Goal: Information Seeking & Learning: Learn about a topic

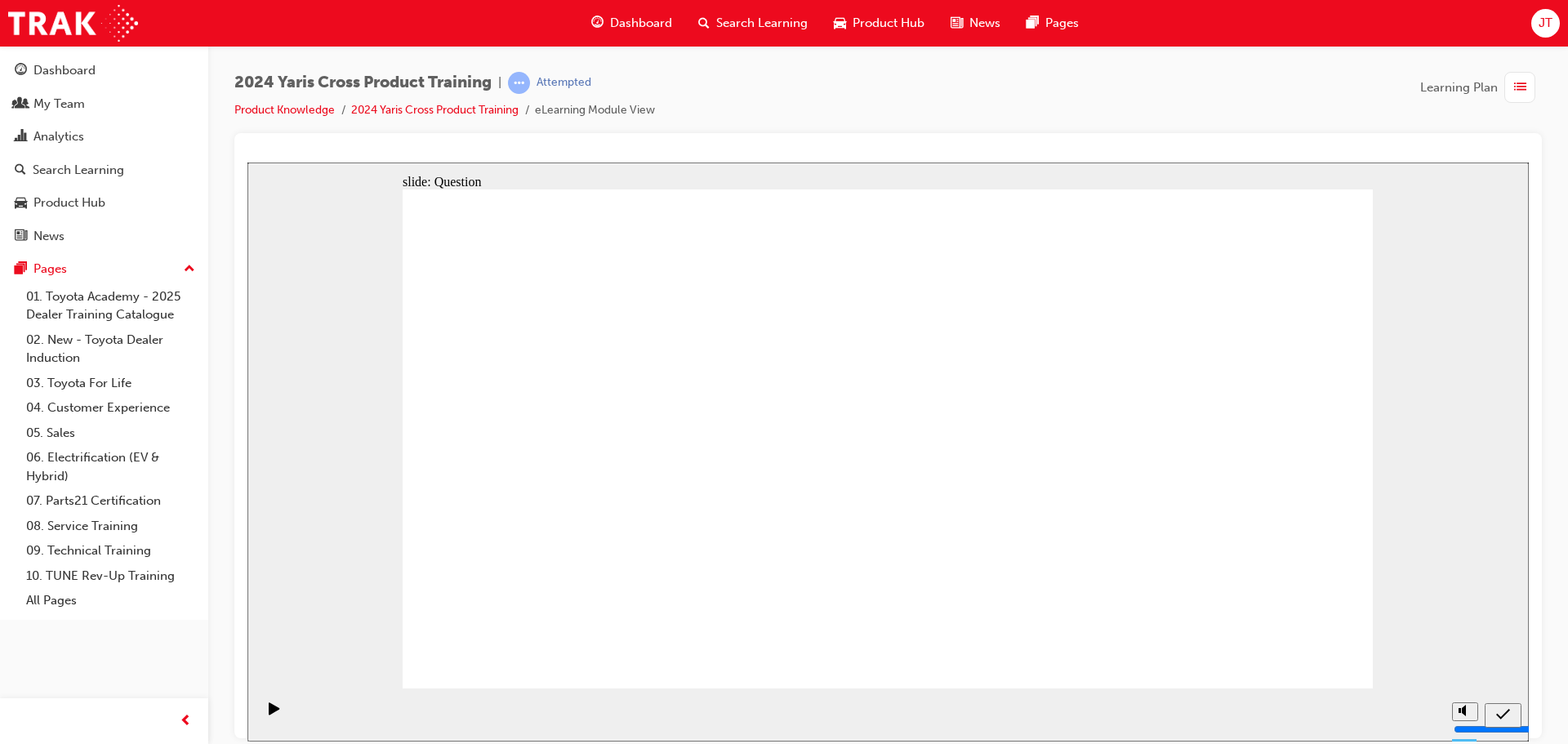
radio input "true"
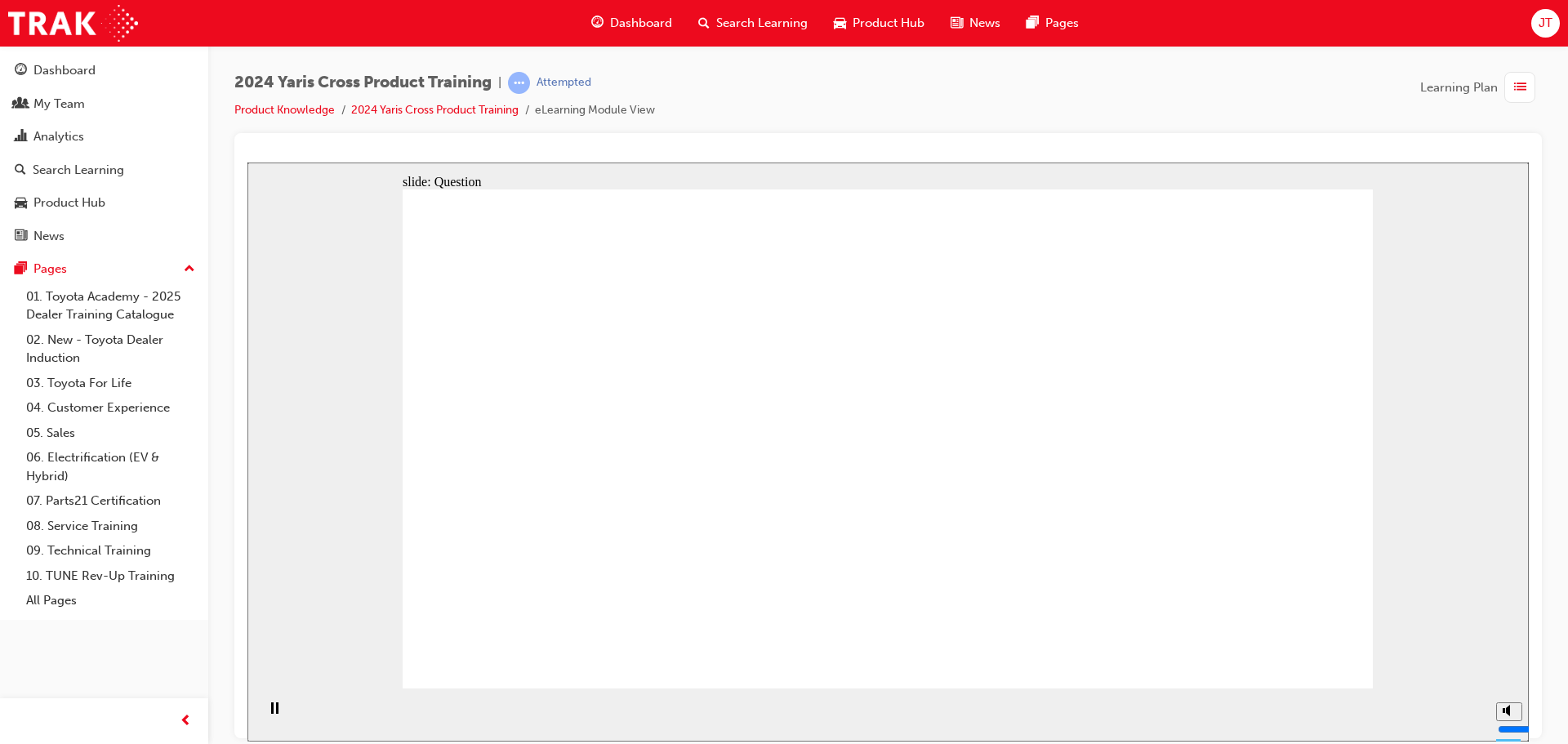
checkbox input "true"
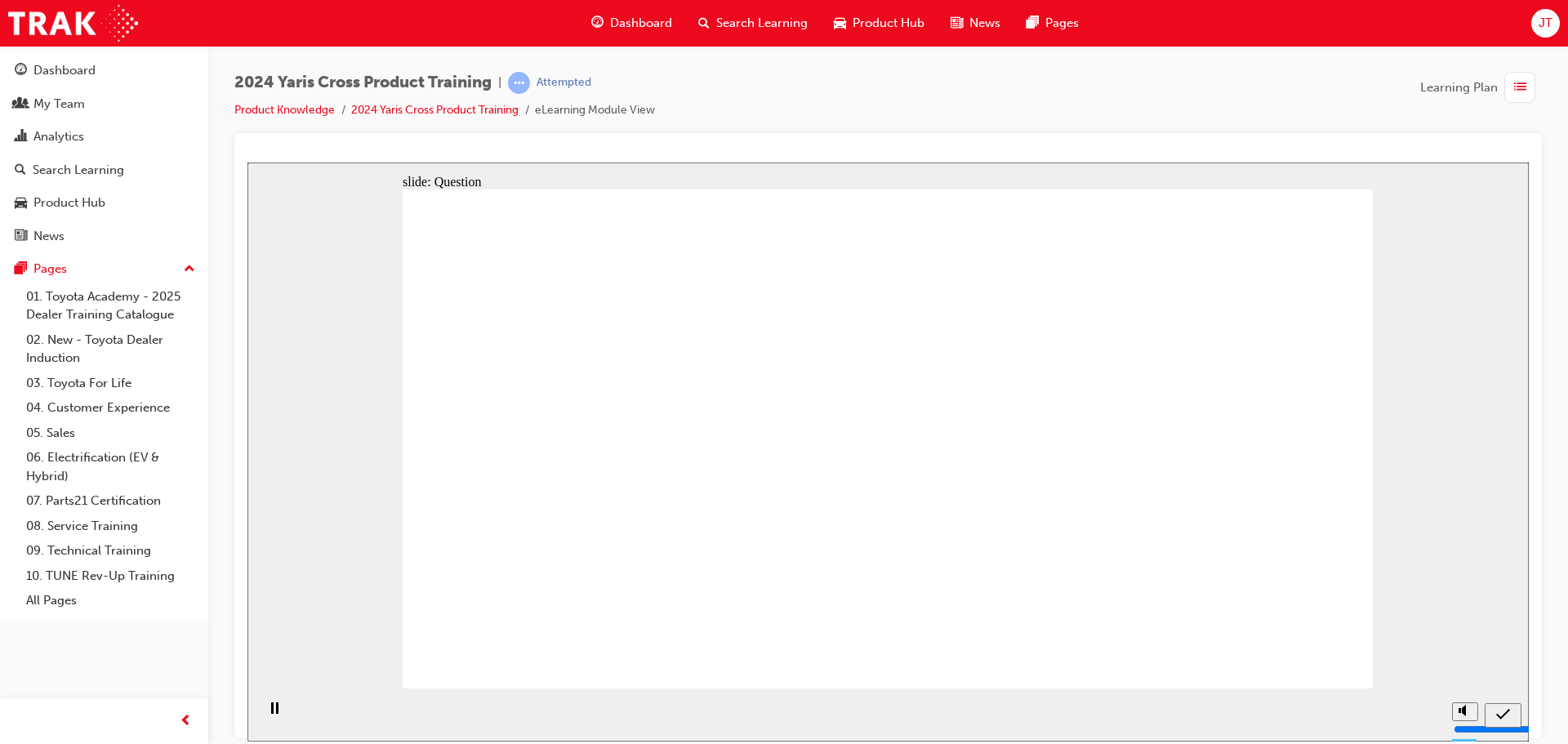
radio input "true"
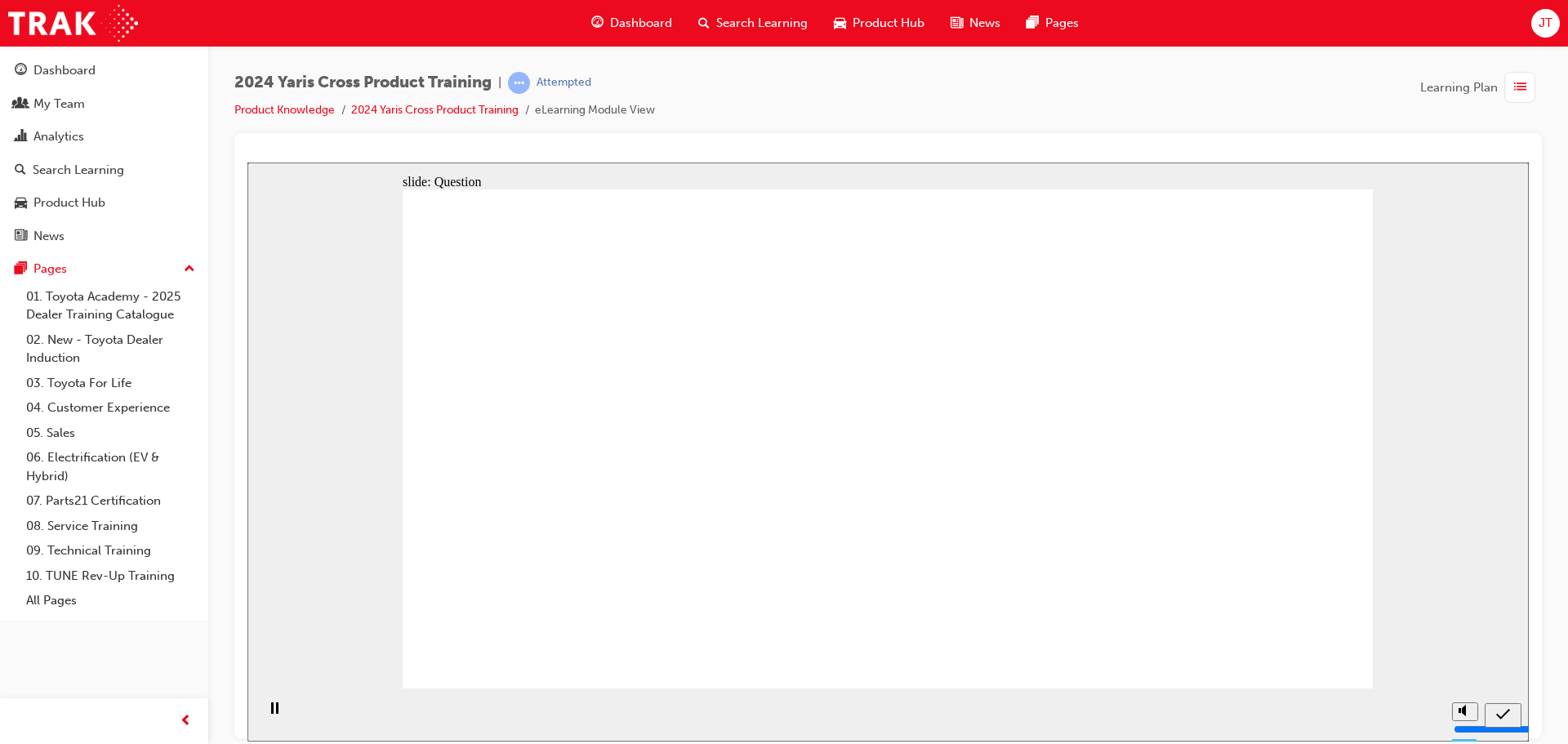
drag, startPoint x: 938, startPoint y: 452, endPoint x: 660, endPoint y: 625, distance: 327.4
drag, startPoint x: 713, startPoint y: 435, endPoint x: 1019, endPoint y: 510, distance: 315.1
drag, startPoint x: 1127, startPoint y: 583, endPoint x: 832, endPoint y: 487, distance: 310.2
drag, startPoint x: 536, startPoint y: 396, endPoint x: 600, endPoint y: 514, distance: 134.2
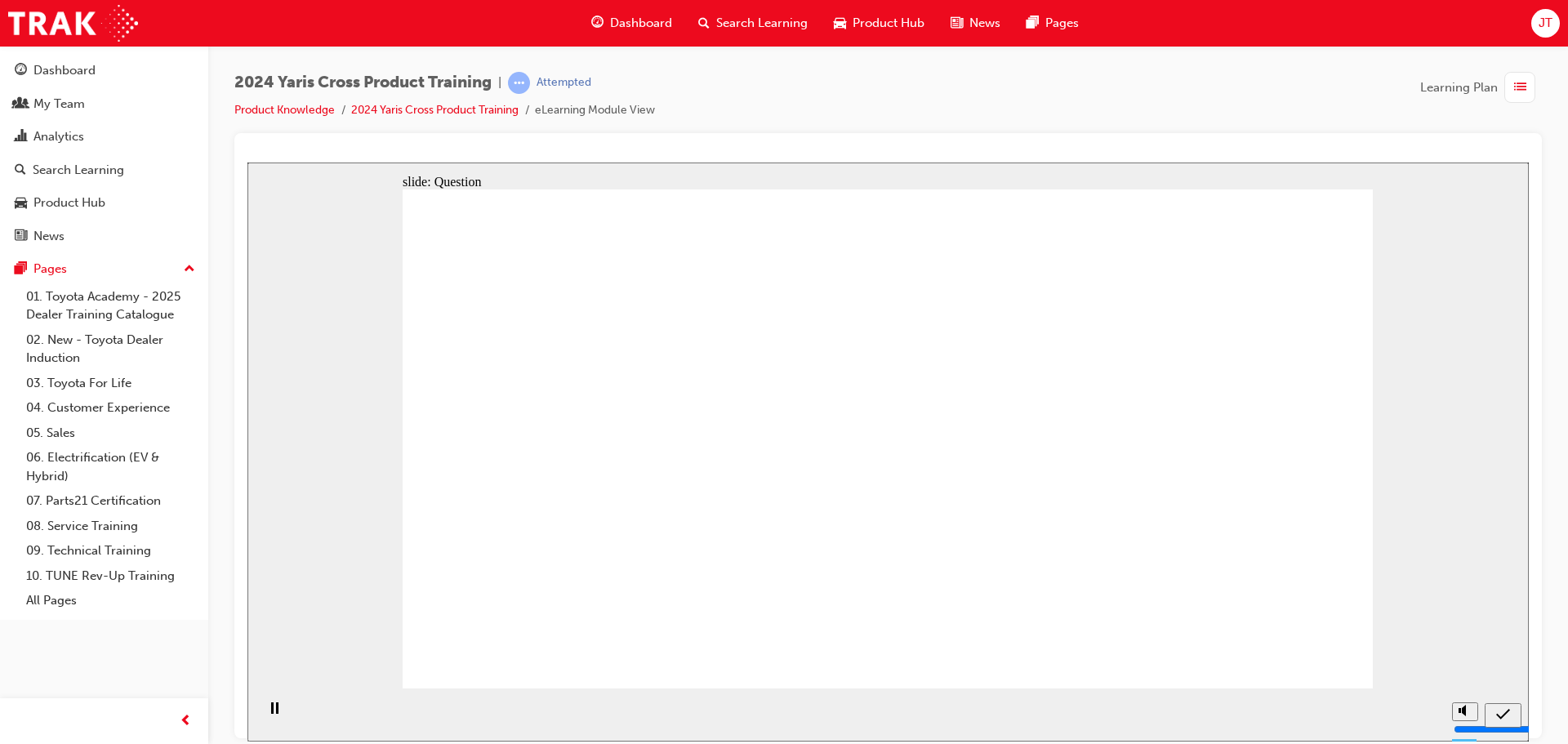
radio input "true"
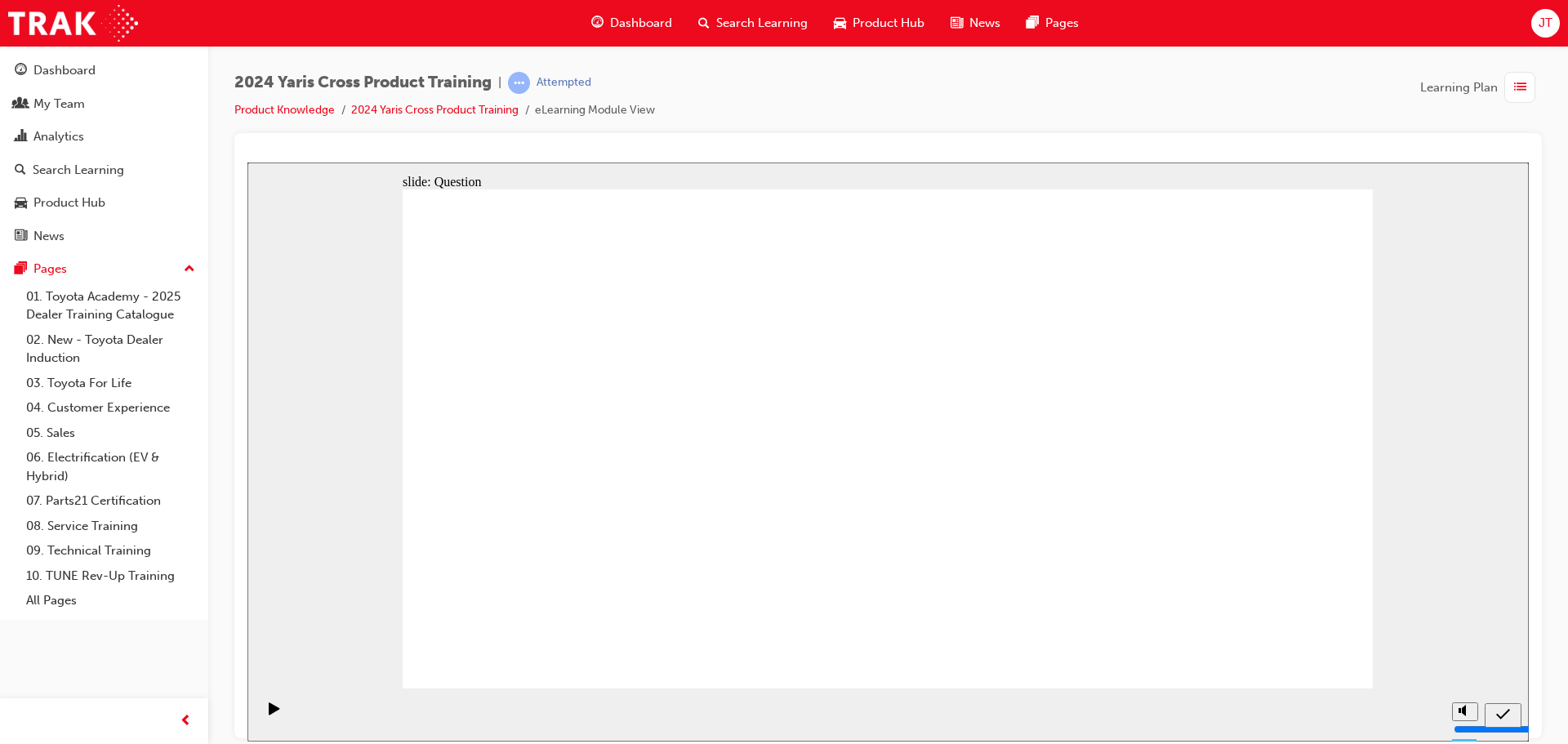
radio input "true"
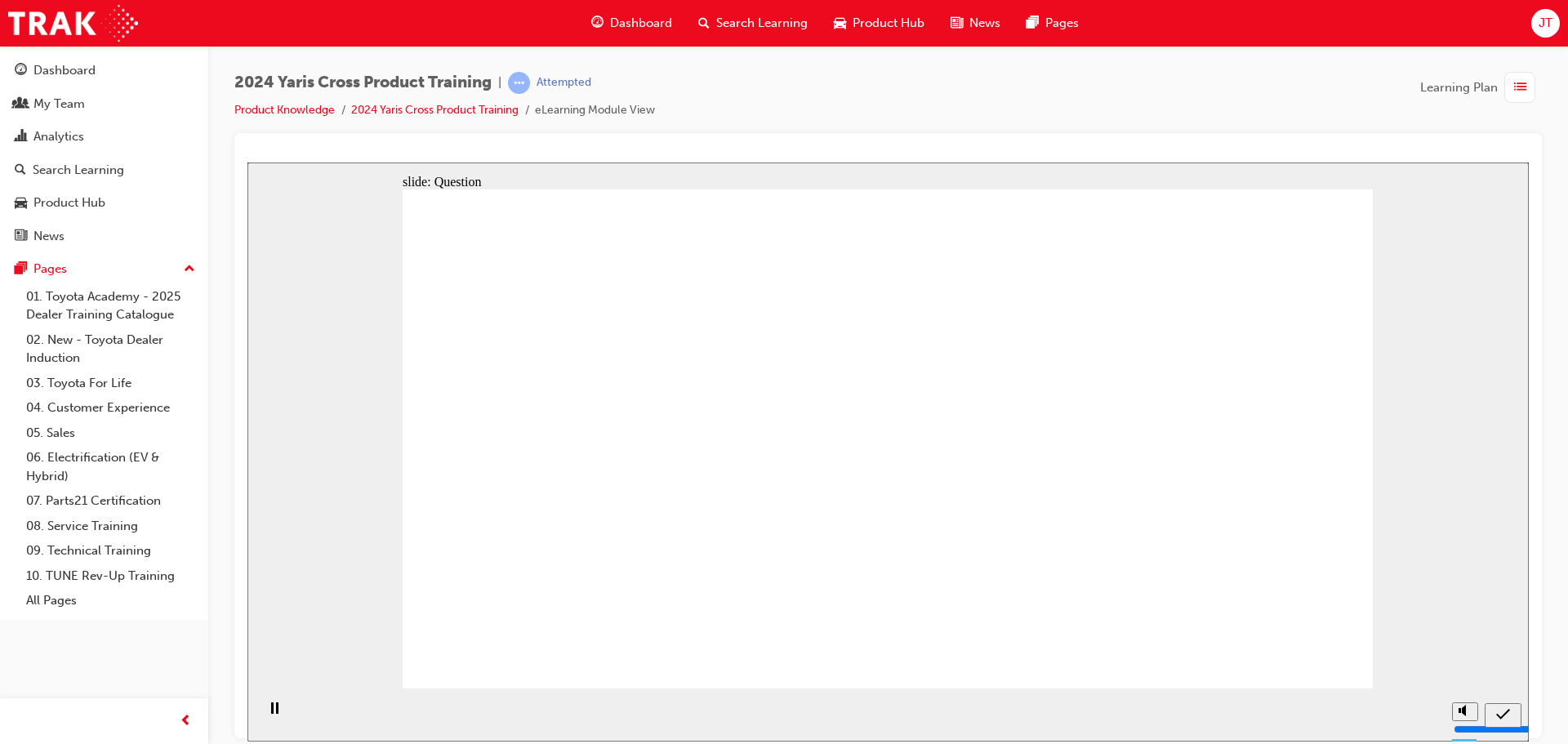
checkbox input "true"
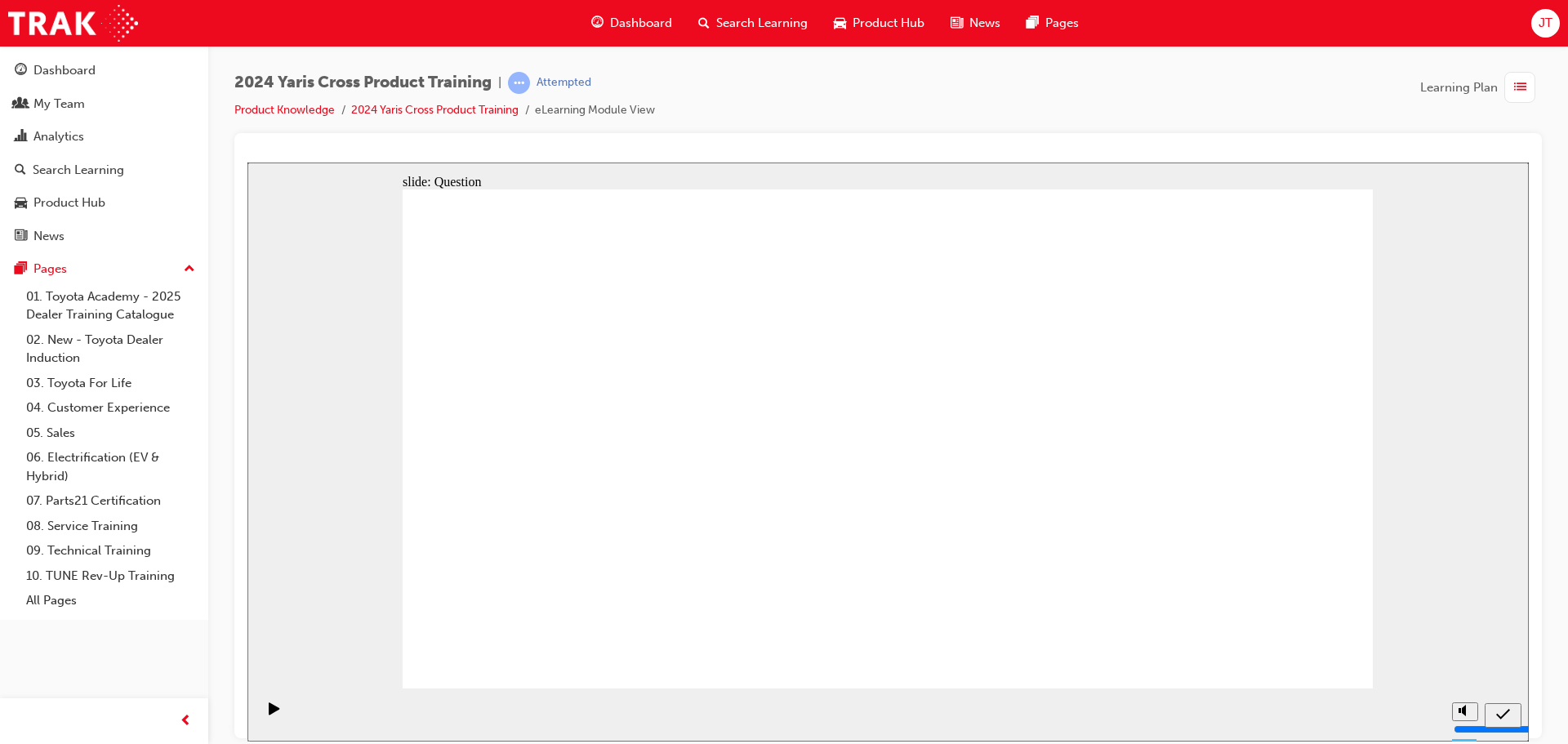
radio input "true"
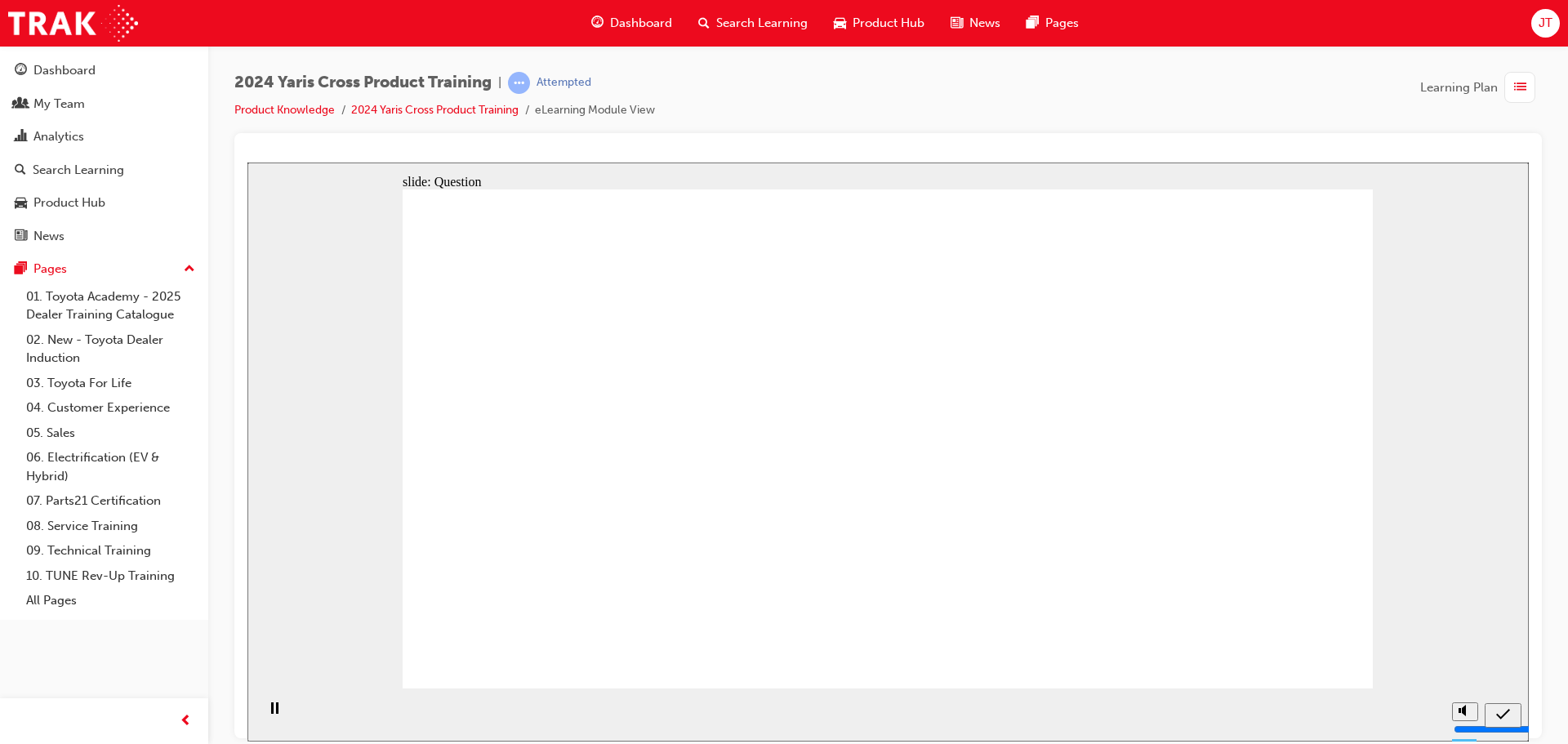
drag, startPoint x: 772, startPoint y: 414, endPoint x: 793, endPoint y: 523, distance: 111.0
drag, startPoint x: 931, startPoint y: 446, endPoint x: 631, endPoint y: 551, distance: 317.8
drag, startPoint x: 648, startPoint y: 468, endPoint x: 1006, endPoint y: 606, distance: 383.7
drag, startPoint x: 1187, startPoint y: 446, endPoint x: 1158, endPoint y: 590, distance: 146.9
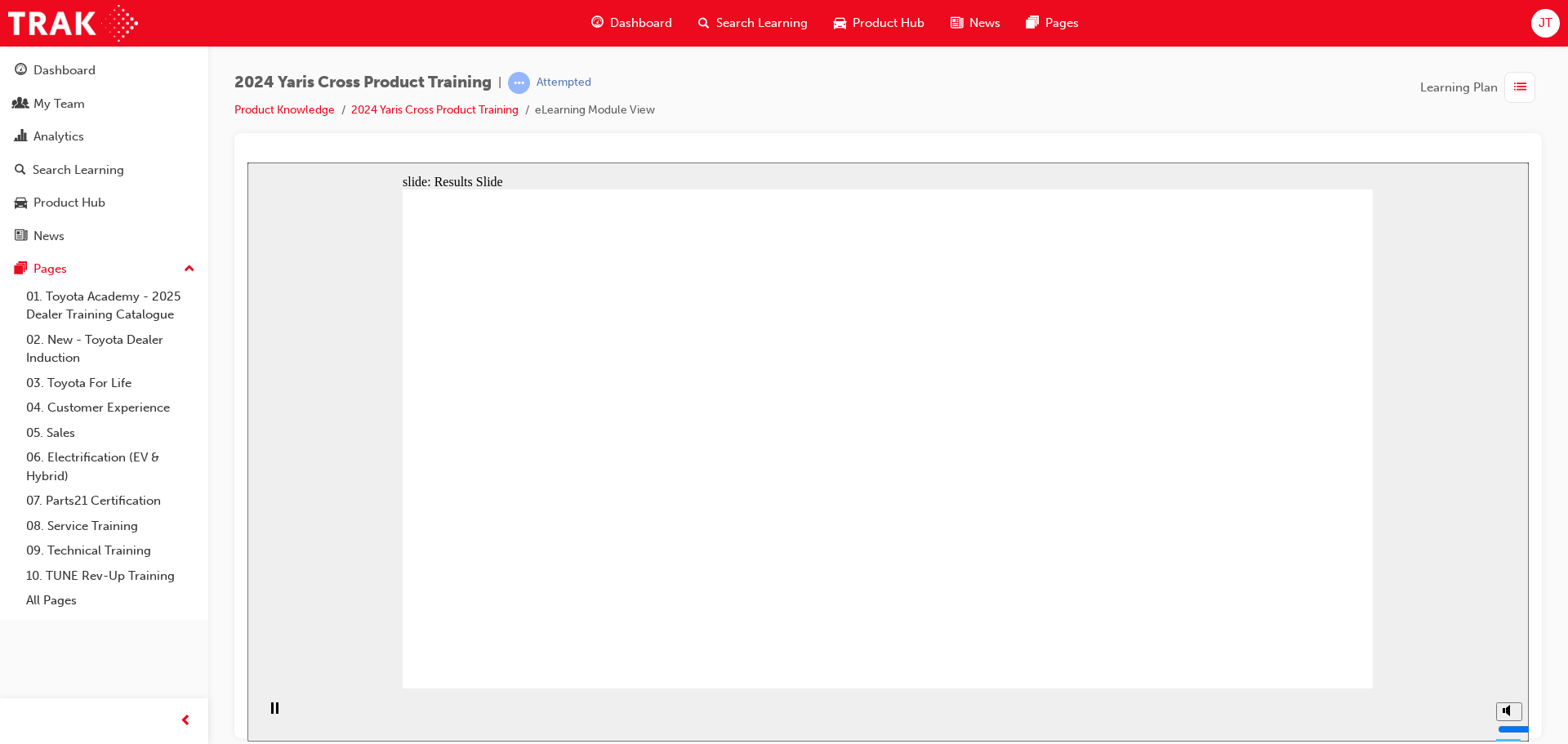
radio input "true"
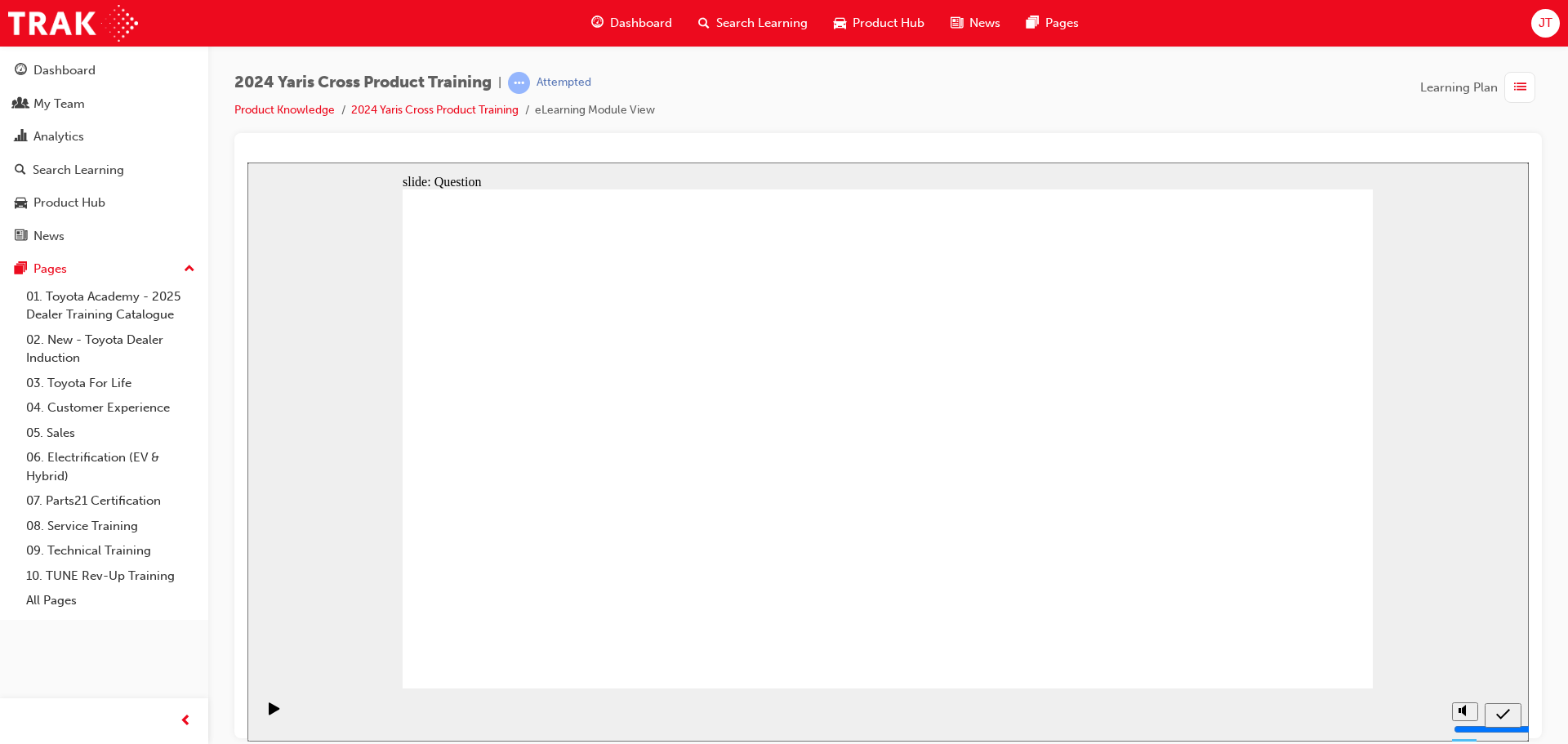
radio input "true"
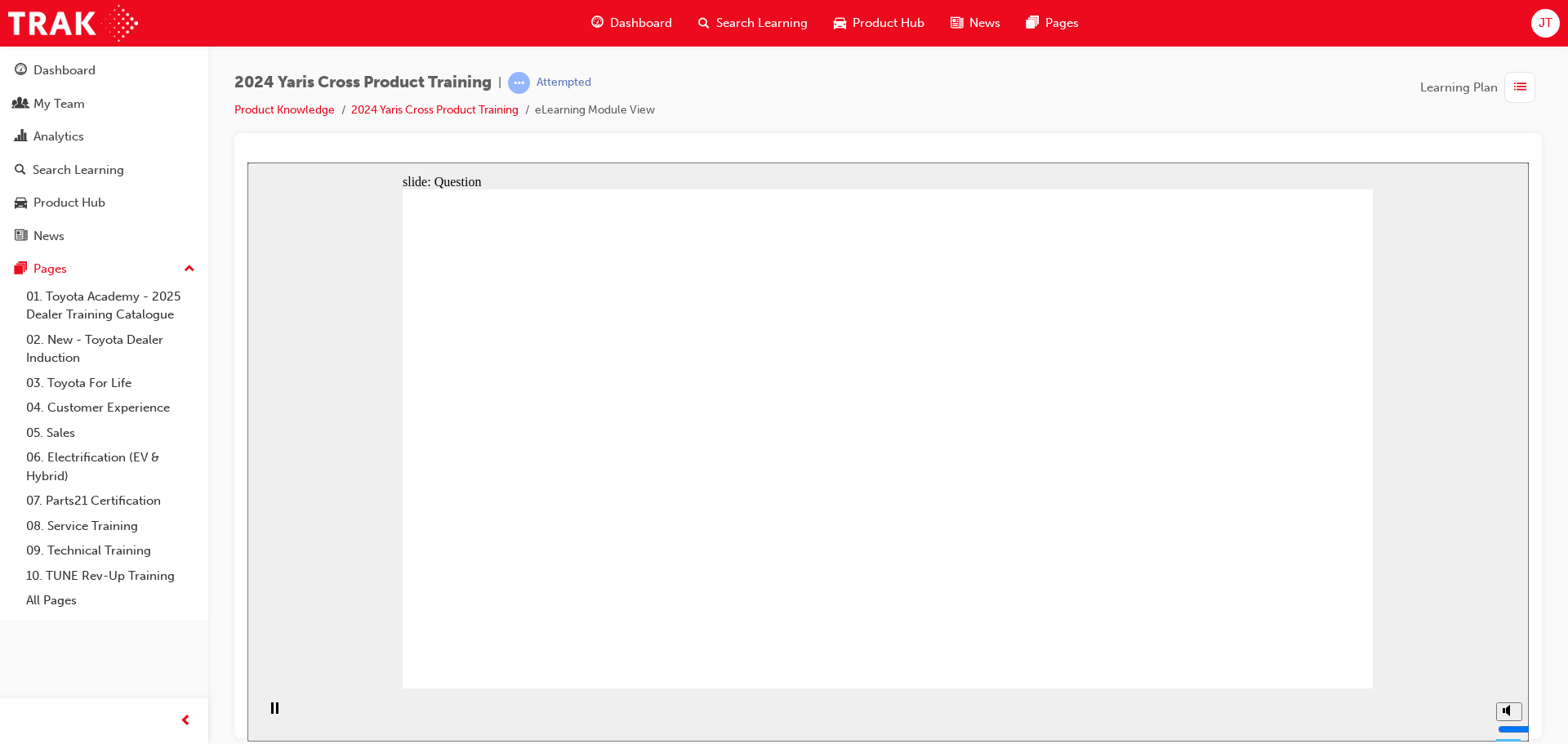
checkbox input "true"
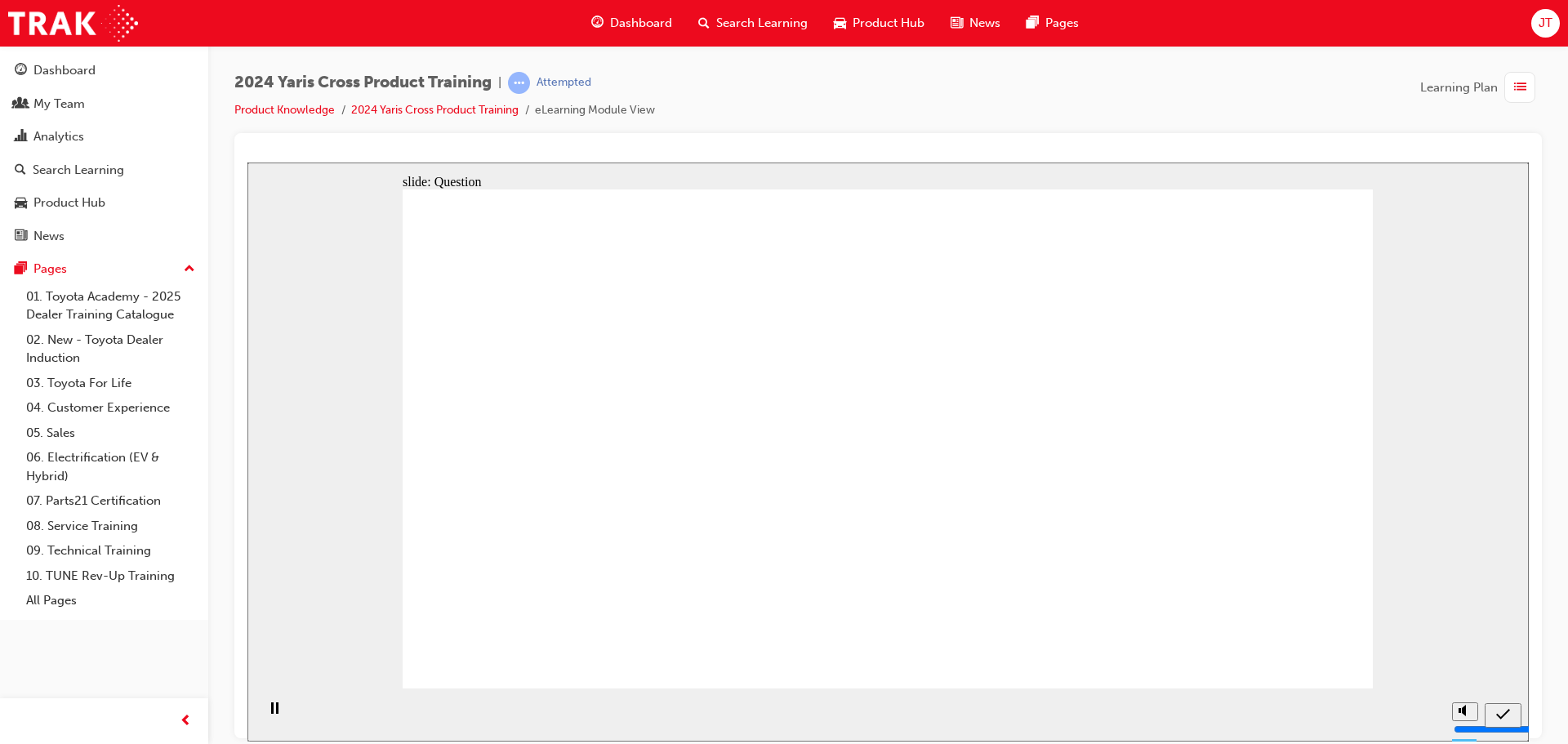
radio input "true"
drag, startPoint x: 1132, startPoint y: 444, endPoint x: 830, endPoint y: 615, distance: 347.1
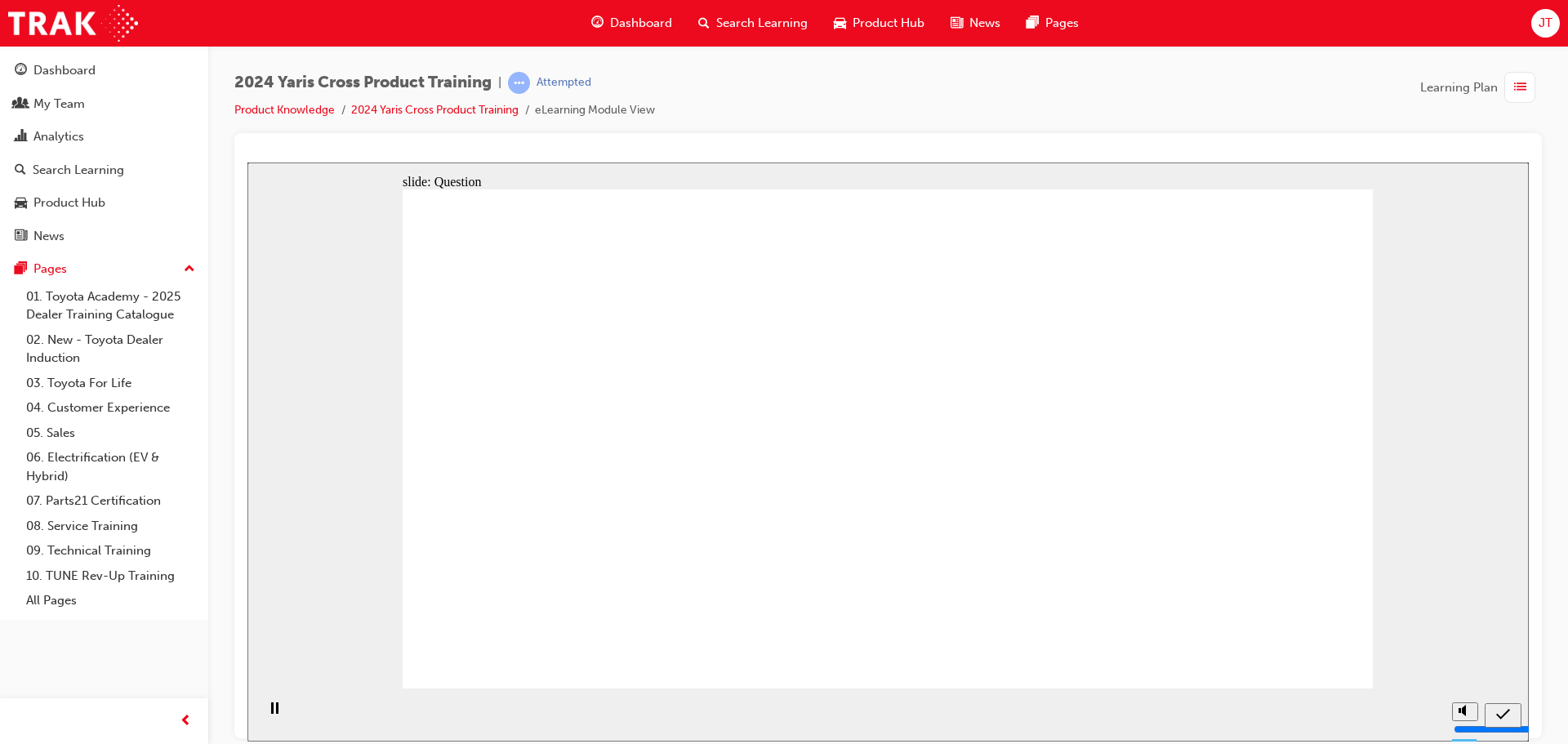
drag, startPoint x: 1031, startPoint y: 427, endPoint x: 1145, endPoint y: 538, distance: 159.1
drag, startPoint x: 868, startPoint y: 521, endPoint x: 984, endPoint y: 608, distance: 145.0
drag, startPoint x: 536, startPoint y: 441, endPoint x: 559, endPoint y: 555, distance: 116.3
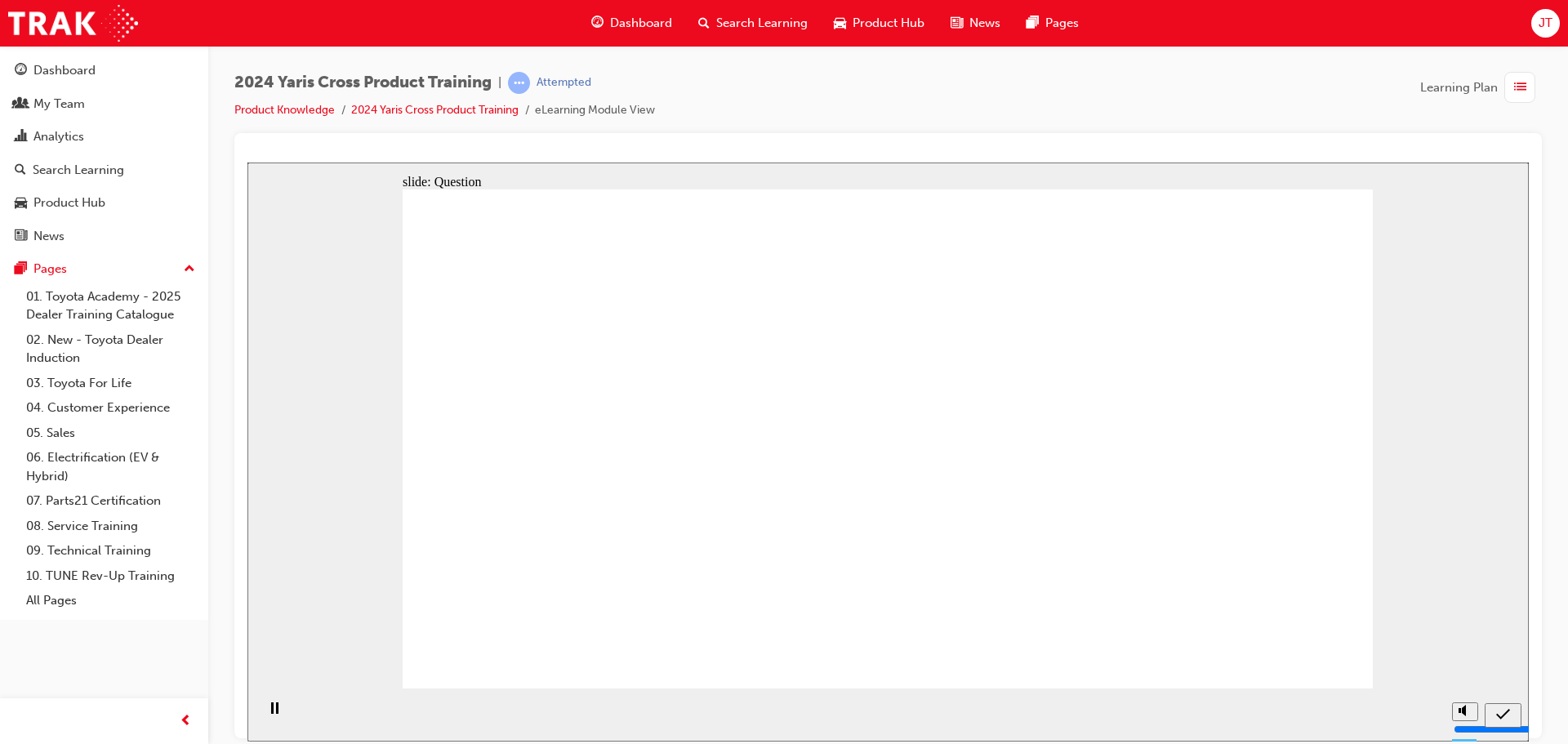
radio input "true"
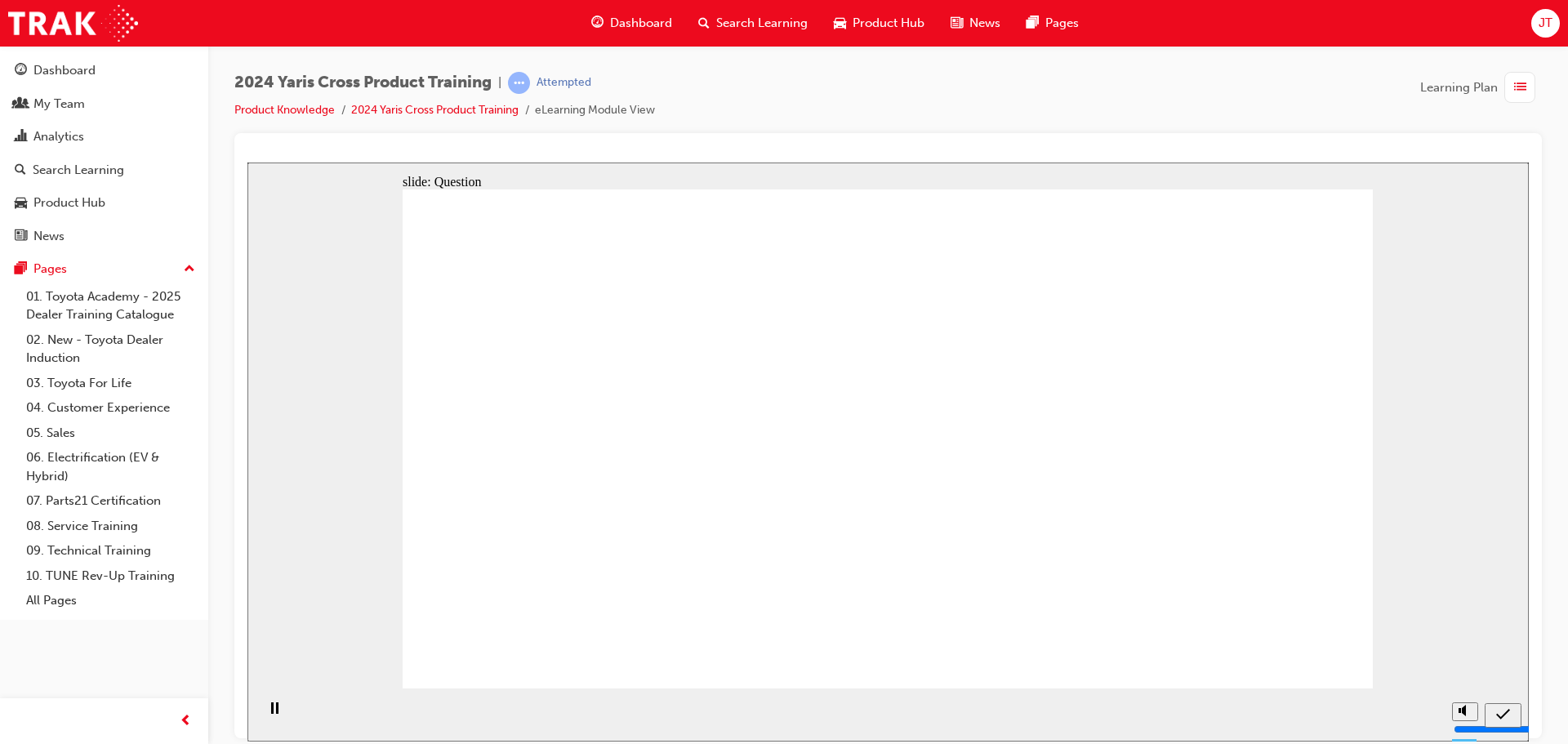
radio input "true"
checkbox input "true"
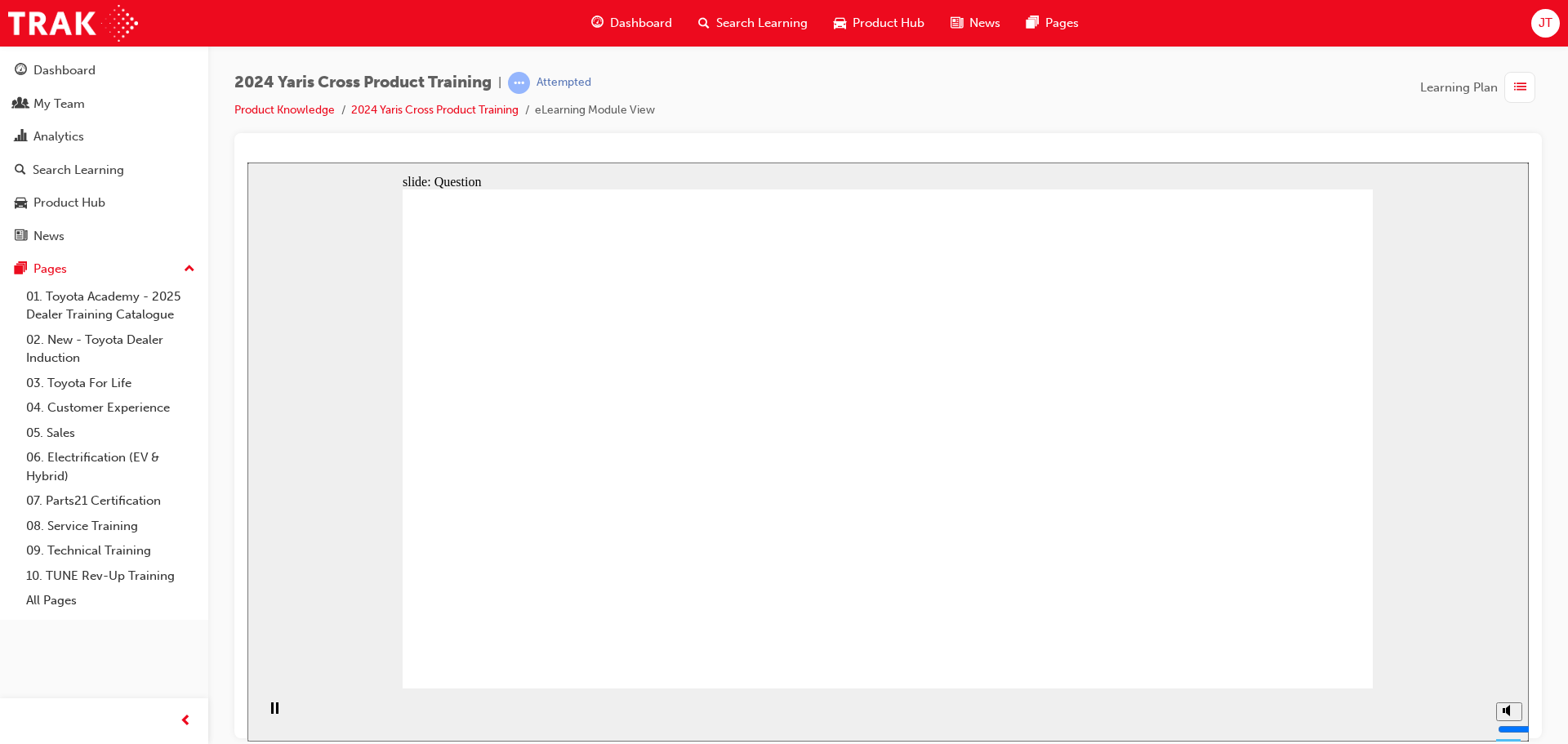
checkbox input "true"
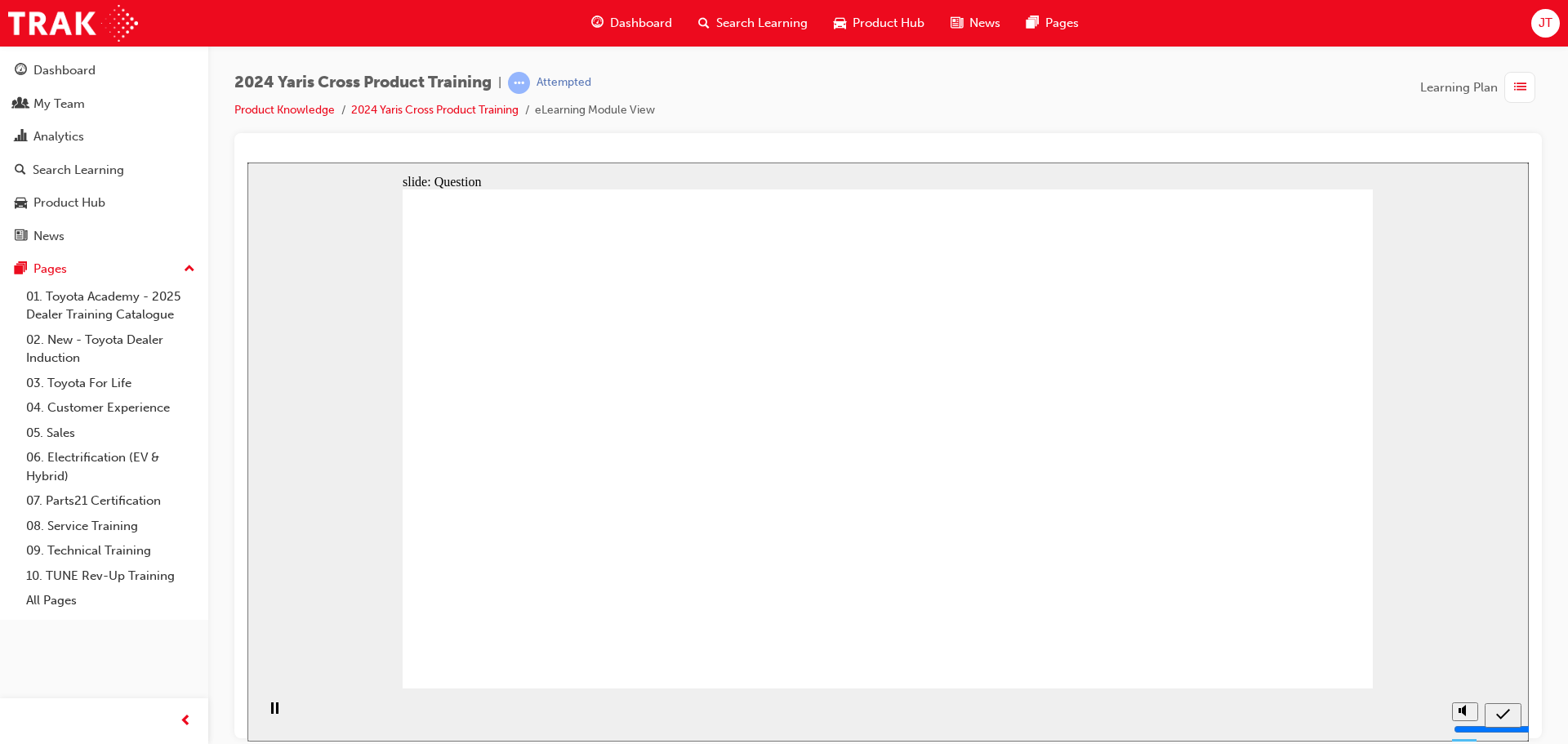
radio input "true"
drag, startPoint x: 925, startPoint y: 412, endPoint x: 583, endPoint y: 557, distance: 371.5
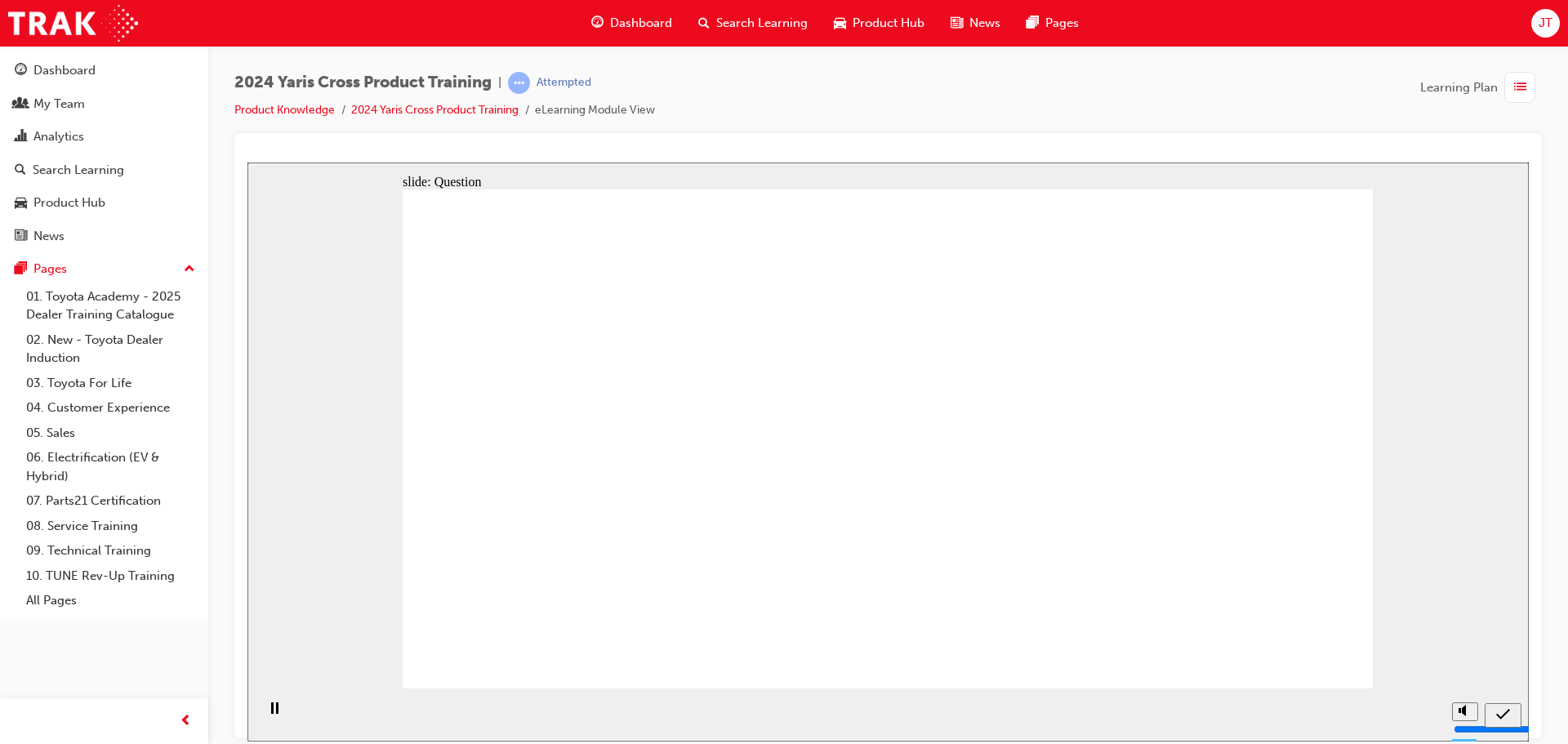
drag, startPoint x: 570, startPoint y: 421, endPoint x: 966, endPoint y: 558, distance: 419.0
drag, startPoint x: 1135, startPoint y: 436, endPoint x: 759, endPoint y: 598, distance: 409.4
drag, startPoint x: 770, startPoint y: 467, endPoint x: 1155, endPoint y: 631, distance: 418.5
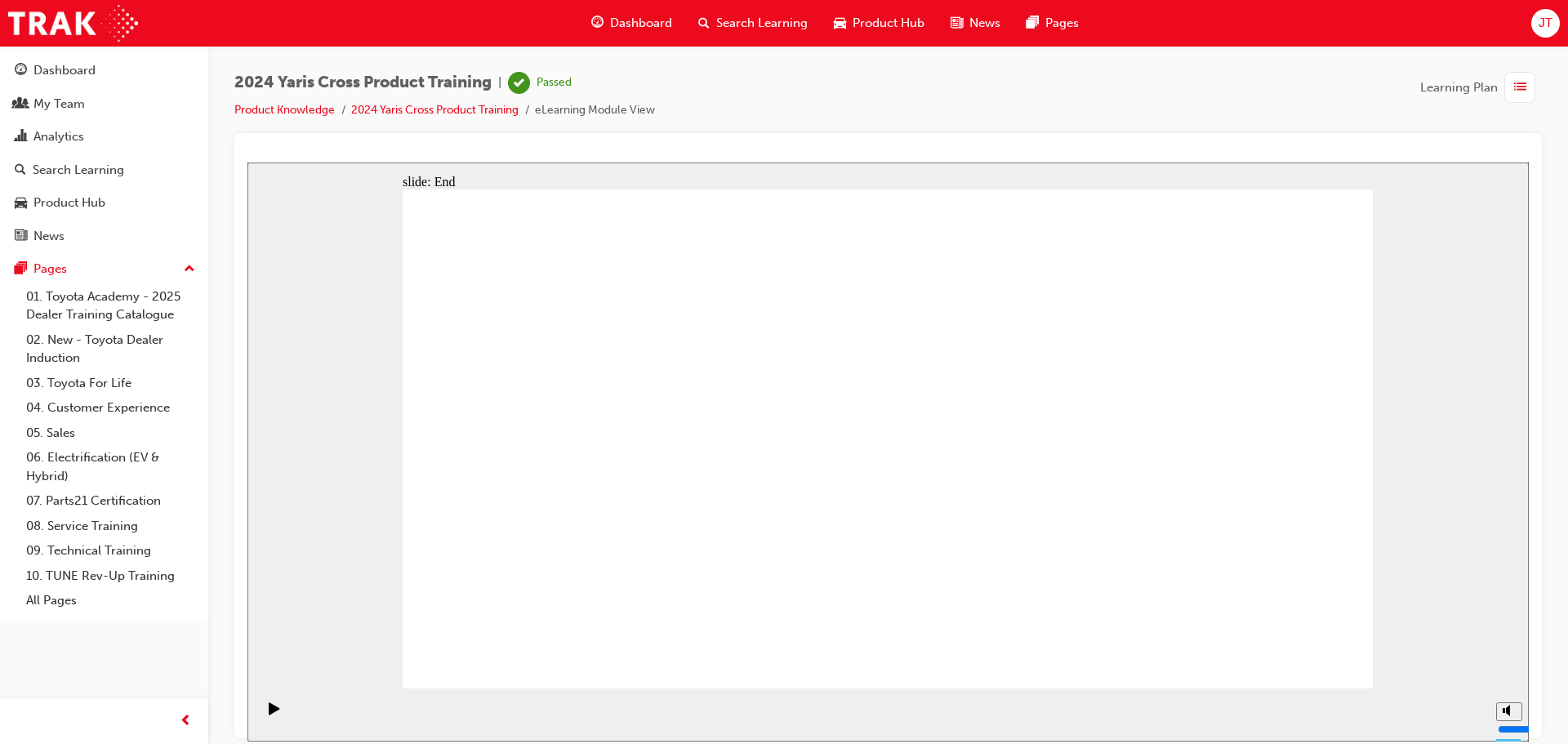
click at [77, 69] on div "Dashboard" at bounding box center [64, 70] width 62 height 19
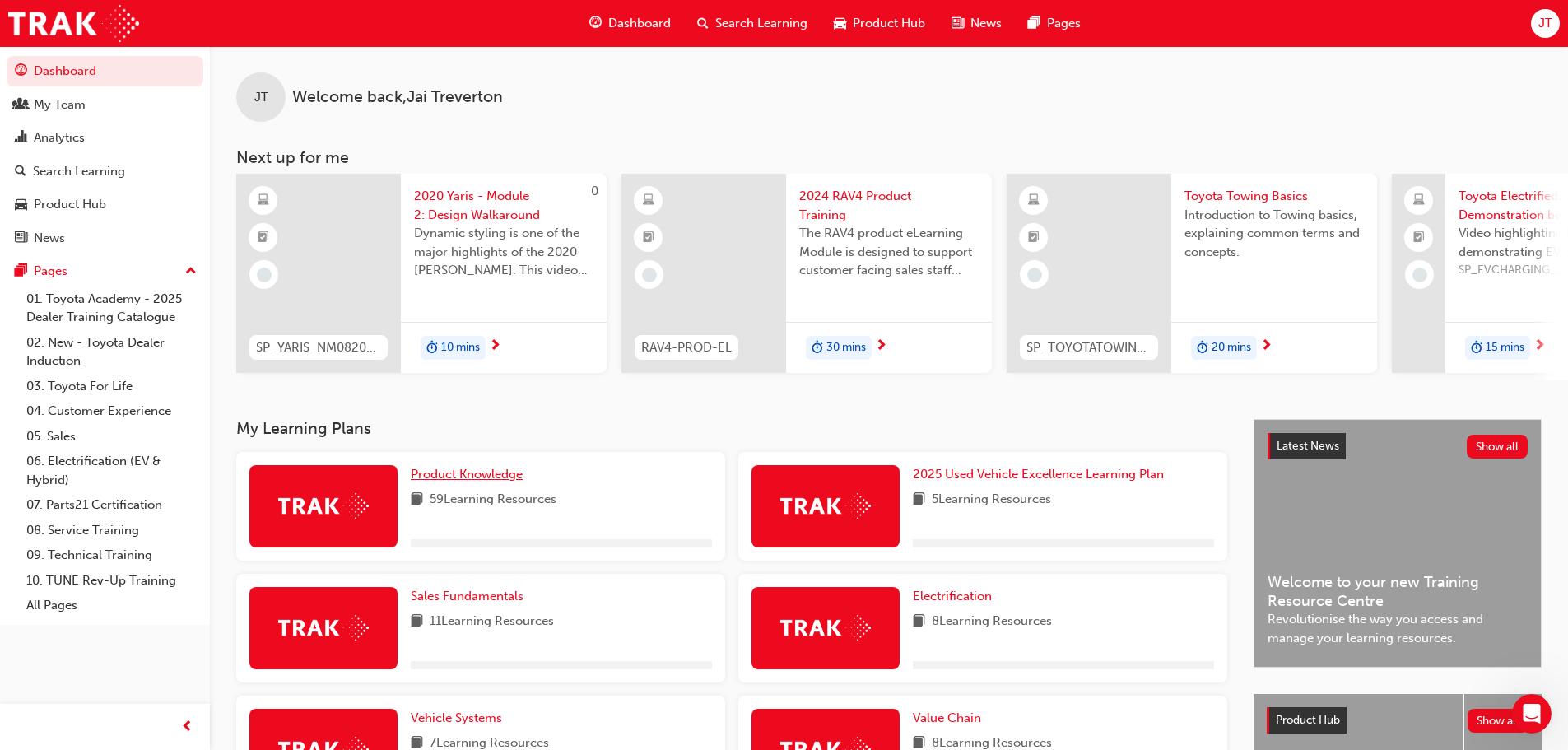
click at [470, 479] on span "Product Knowledge" at bounding box center [466, 474] width 112 height 14
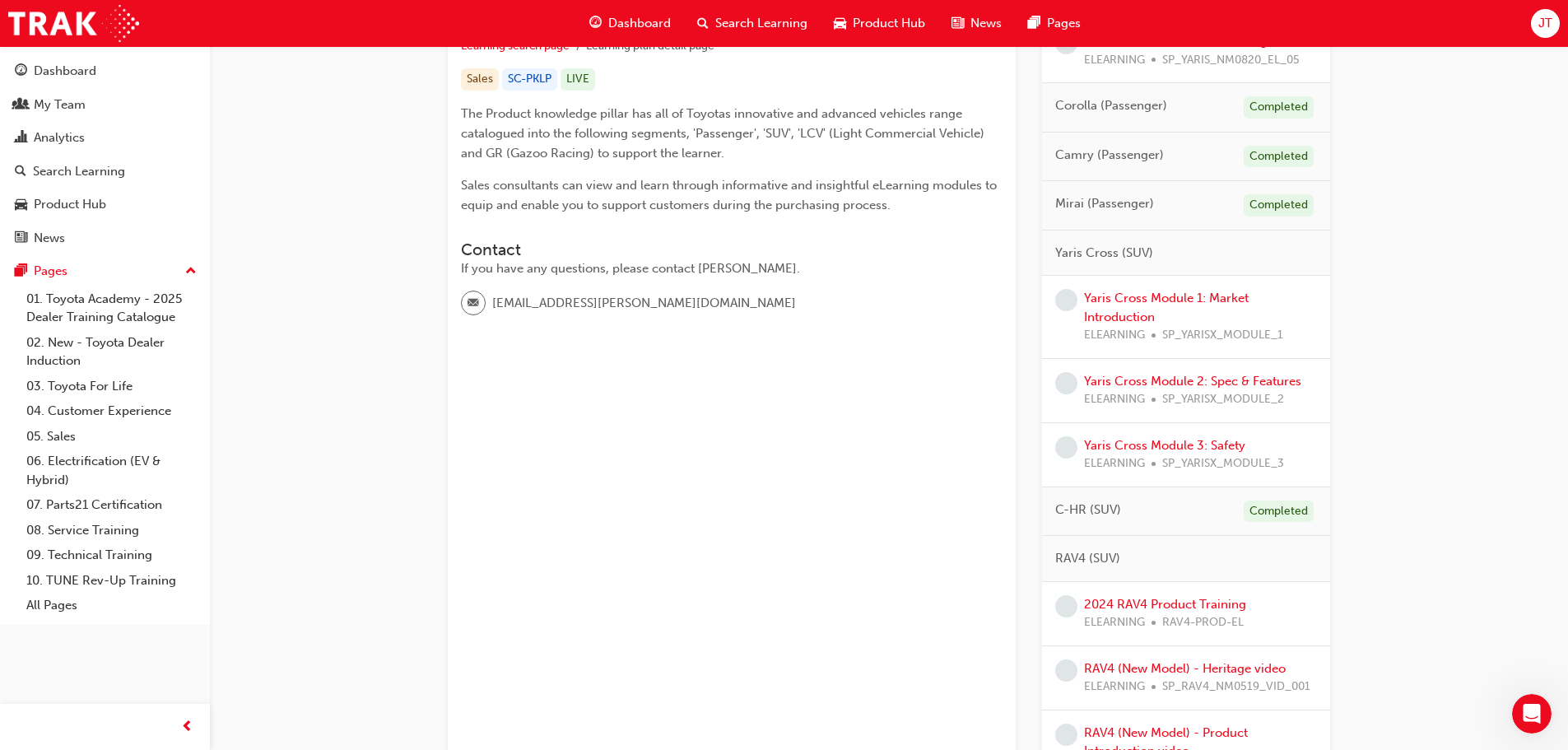
scroll to position [165, 0]
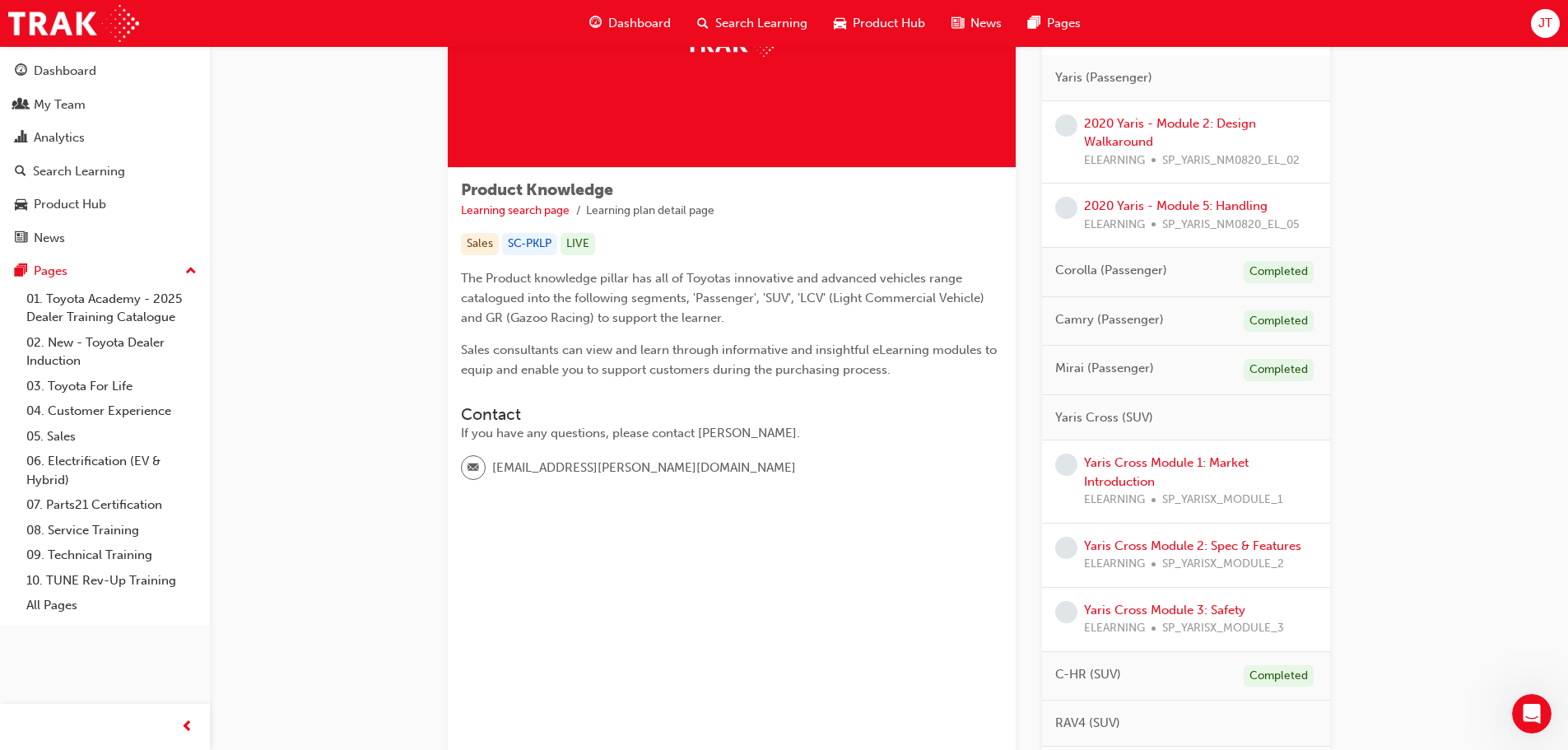
click at [1121, 471] on div "Yaris Cross Module 1: Market Introduction ELEARNING SP_YARISX_MODULE_1" at bounding box center [1200, 481] width 233 height 56
click at [1121, 463] on link "Yaris Cross Module 1: Market Introduction" at bounding box center [1166, 472] width 165 height 34
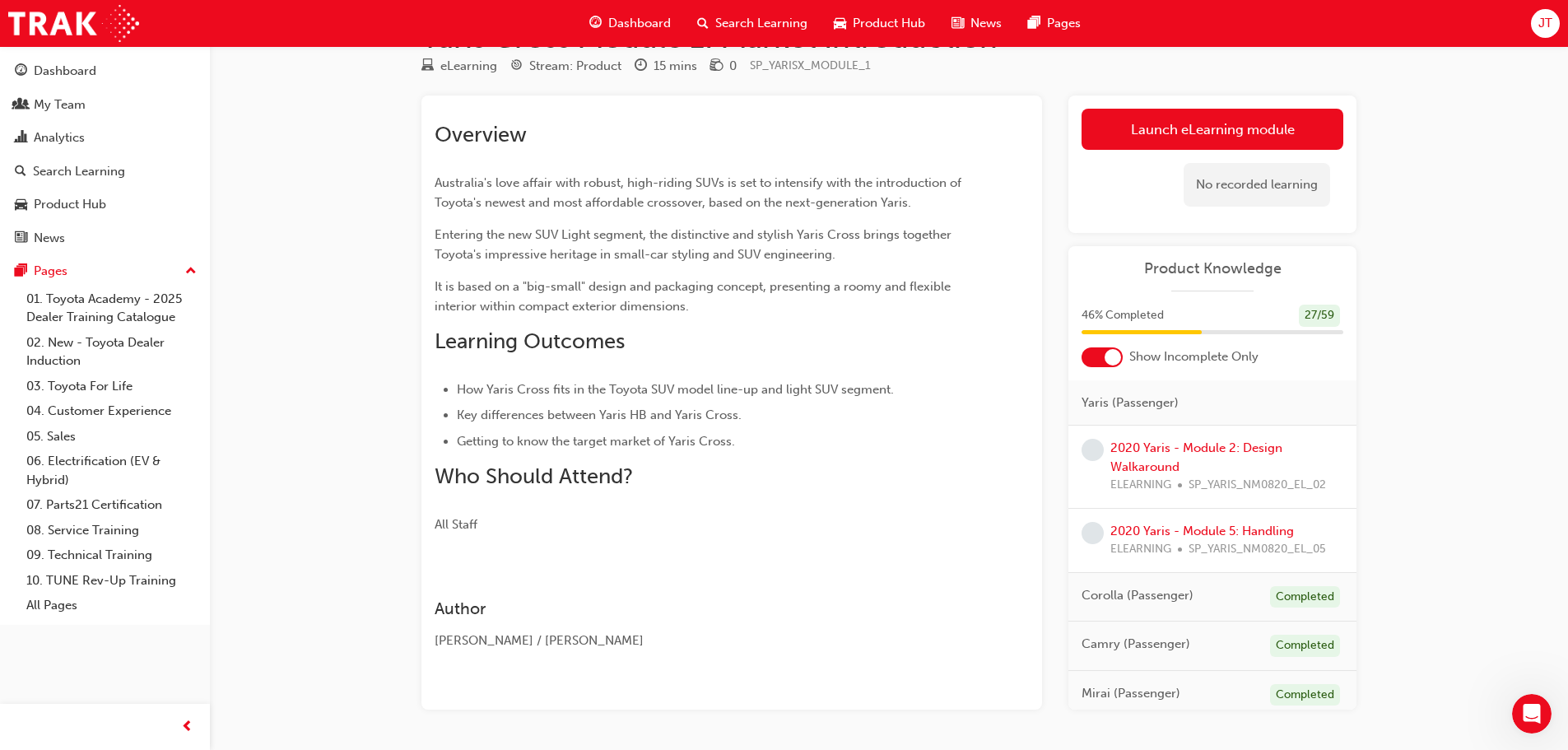
scroll to position [106, 0]
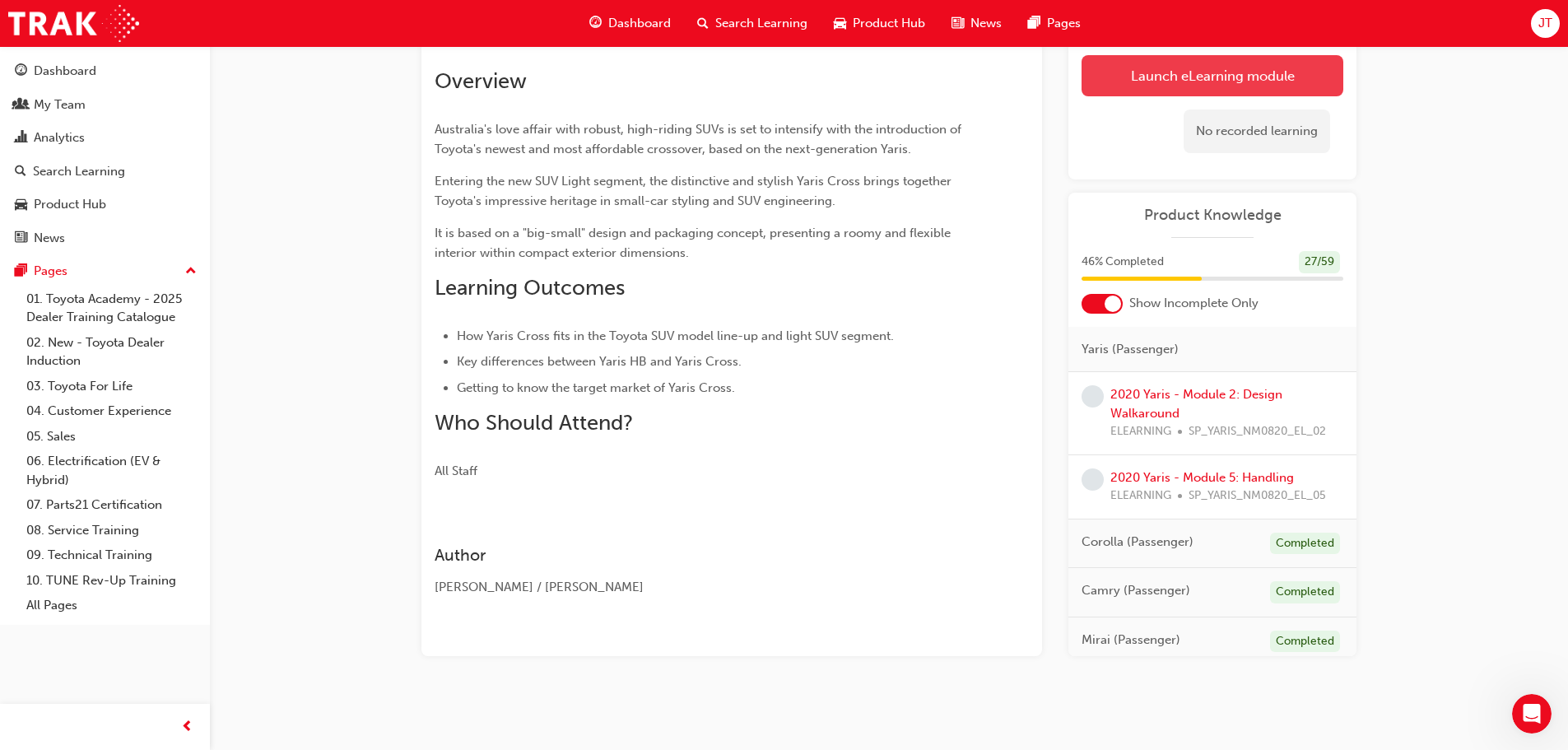
click at [1163, 58] on link "Launch eLearning module" at bounding box center [1212, 76] width 262 height 41
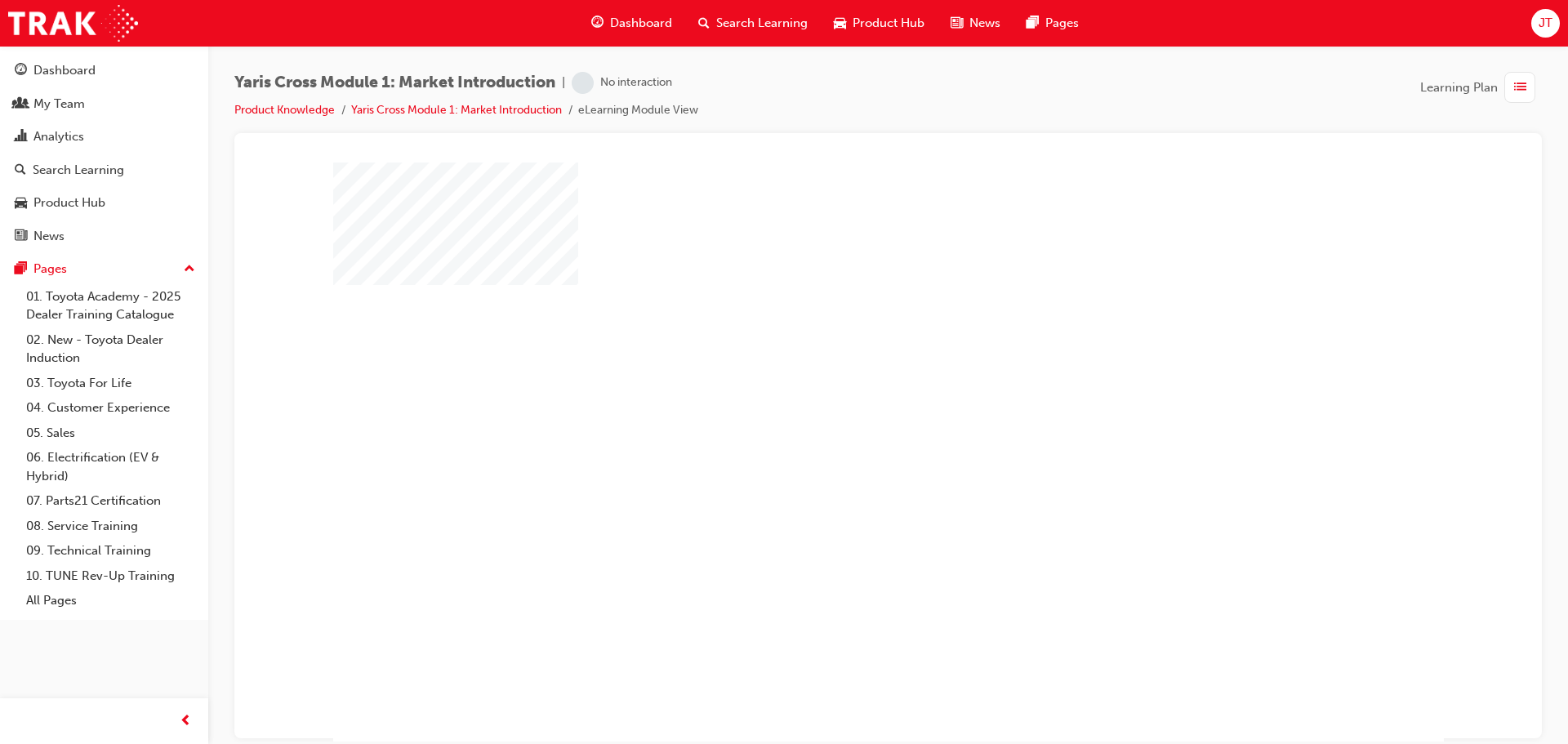
click at [841, 404] on div "play" at bounding box center [841, 404] width 0 height 0
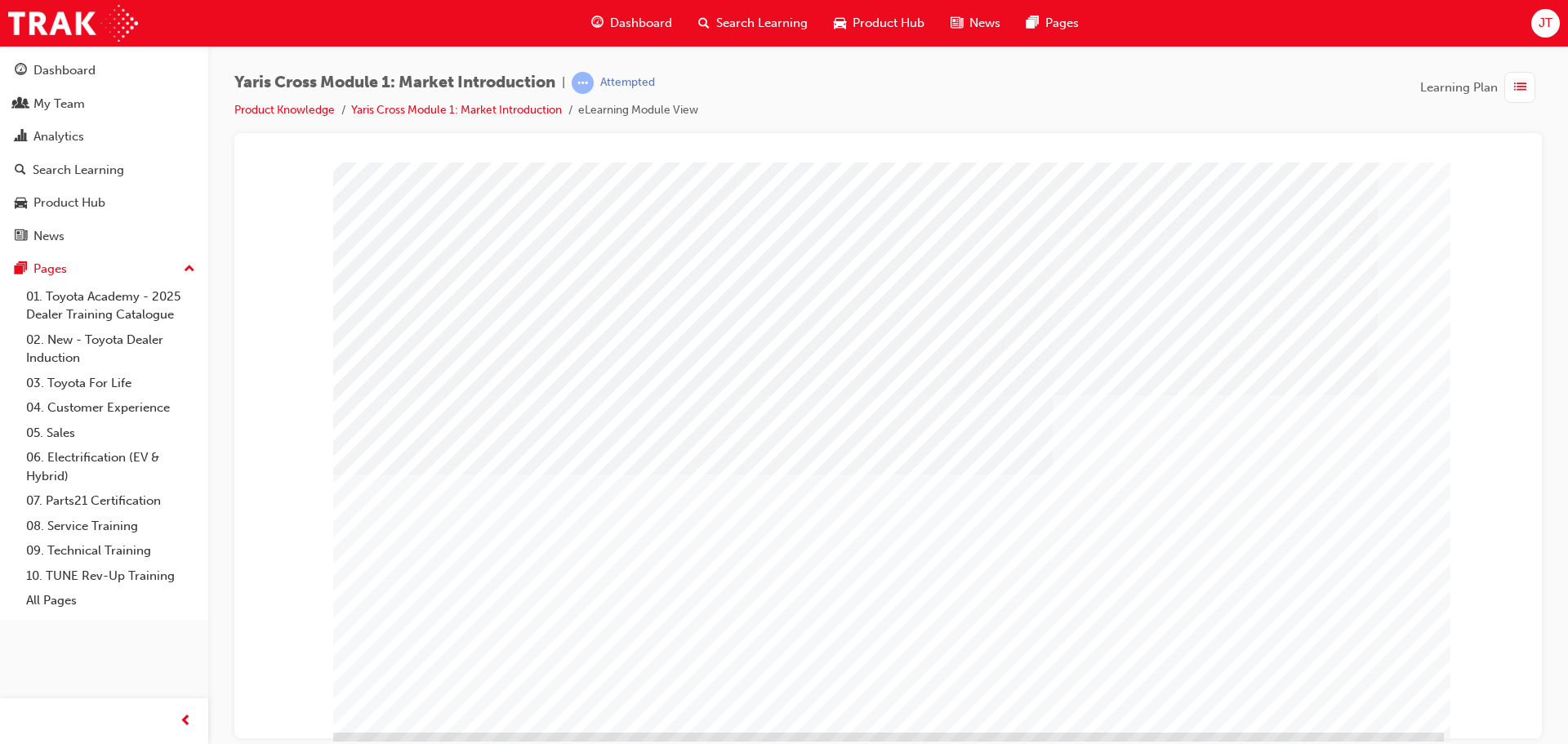
scroll to position [33, 0]
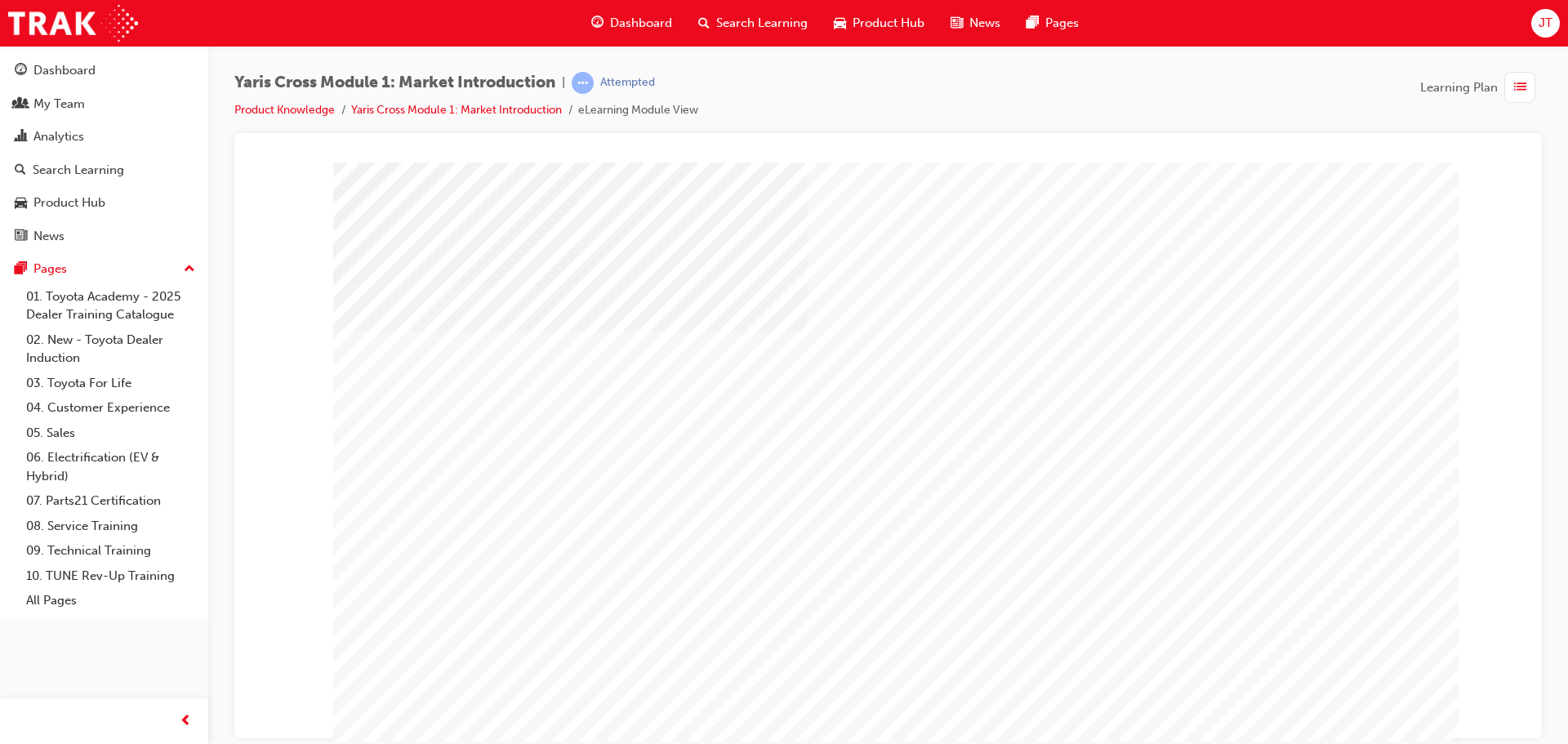
click at [1340, 697] on div at bounding box center [888, 456] width 1110 height 588
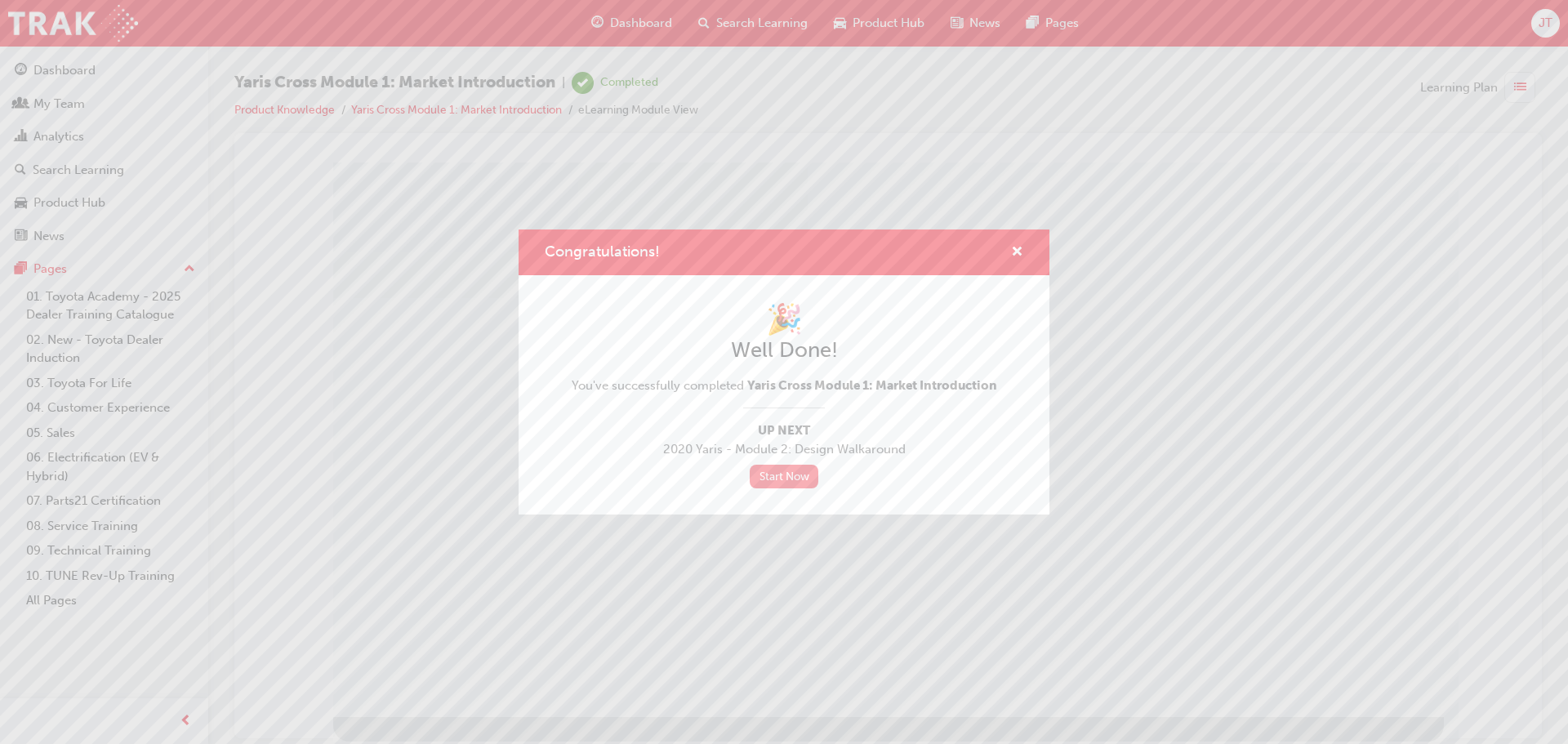
click at [791, 477] on link "Start Now" at bounding box center [784, 476] width 69 height 24
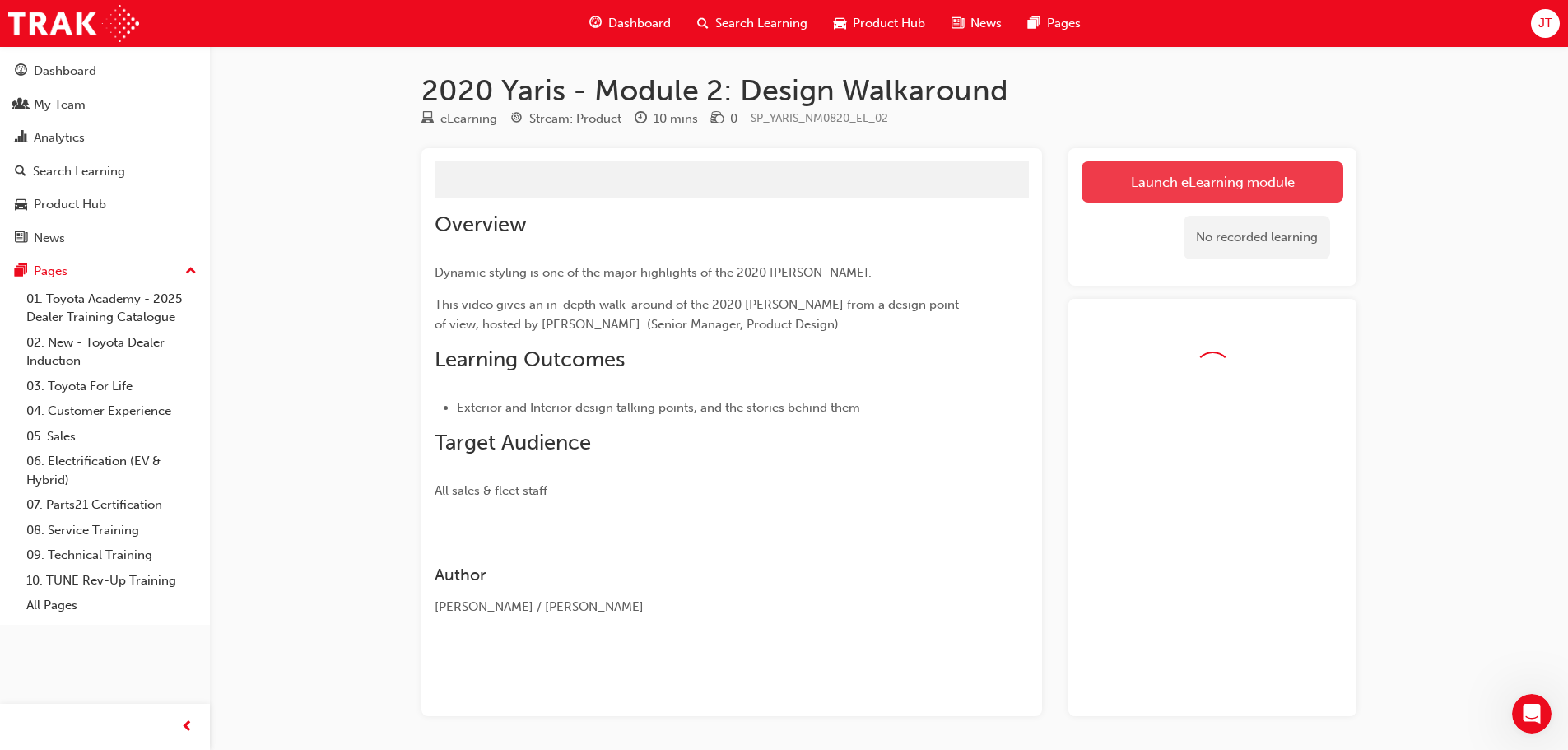
click at [1177, 180] on button "Launch eLearning module" at bounding box center [1212, 181] width 262 height 41
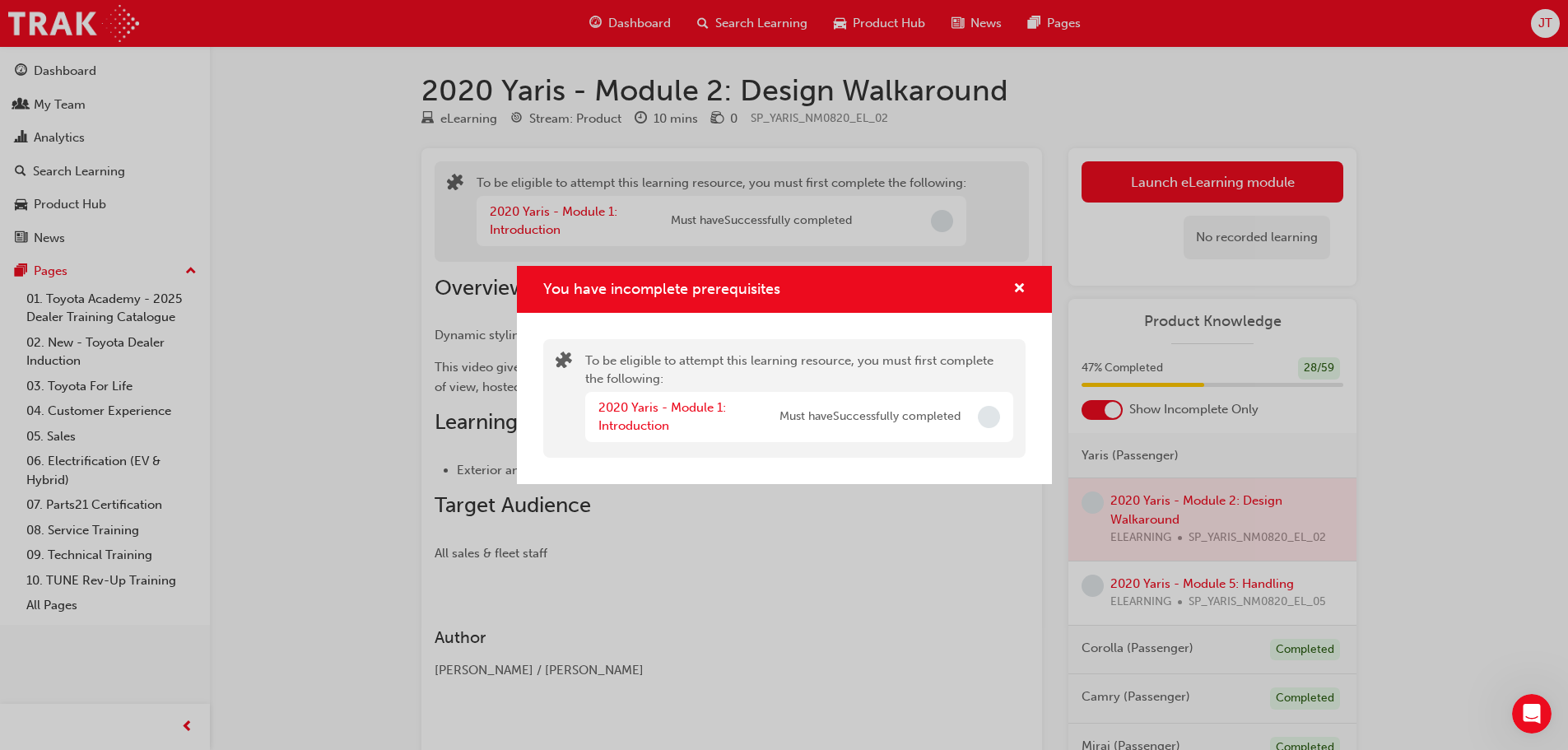
click at [991, 415] on span "Incomplete" at bounding box center [989, 416] width 22 height 22
click at [1018, 282] on span "cross-icon" at bounding box center [1019, 289] width 12 height 14
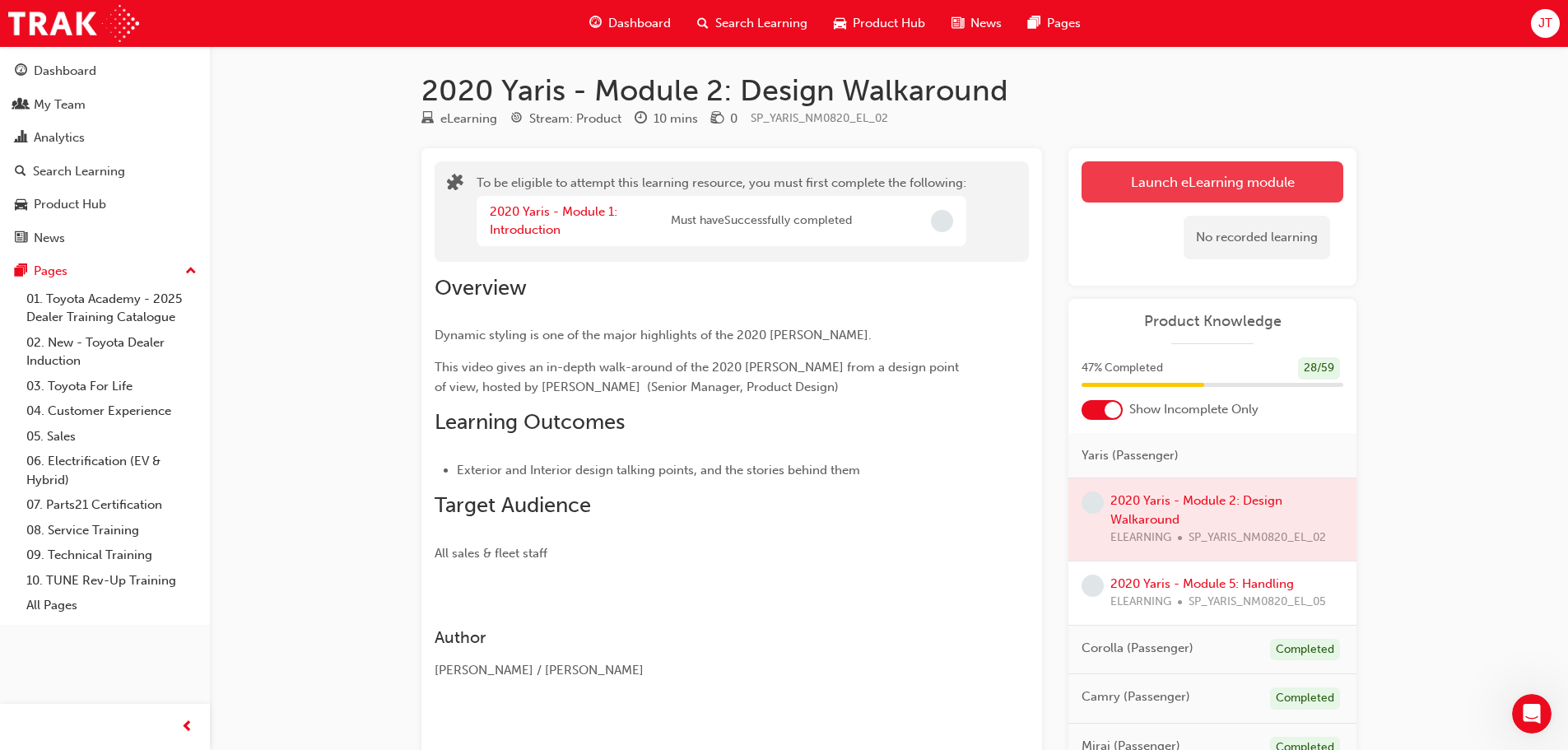
click at [1174, 194] on button "Launch eLearning module" at bounding box center [1212, 181] width 262 height 41
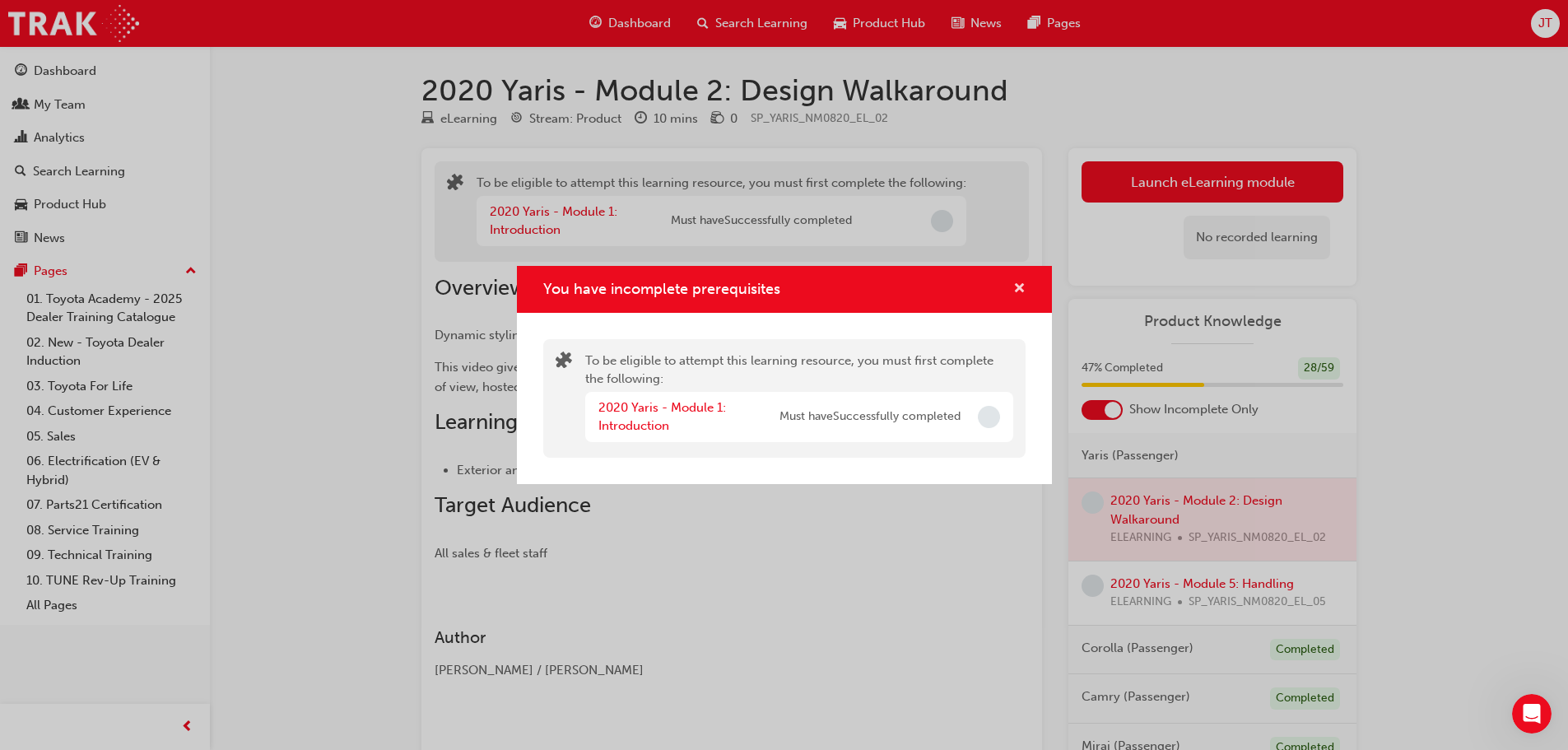
click at [1014, 295] on span "cross-icon" at bounding box center [1019, 289] width 12 height 14
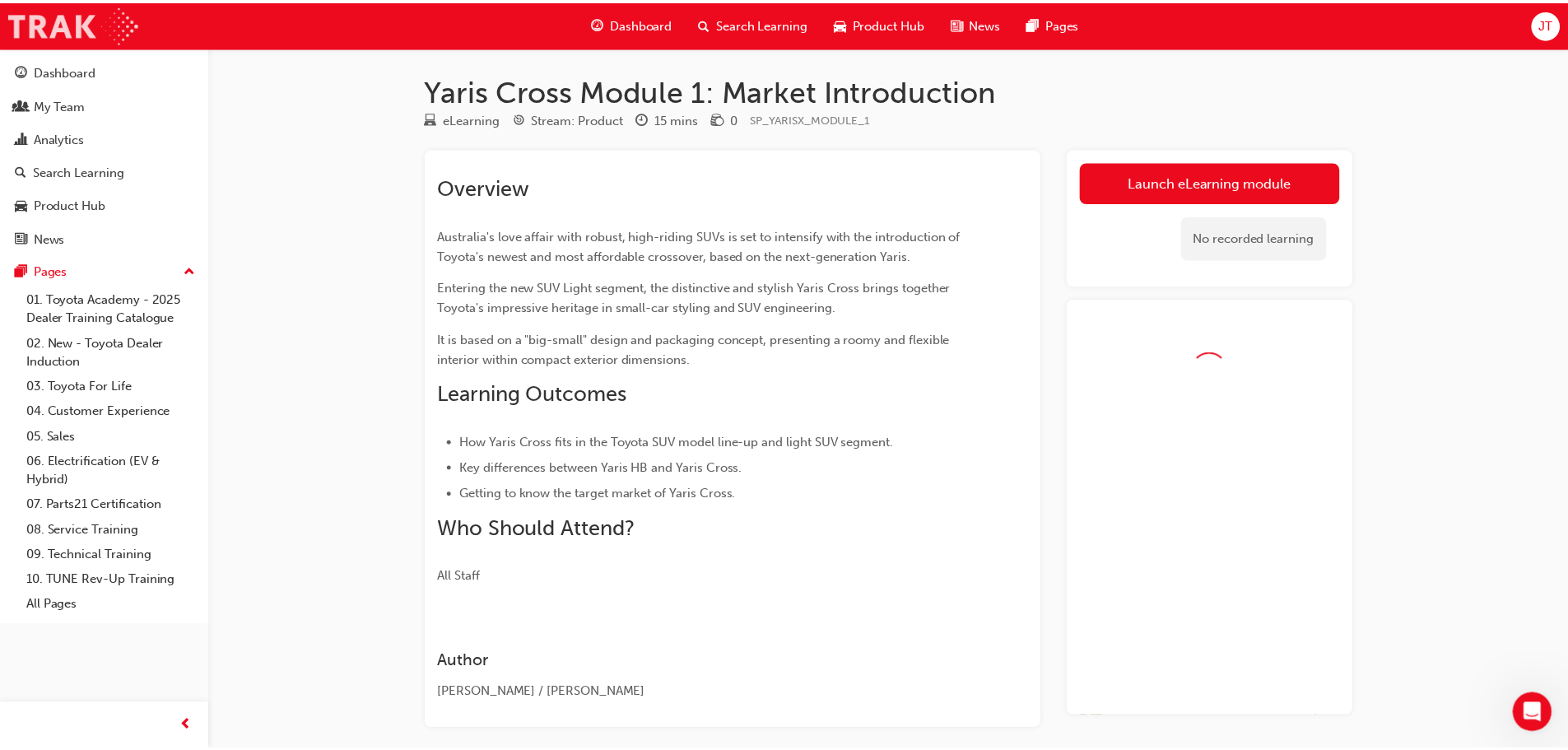
scroll to position [73, 0]
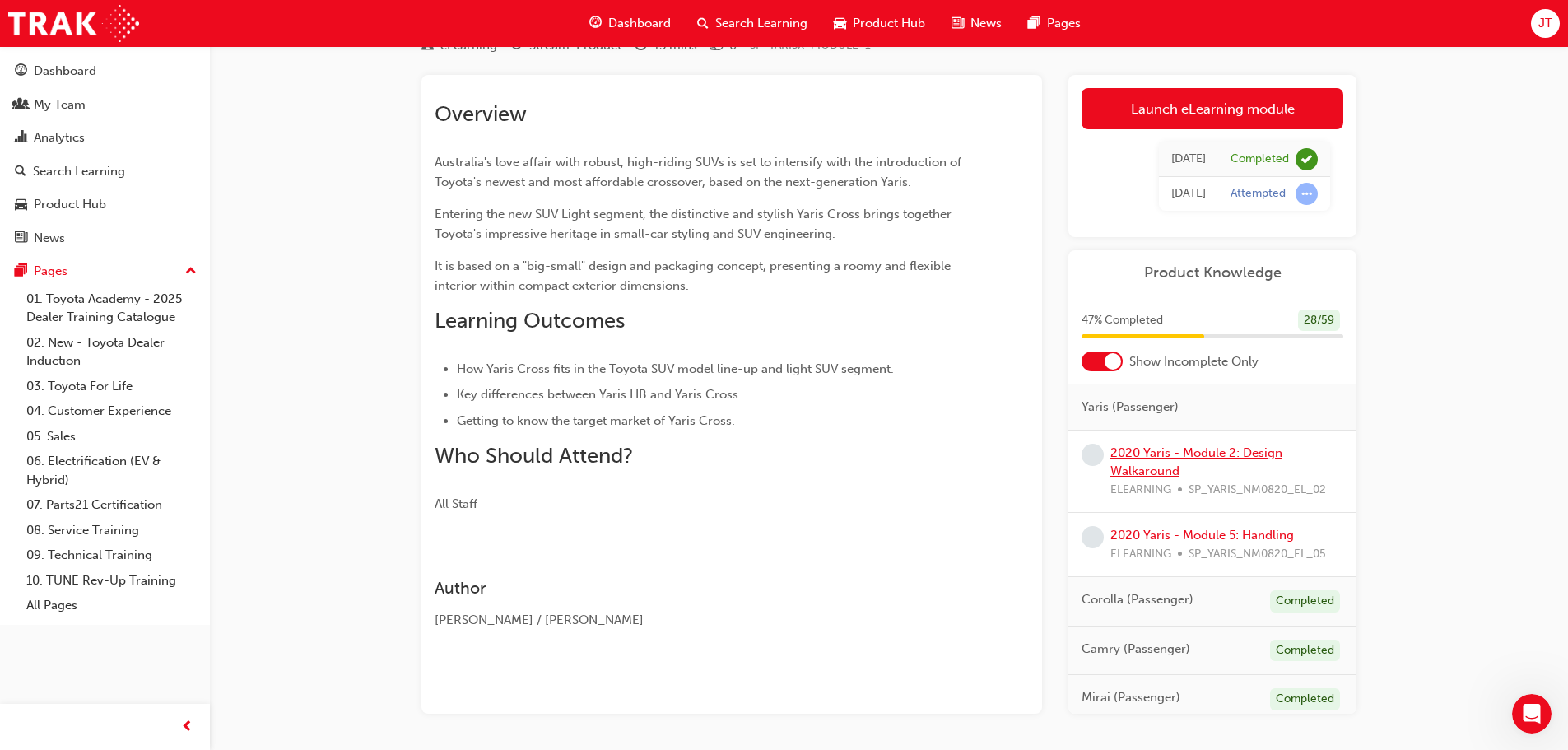
click at [1135, 456] on link "2020 Yaris - Module 2: Design Walkaround" at bounding box center [1196, 461] width 172 height 34
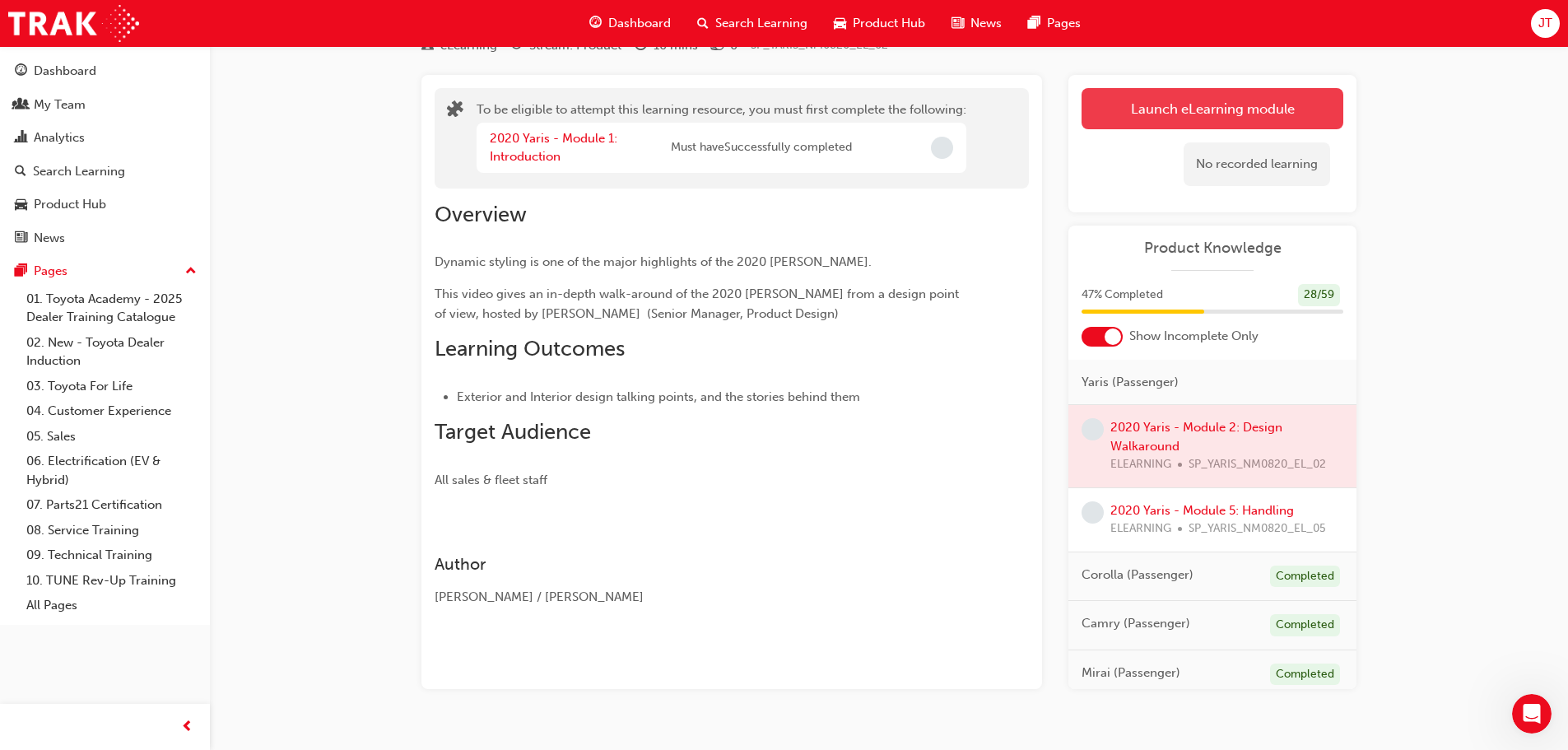
click at [1221, 102] on button "Launch eLearning module" at bounding box center [1212, 108] width 262 height 41
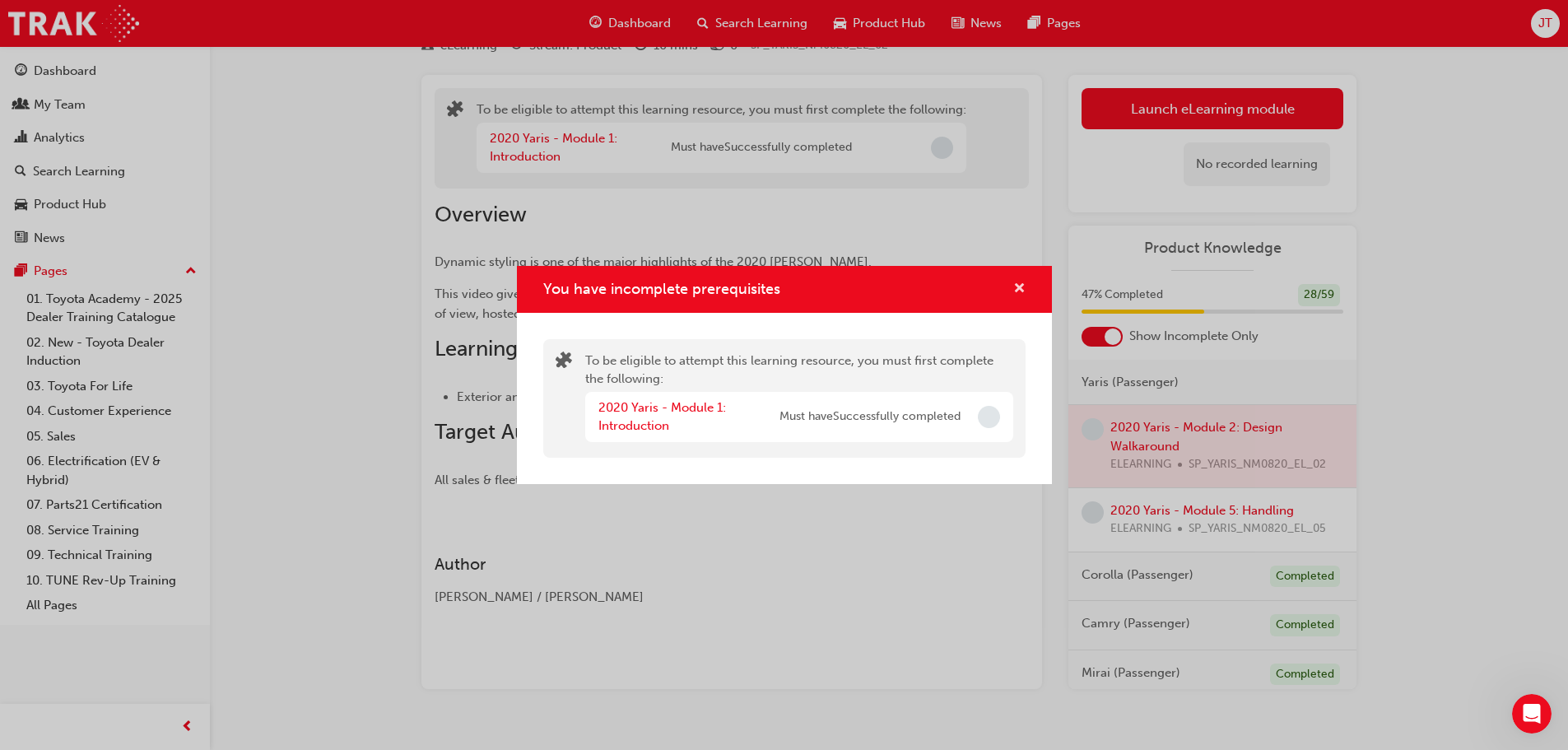
click at [1018, 288] on span "cross-icon" at bounding box center [1019, 289] width 12 height 14
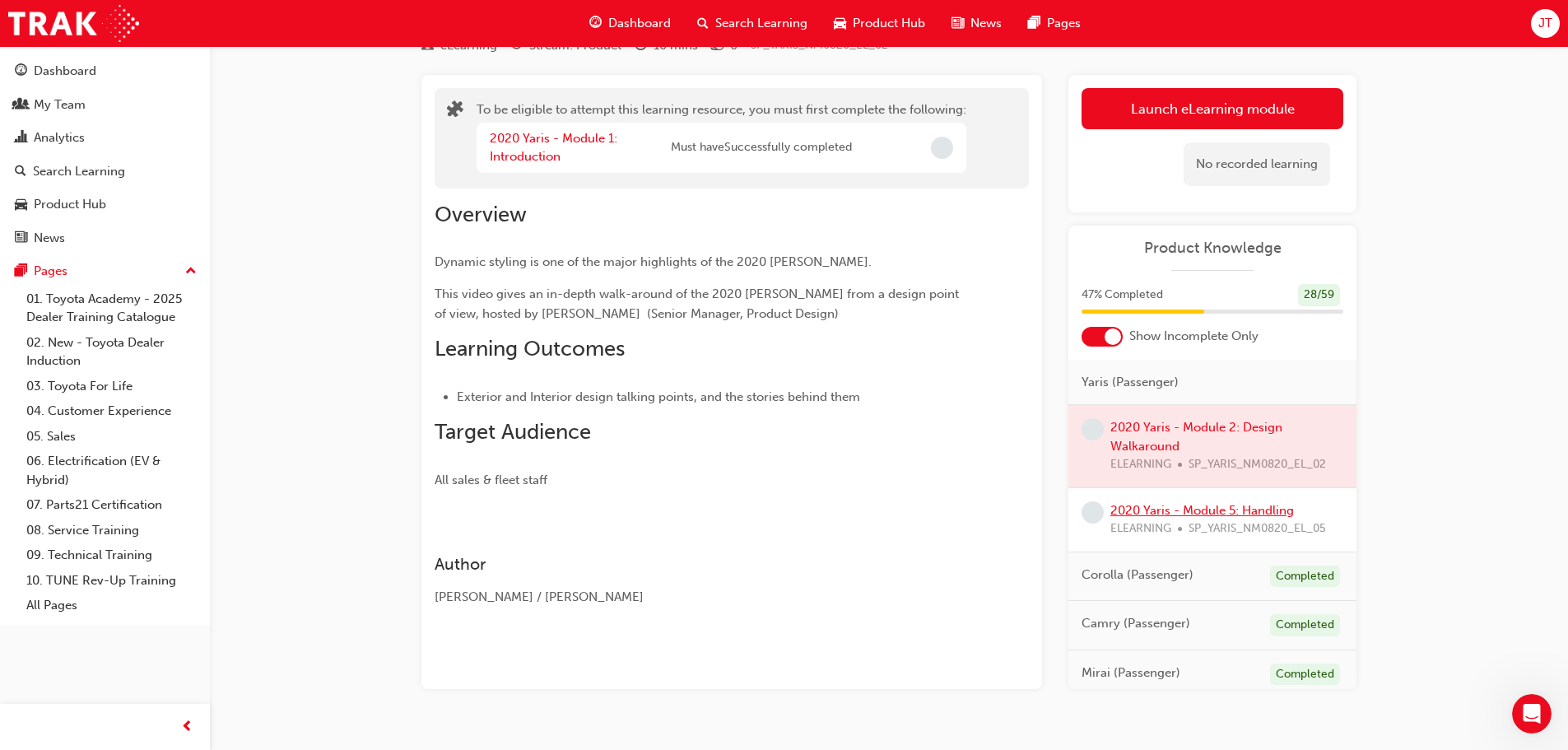
click at [1184, 511] on link "2020 Yaris - Module 5: Handling" at bounding box center [1202, 509] width 183 height 14
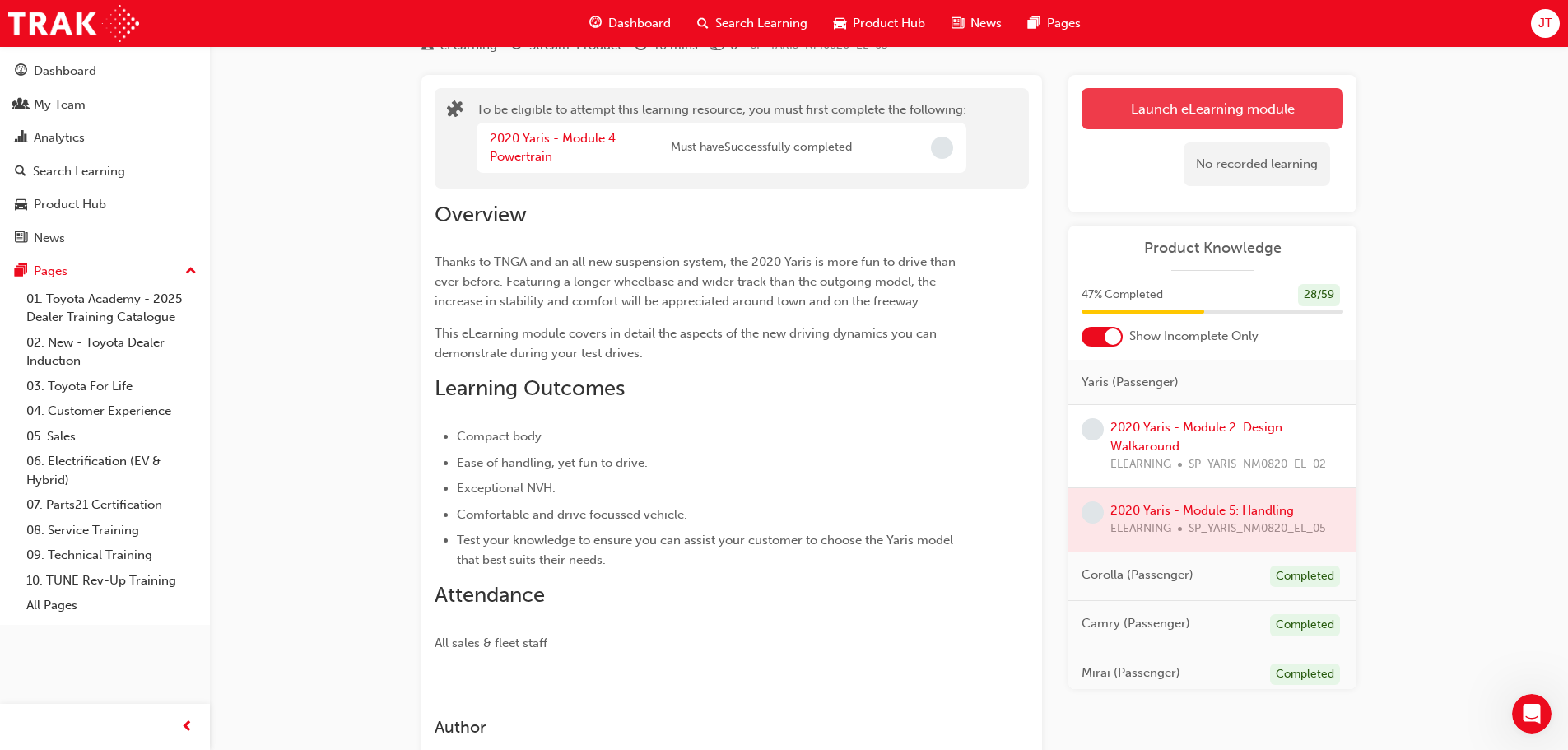
click at [1187, 123] on button "Launch eLearning module" at bounding box center [1212, 108] width 262 height 41
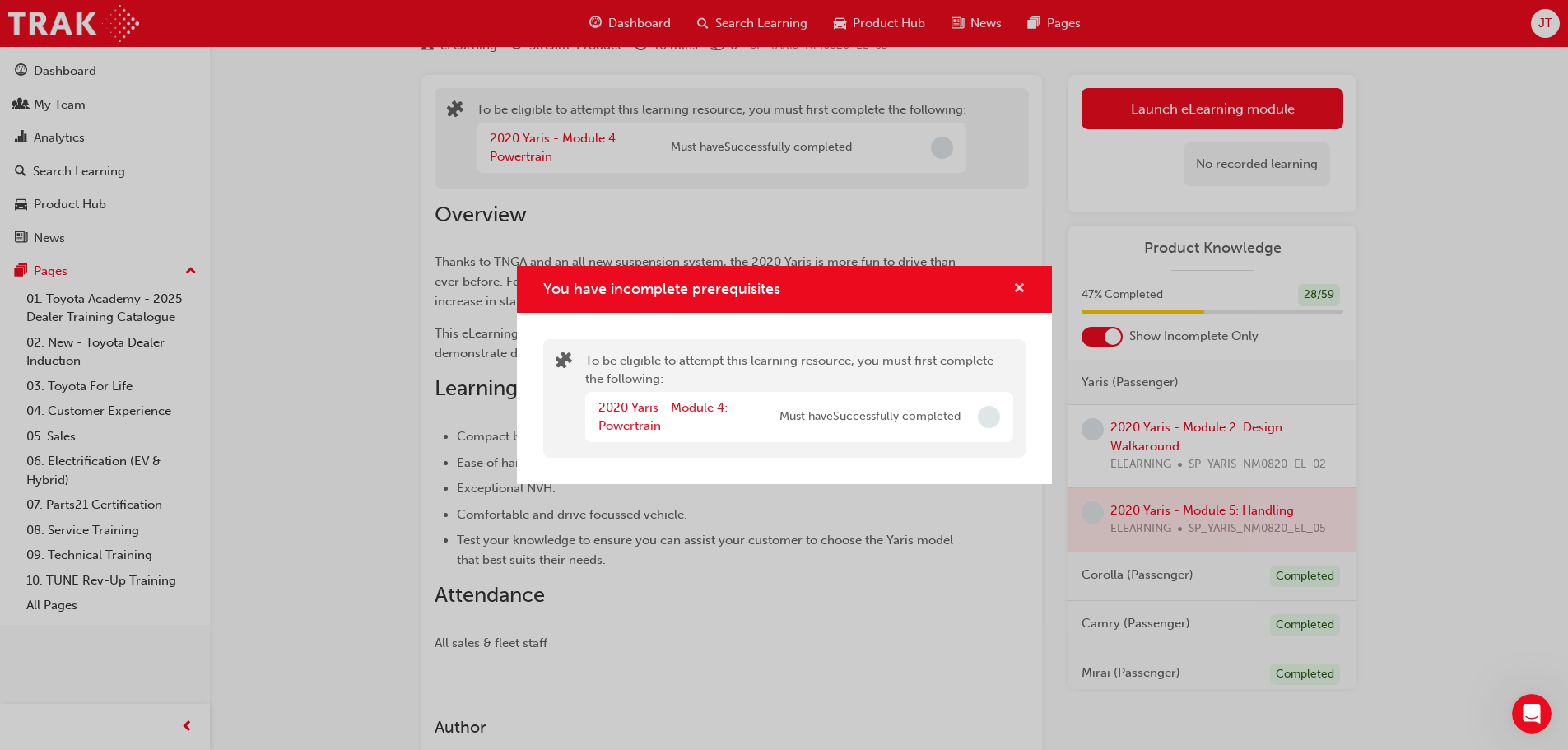
click at [1016, 293] on span "cross-icon" at bounding box center [1019, 289] width 12 height 14
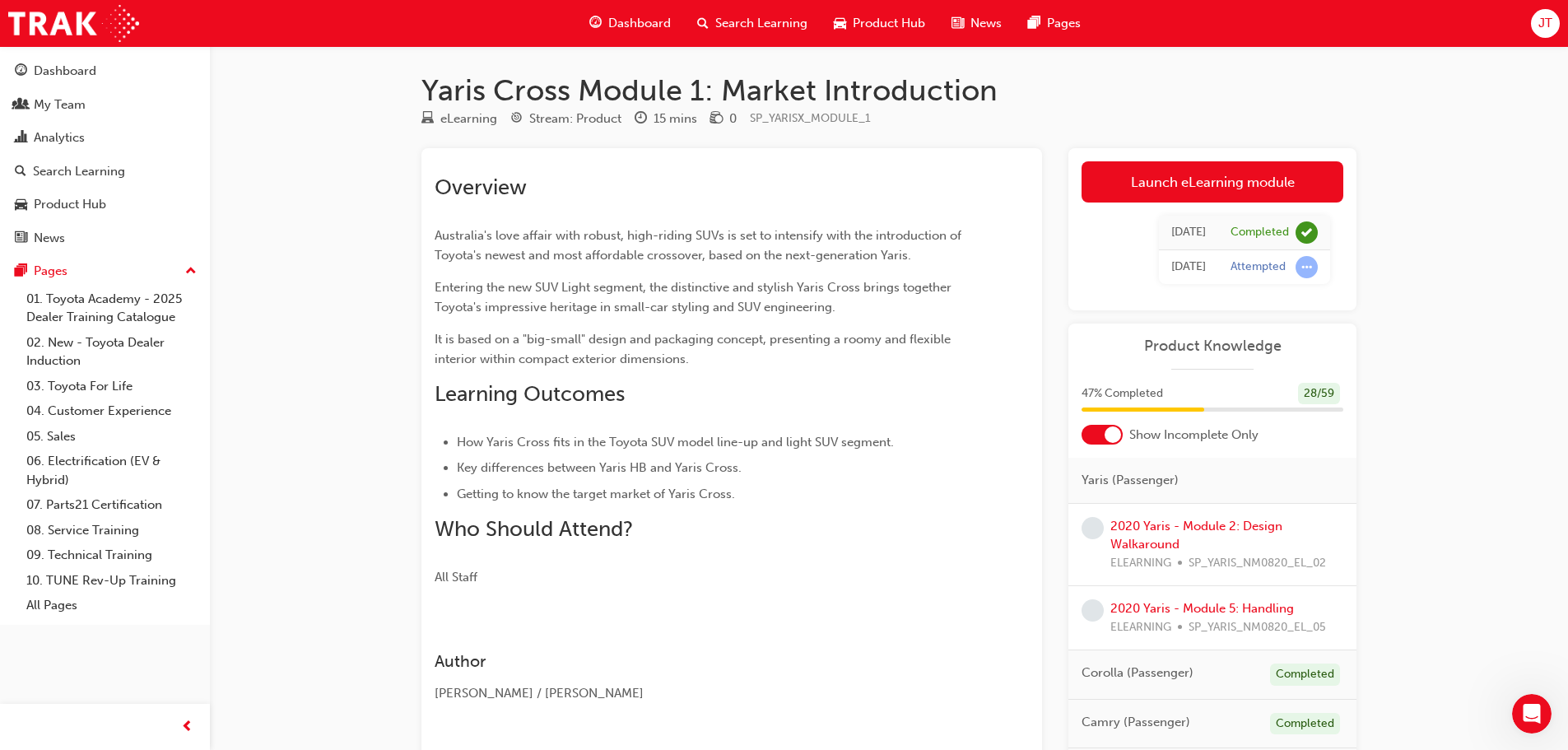
scroll to position [73, 0]
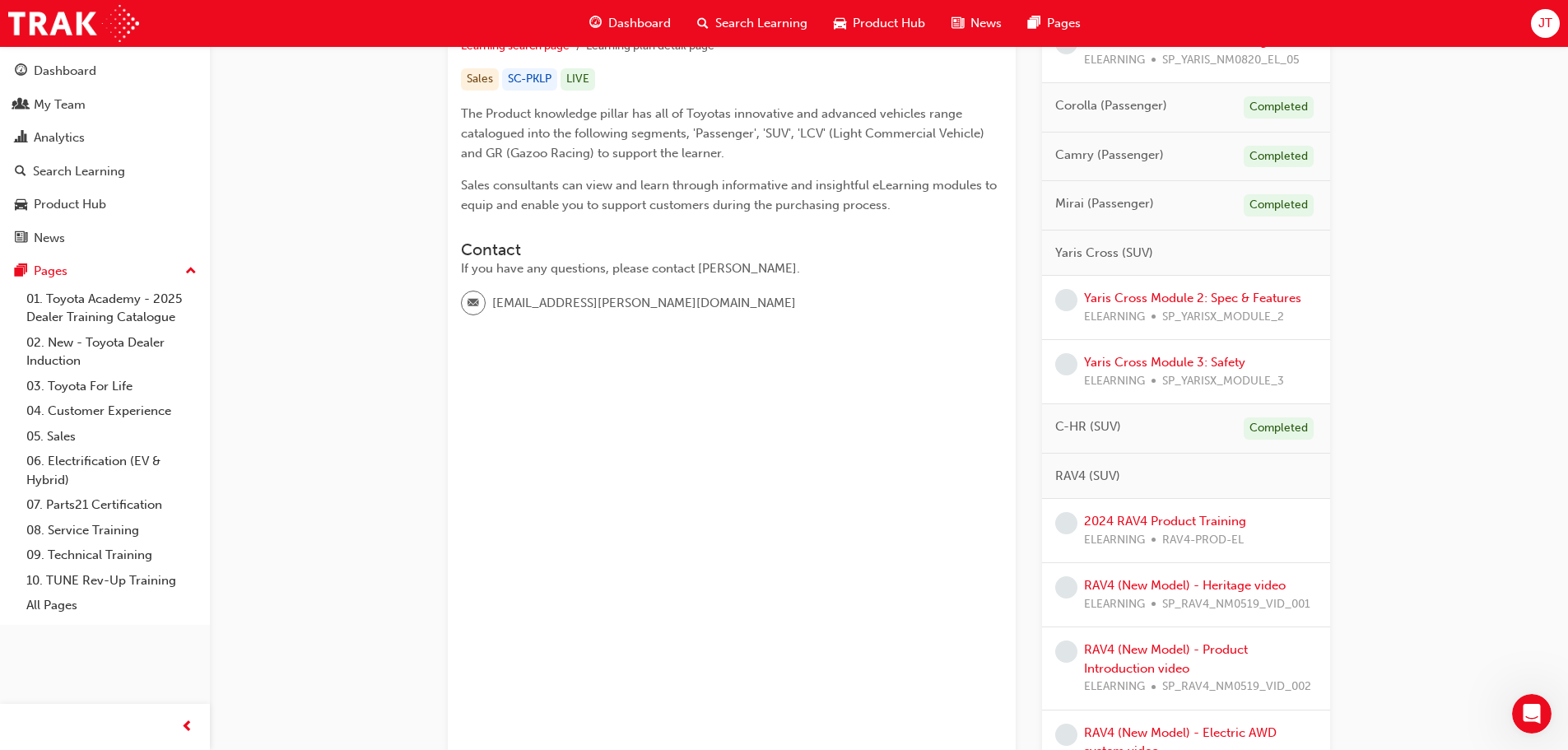
scroll to position [411, 0]
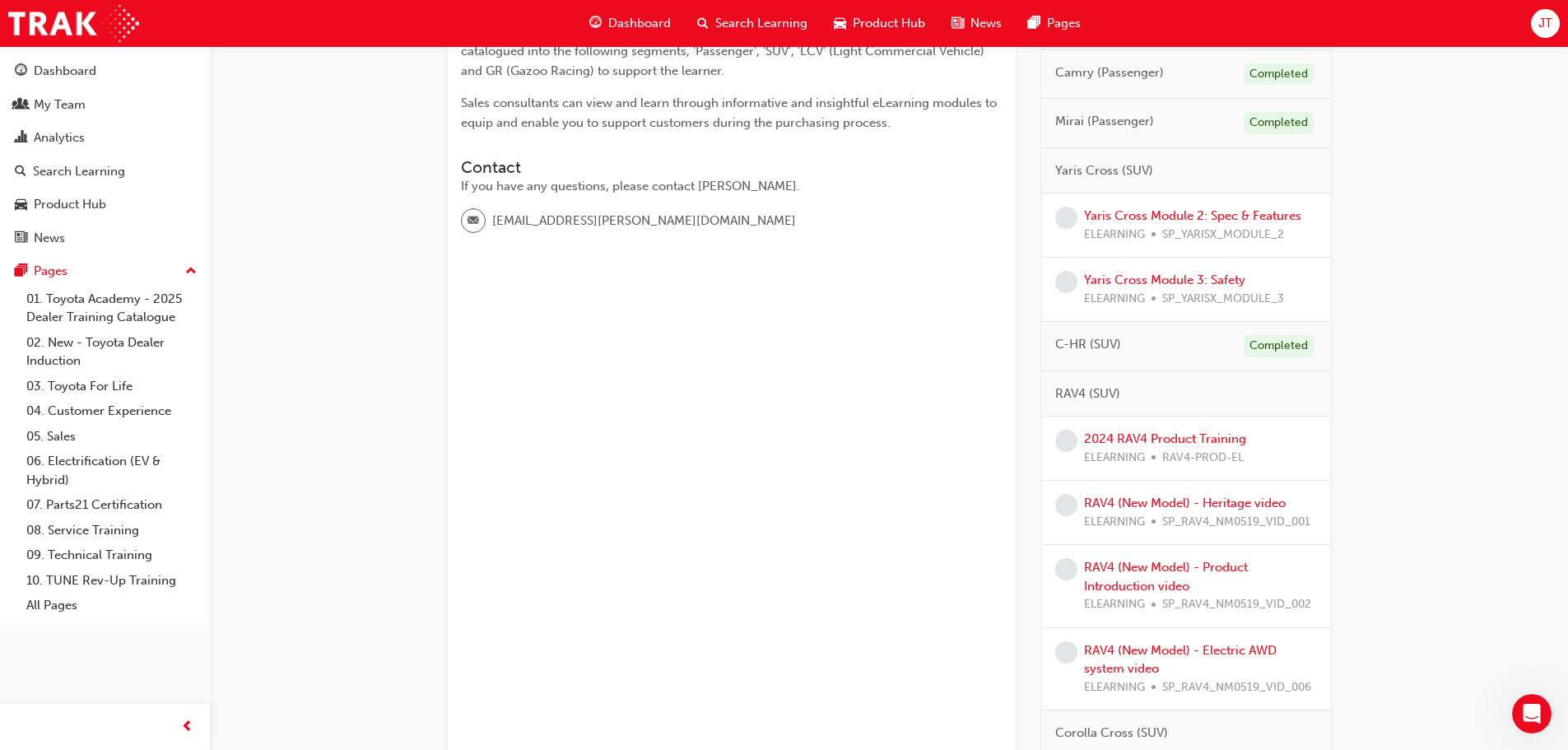
click at [1119, 431] on div "2024 RAV4 Product Training ELEARNING RAV4-PROD-EL" at bounding box center [1164, 448] width 162 height 37
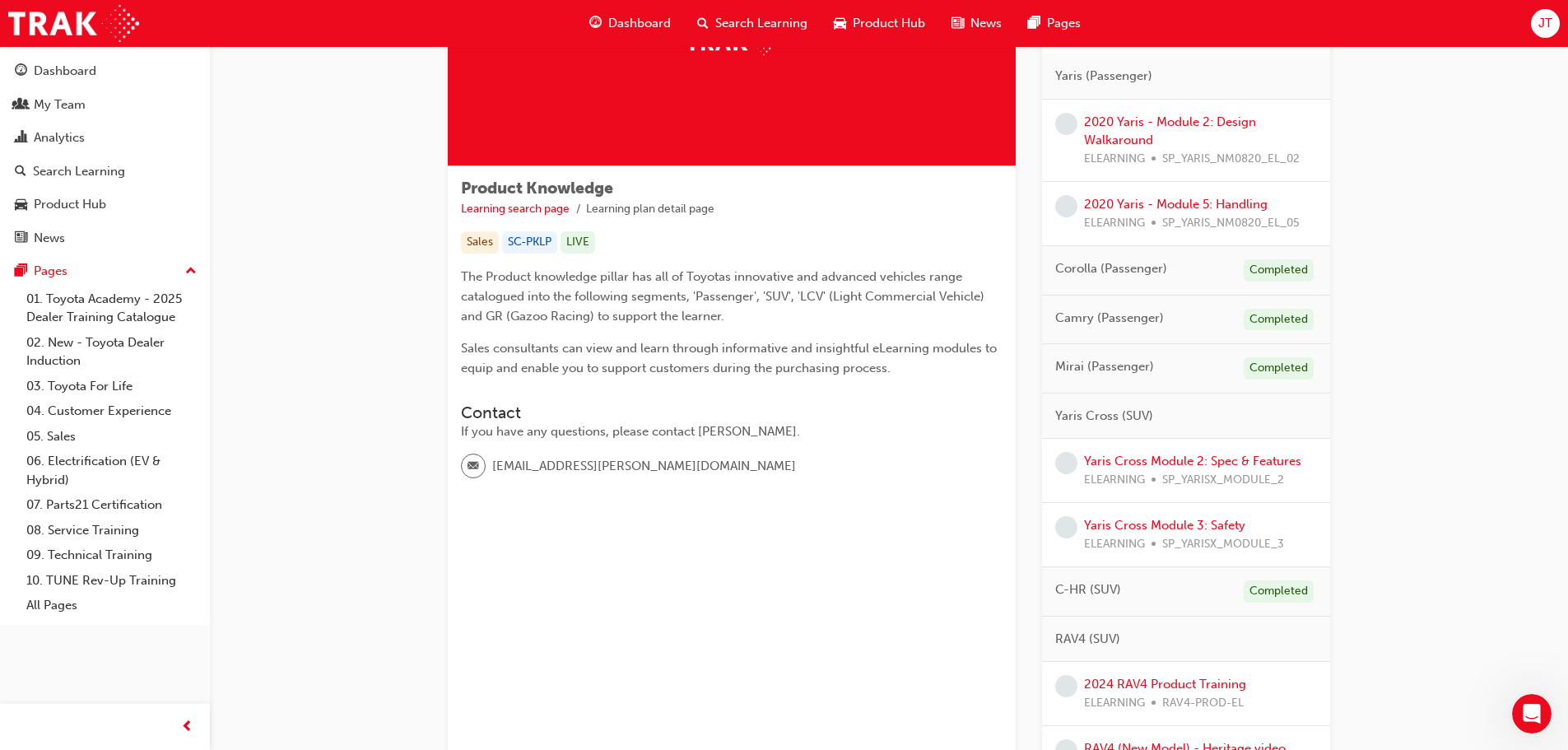
scroll to position [165, 0]
click at [1166, 682] on link "2024 RAV4 Product Training" at bounding box center [1164, 685] width 162 height 14
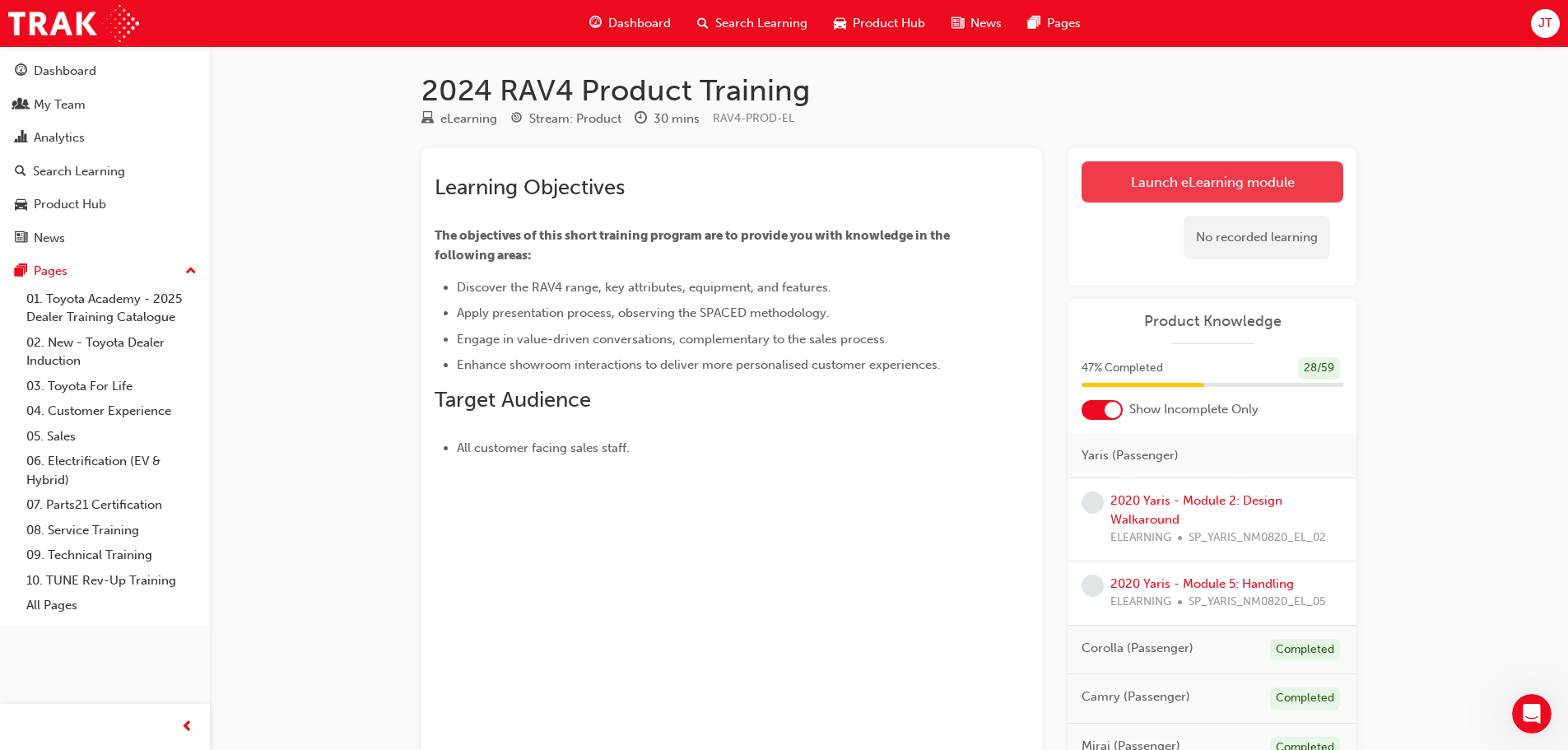
click at [1164, 183] on link "Launch eLearning module" at bounding box center [1212, 181] width 262 height 41
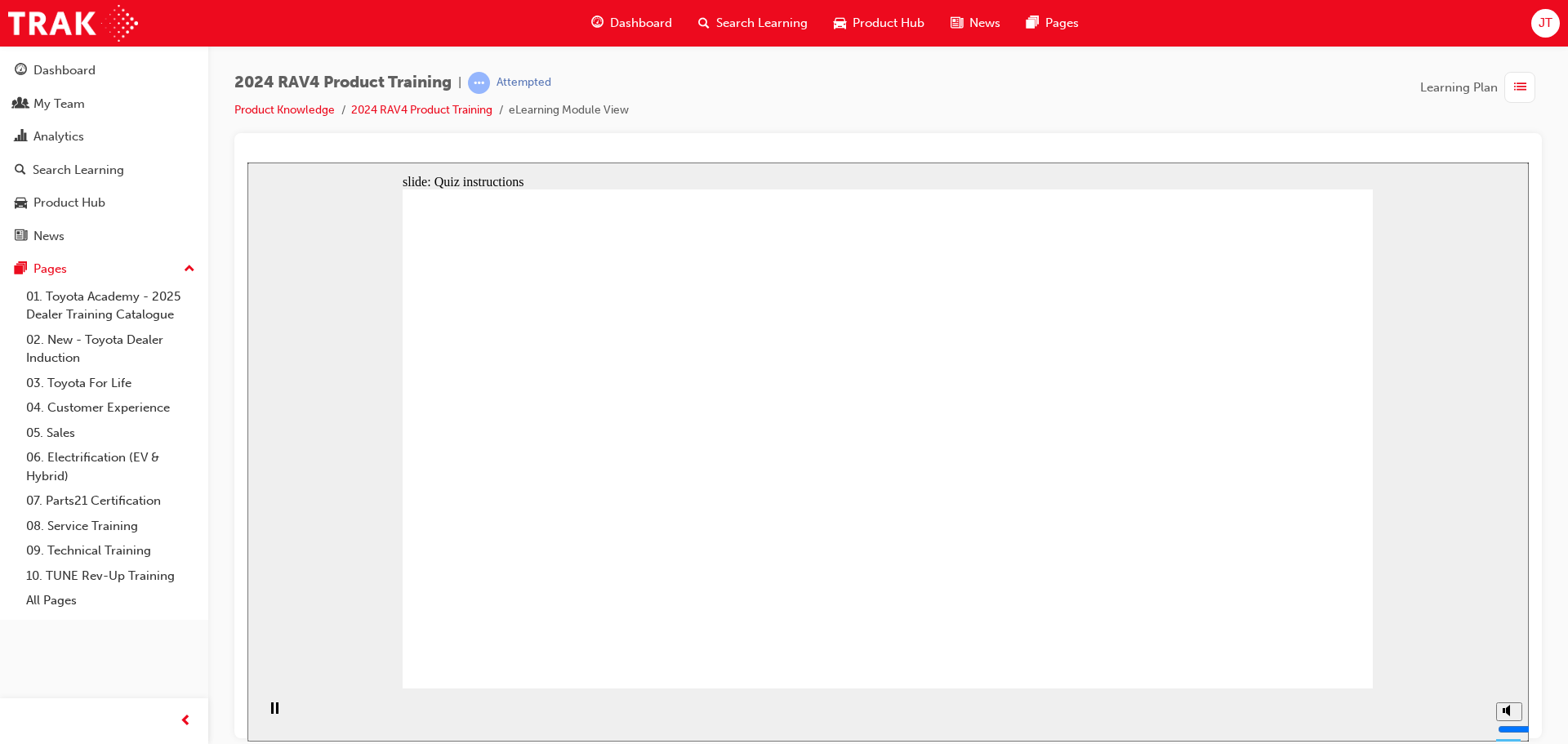
radio input "true"
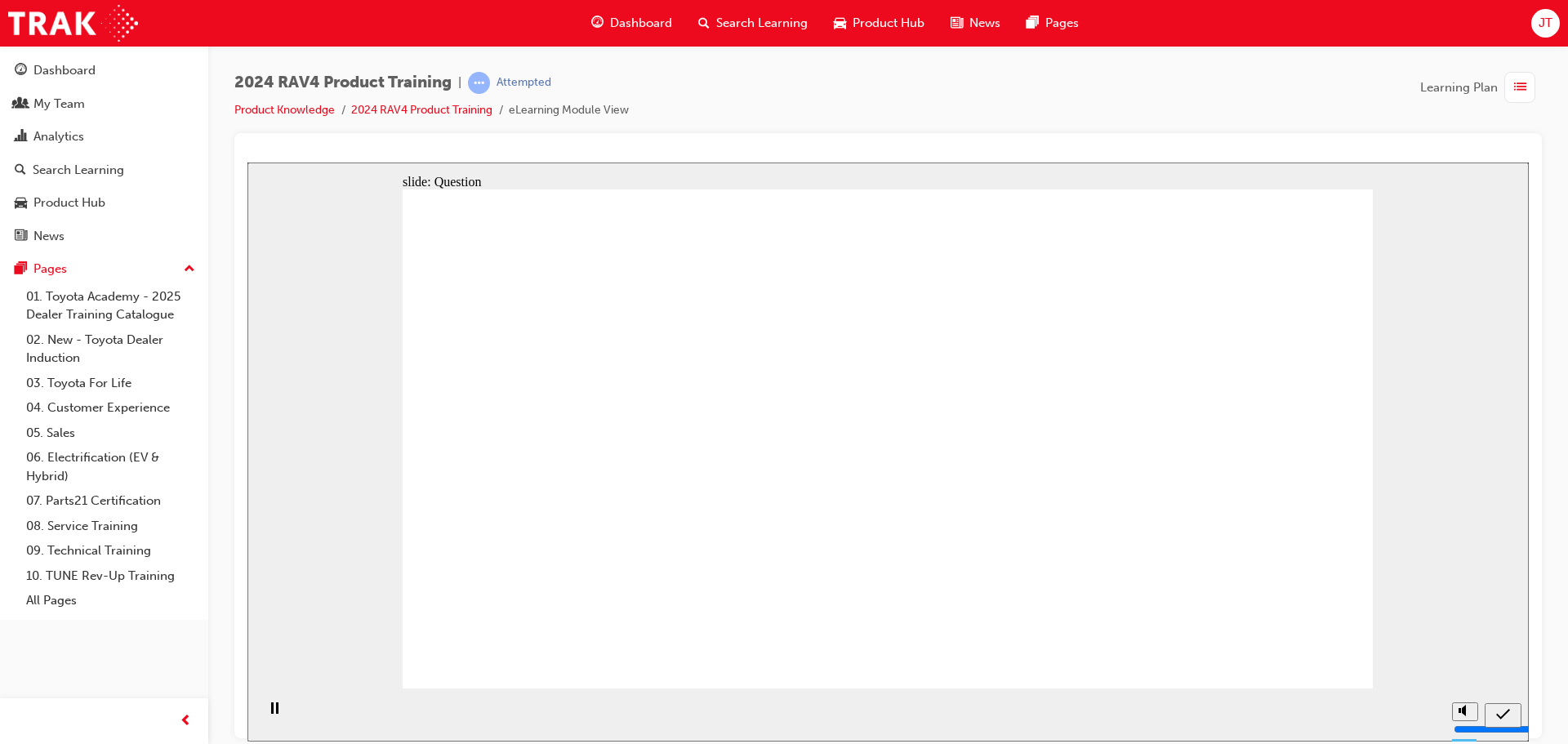
radio input "true"
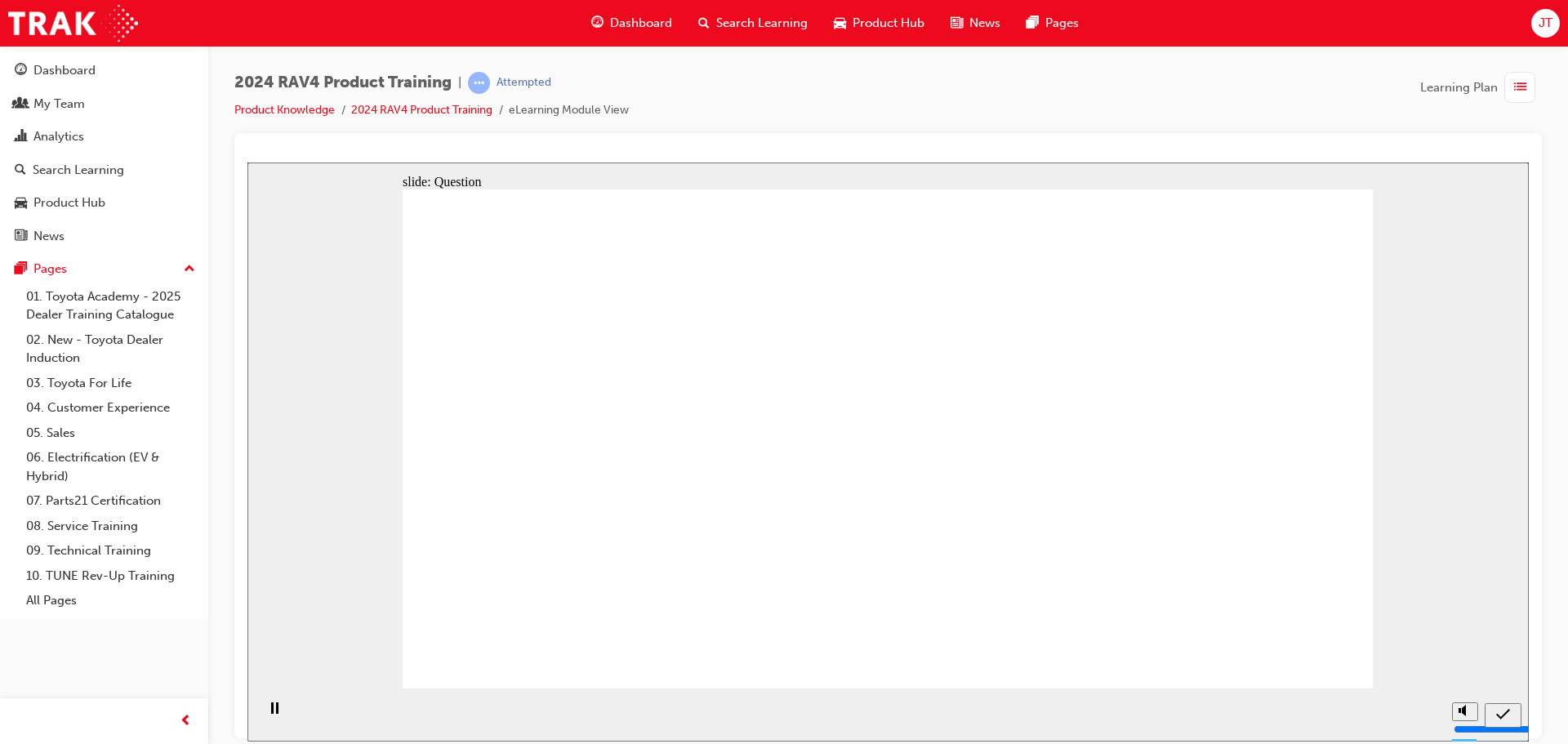
radio input "true"
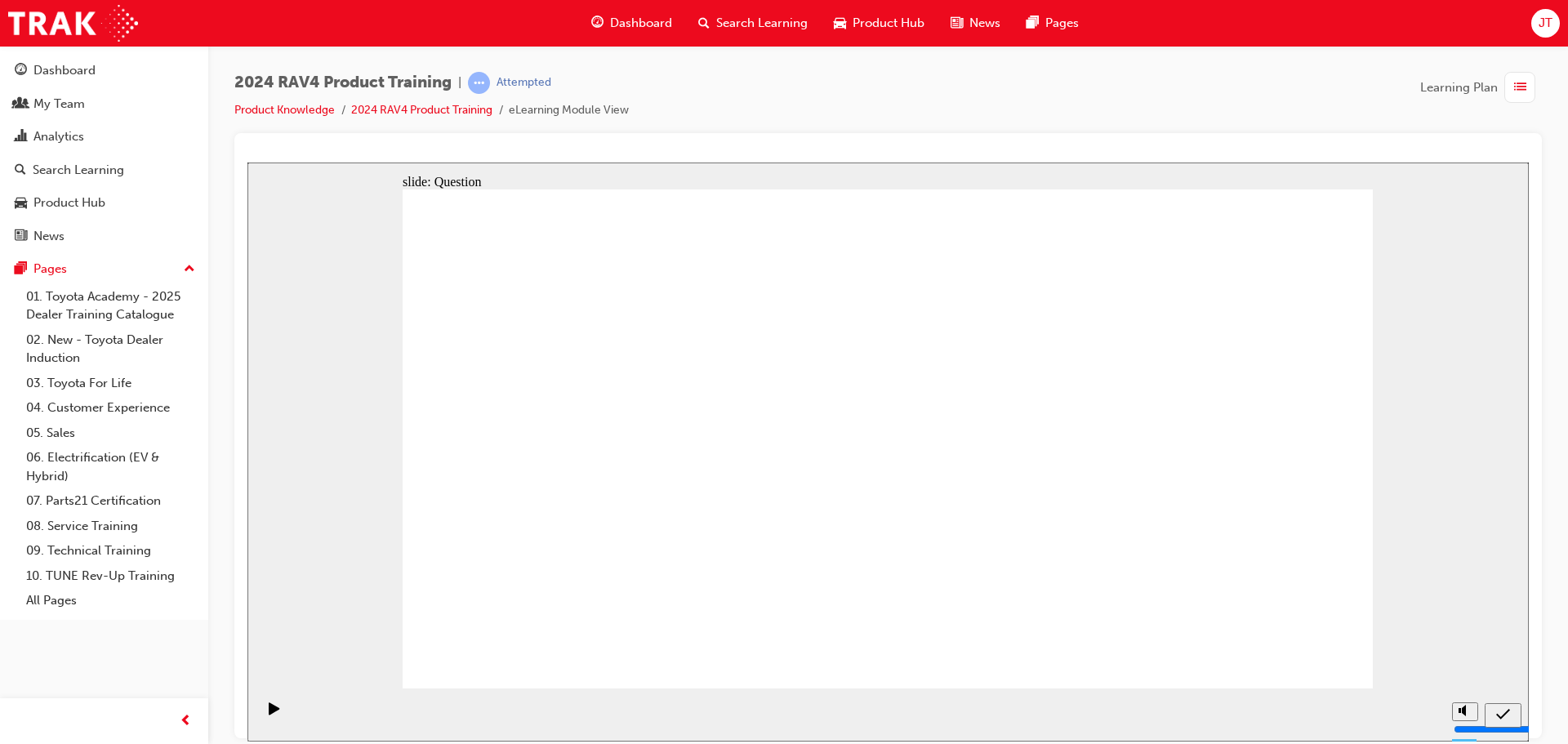
drag, startPoint x: 804, startPoint y: 428, endPoint x: 1153, endPoint y: 564, distance: 374.6
drag, startPoint x: 1177, startPoint y: 430, endPoint x: 793, endPoint y: 615, distance: 426.2
drag, startPoint x: 936, startPoint y: 430, endPoint x: 922, endPoint y: 559, distance: 129.8
drag, startPoint x: 620, startPoint y: 416, endPoint x: 631, endPoint y: 550, distance: 134.5
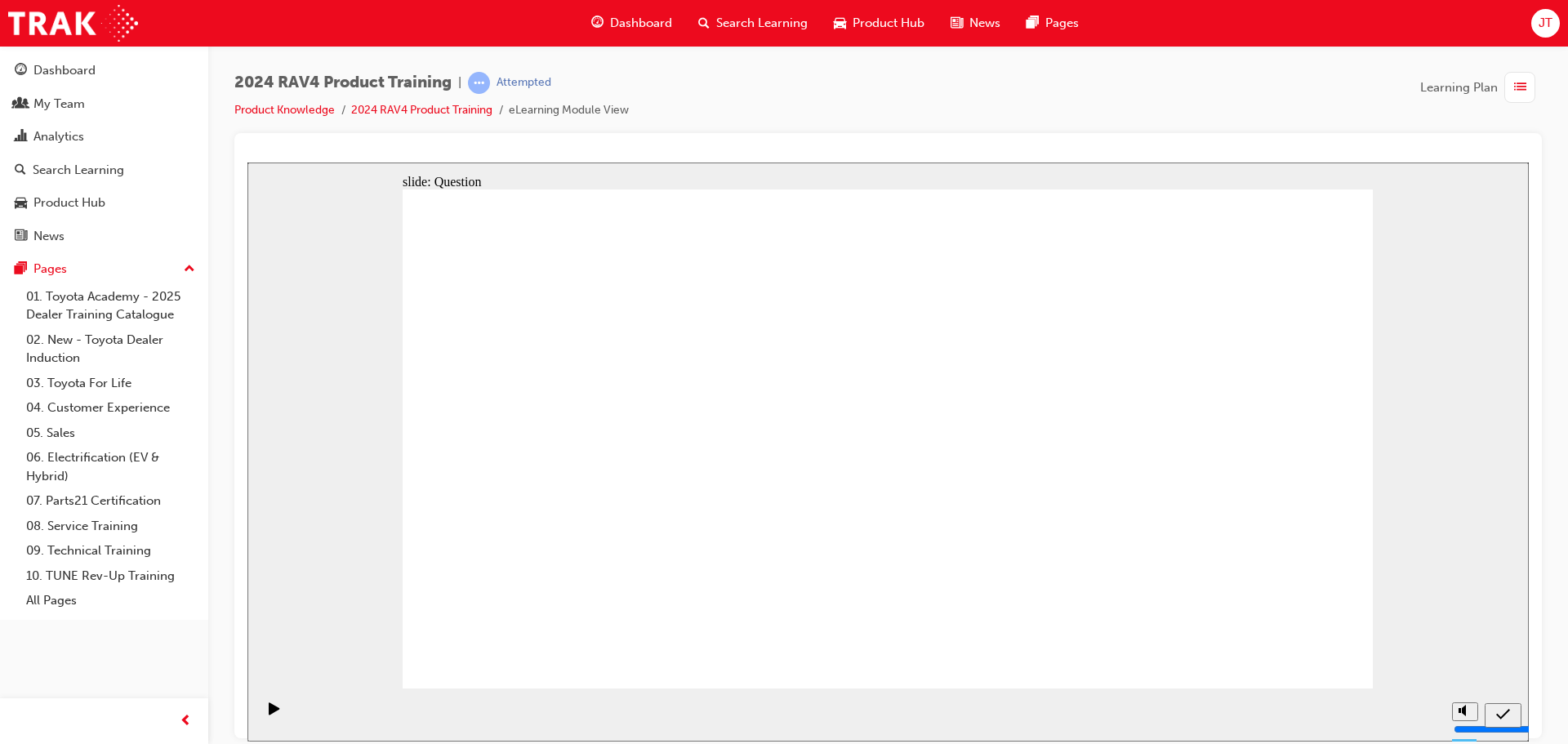
radio input "true"
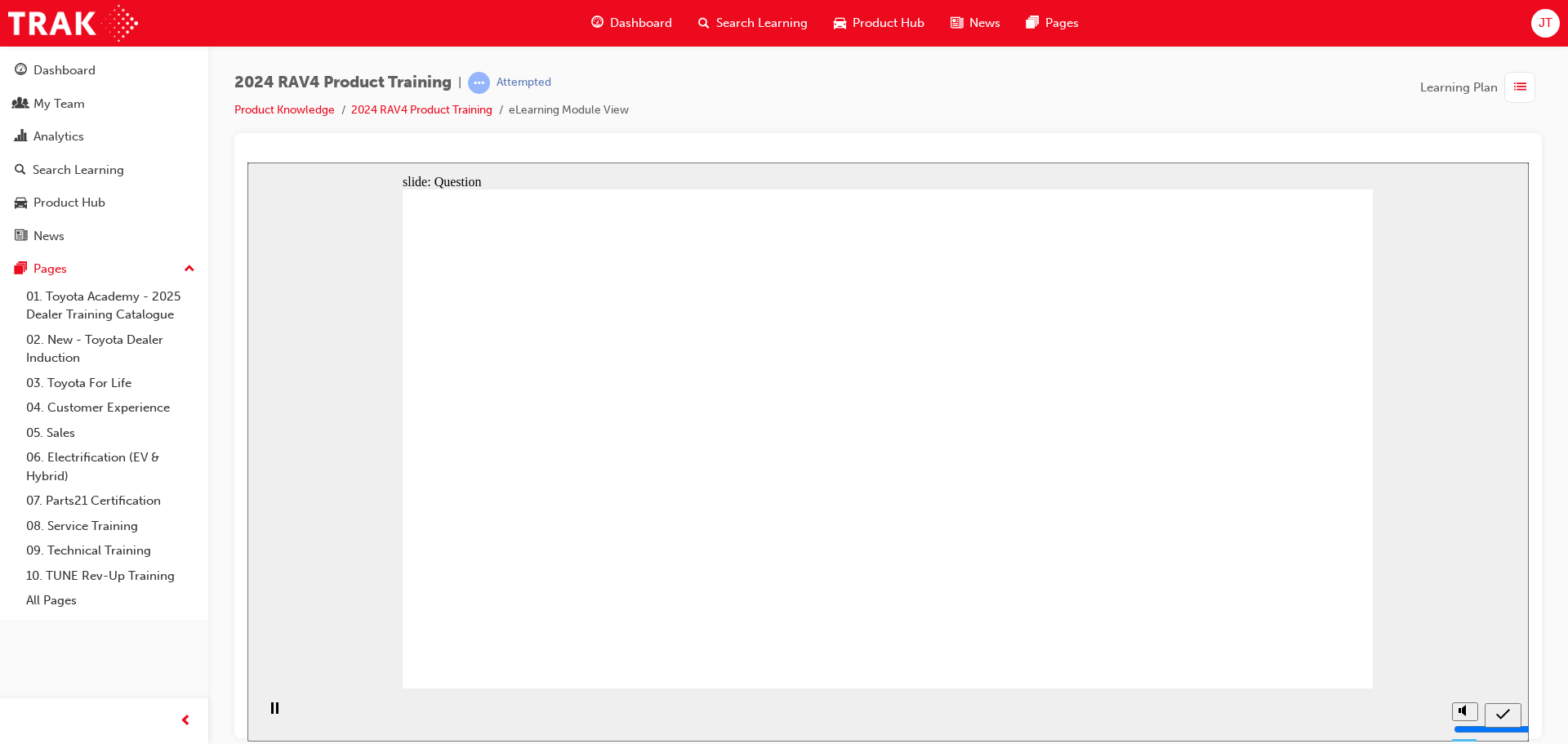
radio input "true"
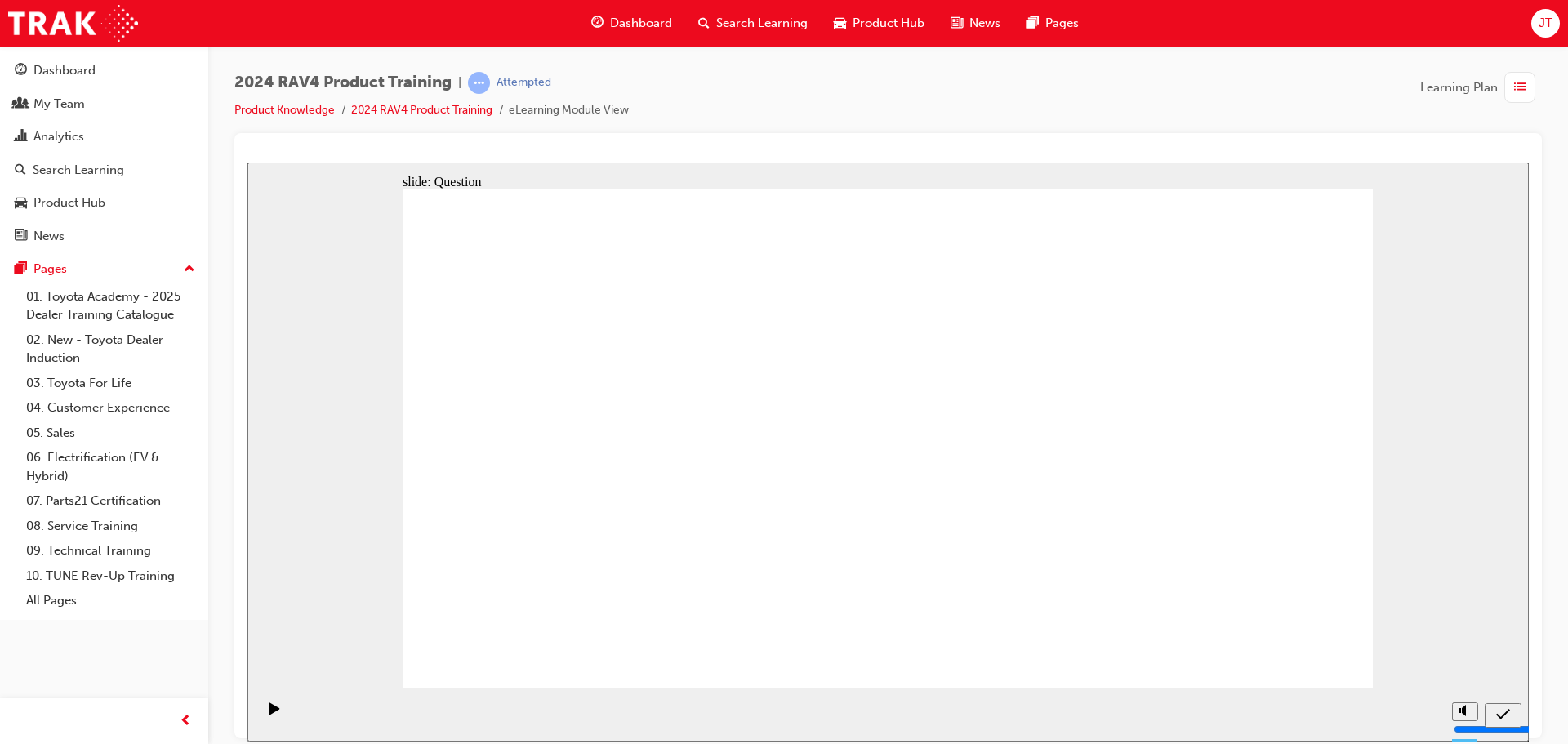
radio input "true"
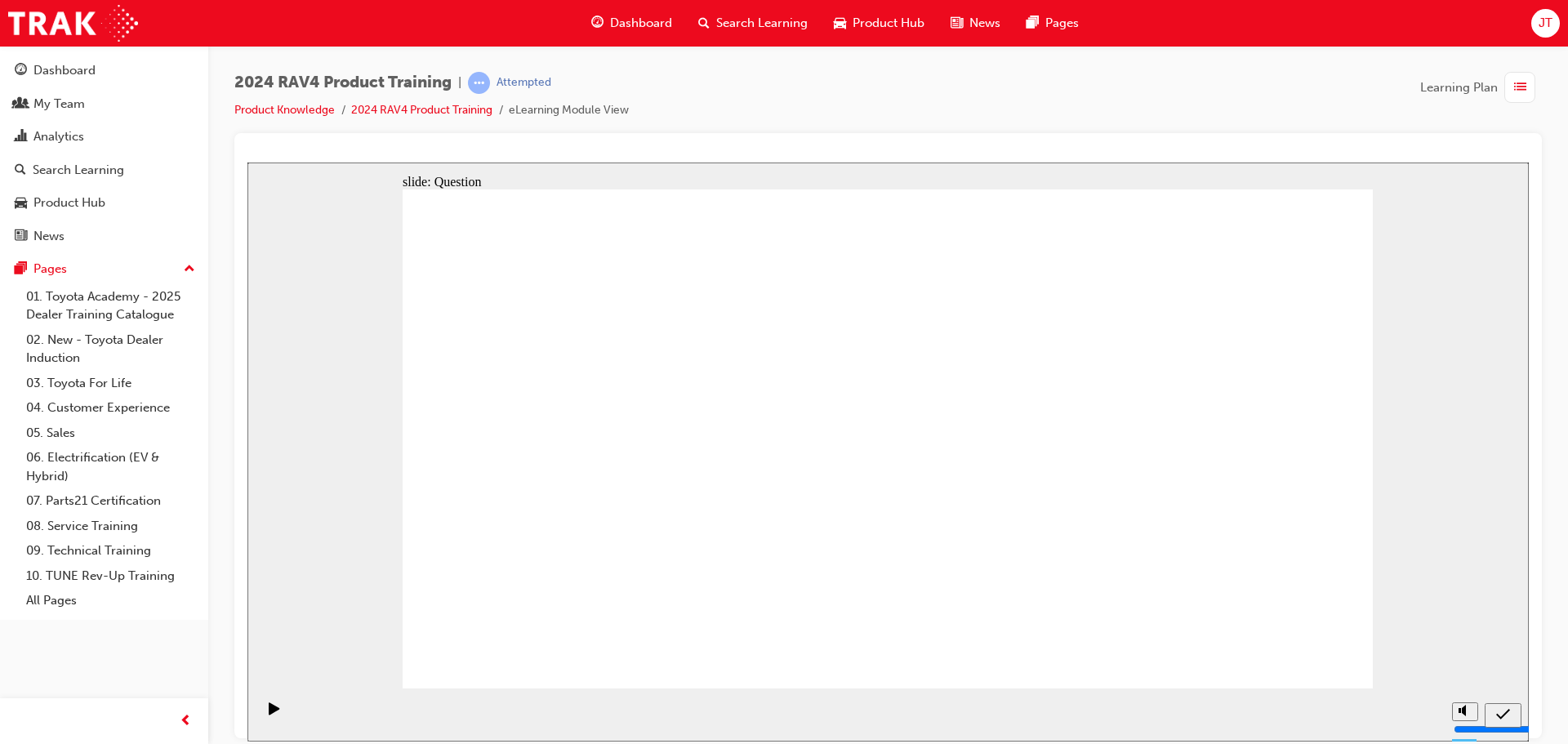
radio input "true"
drag, startPoint x: 1289, startPoint y: 641, endPoint x: 1294, endPoint y: 651, distance: 11.2
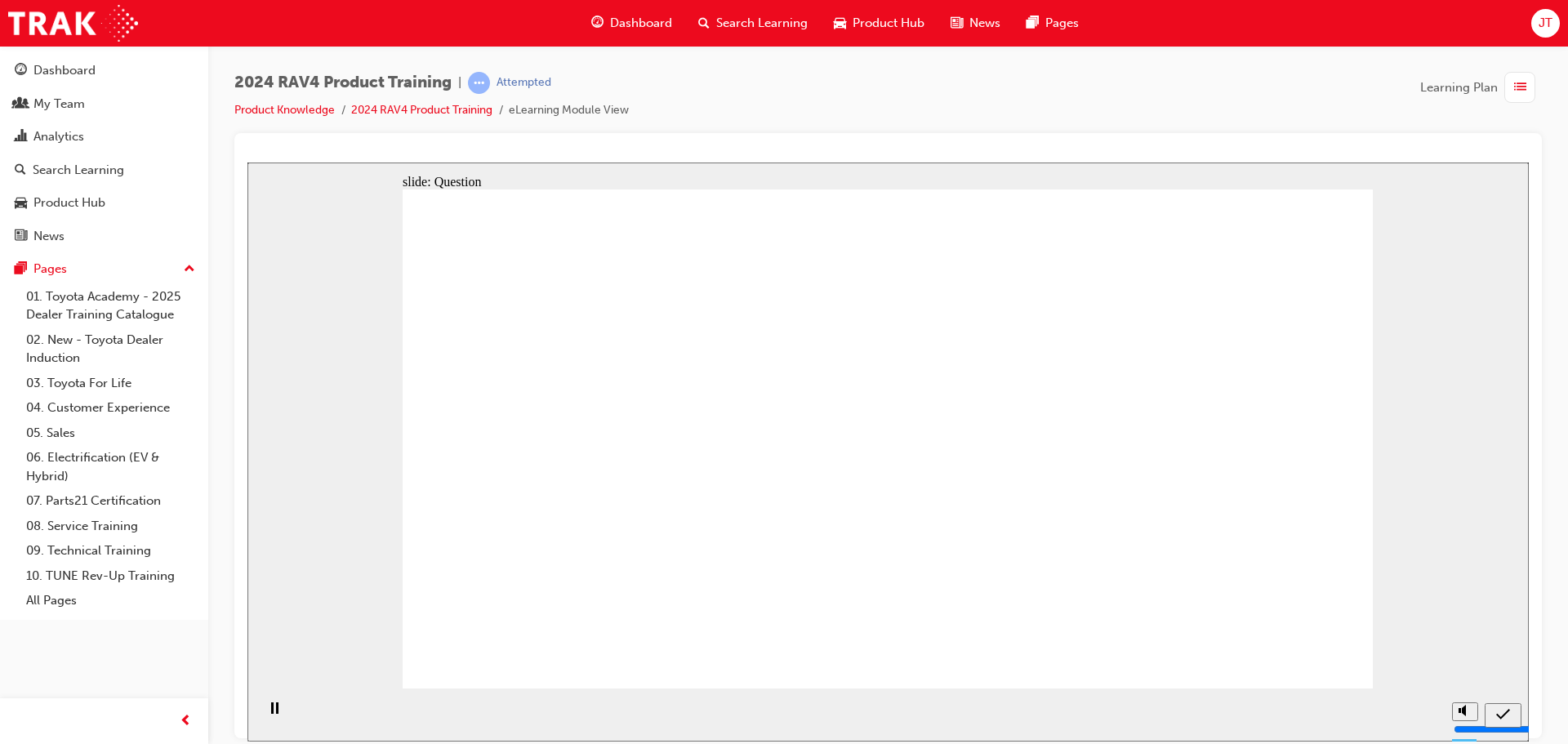
drag, startPoint x: 1109, startPoint y: 509, endPoint x: 1014, endPoint y: 608, distance: 137.2
drag, startPoint x: 775, startPoint y: 411, endPoint x: 1334, endPoint y: 610, distance: 593.4
drag, startPoint x: 1051, startPoint y: 401, endPoint x: 757, endPoint y: 567, distance: 337.6
drag, startPoint x: 601, startPoint y: 491, endPoint x: 592, endPoint y: 520, distance: 30.4
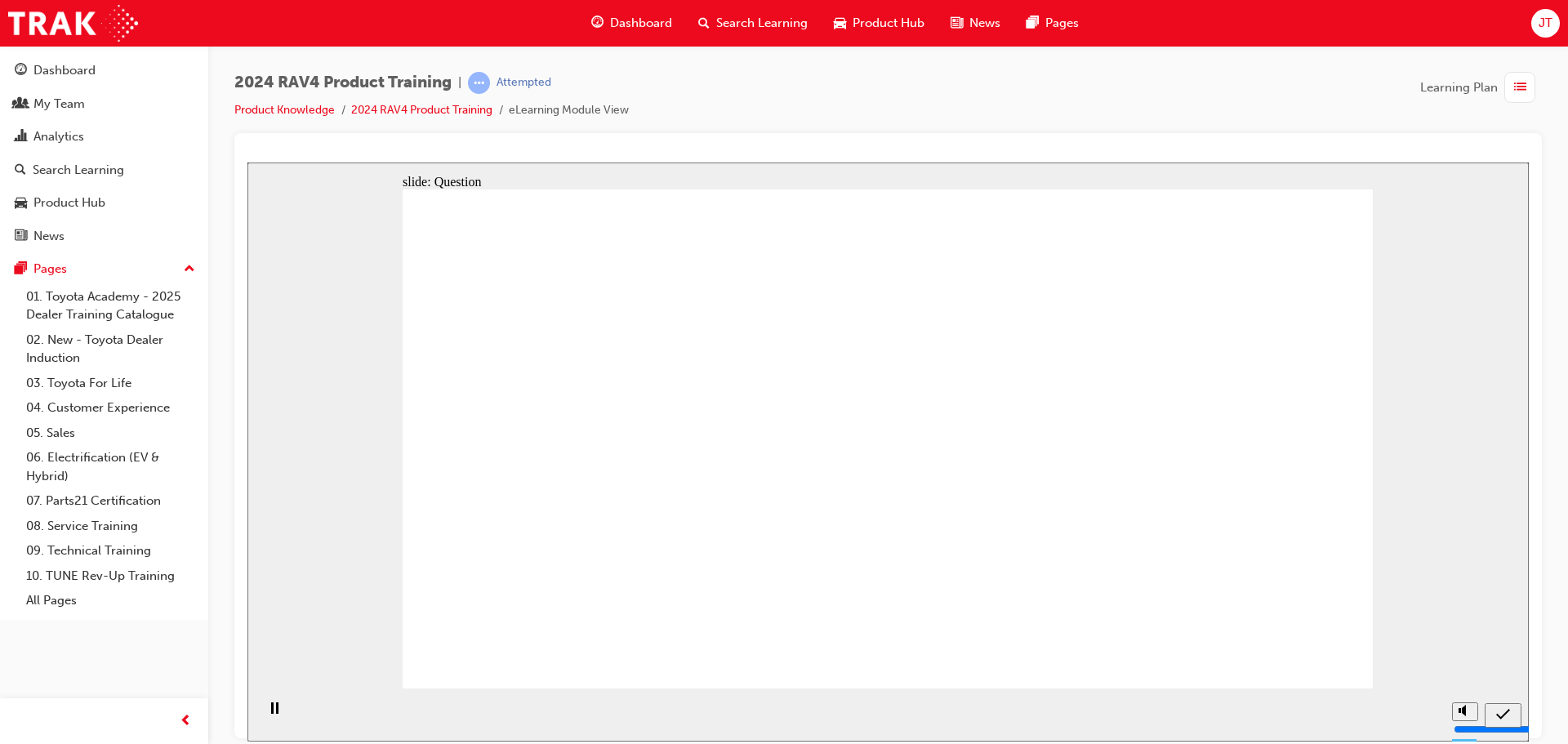
radio input "true"
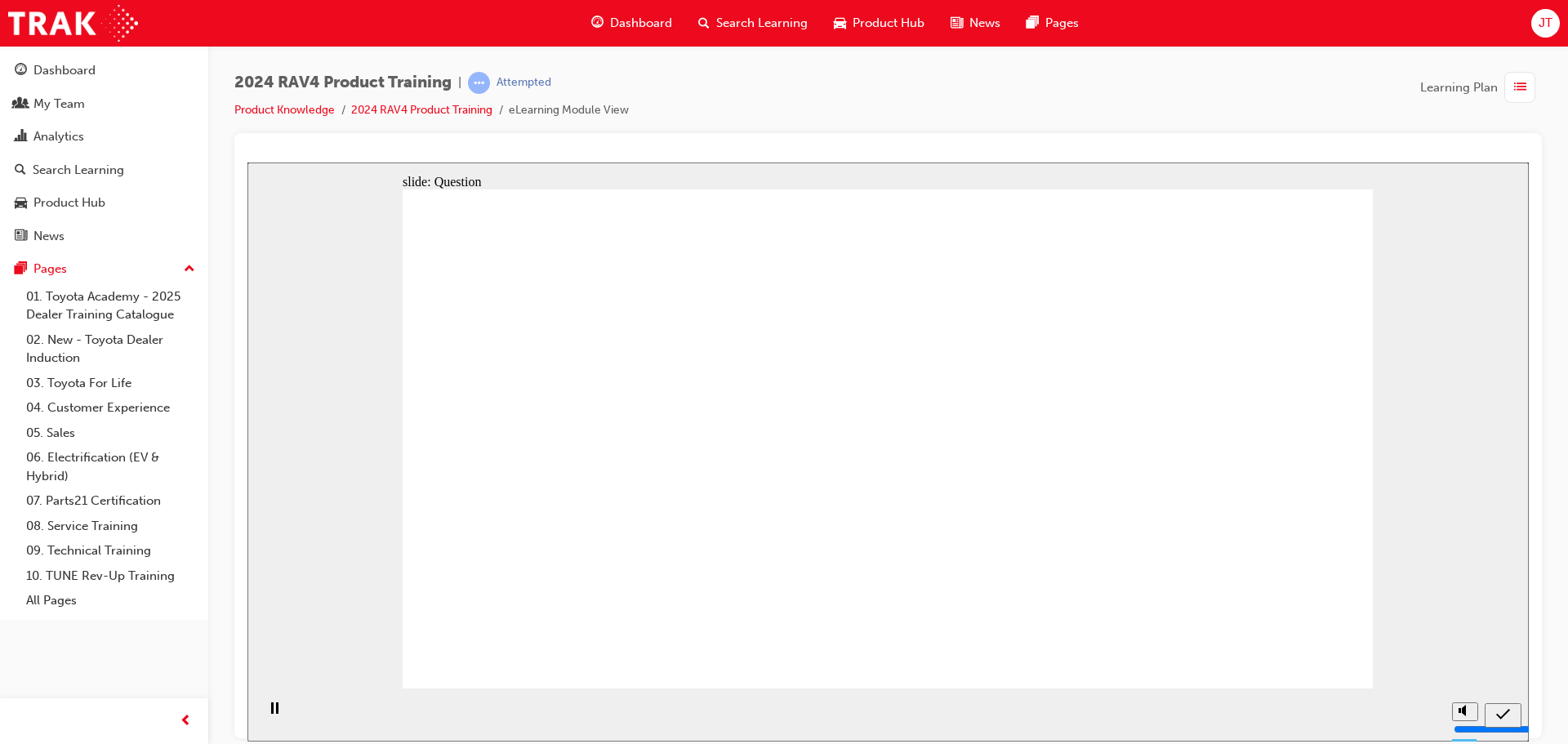
radio input "true"
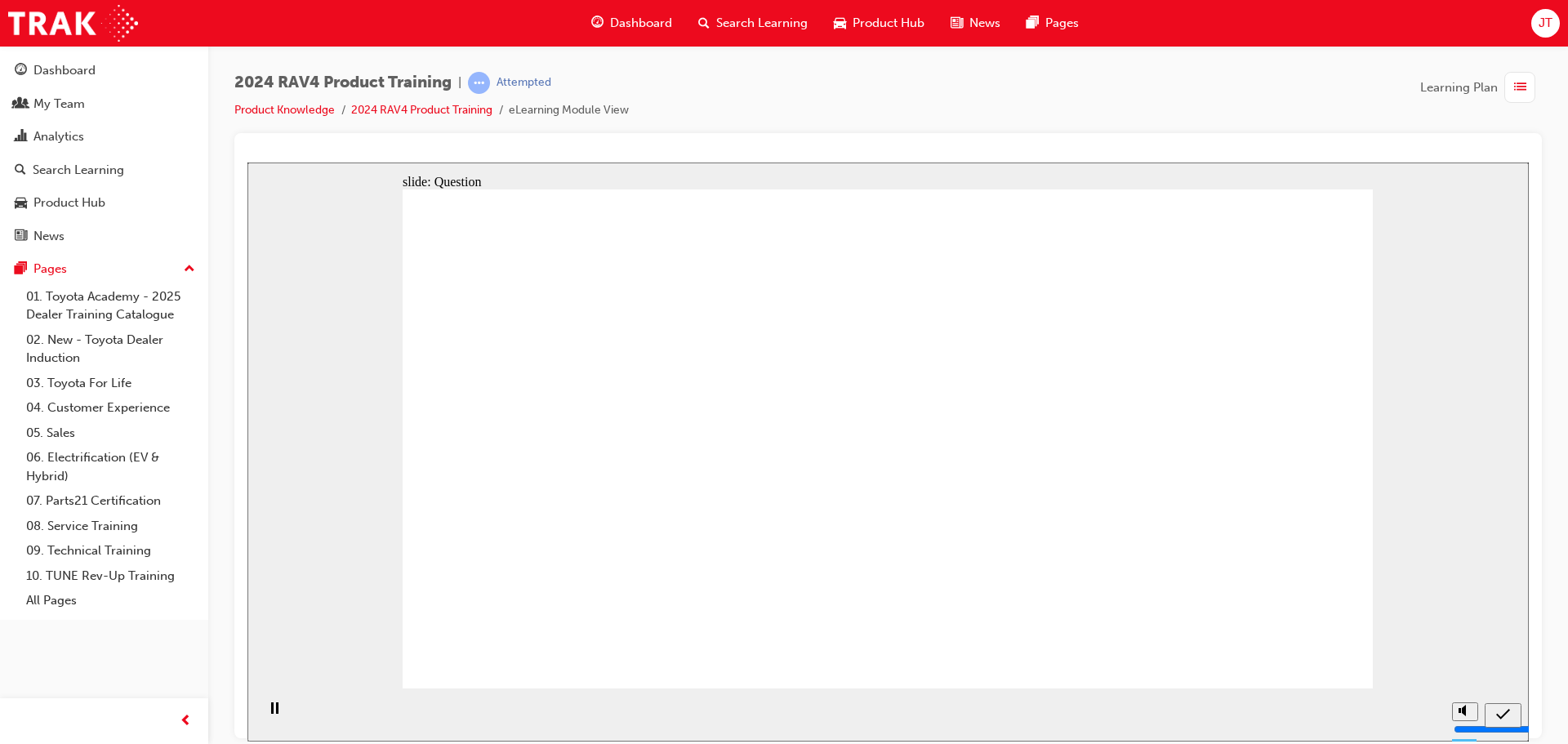
radio input "true"
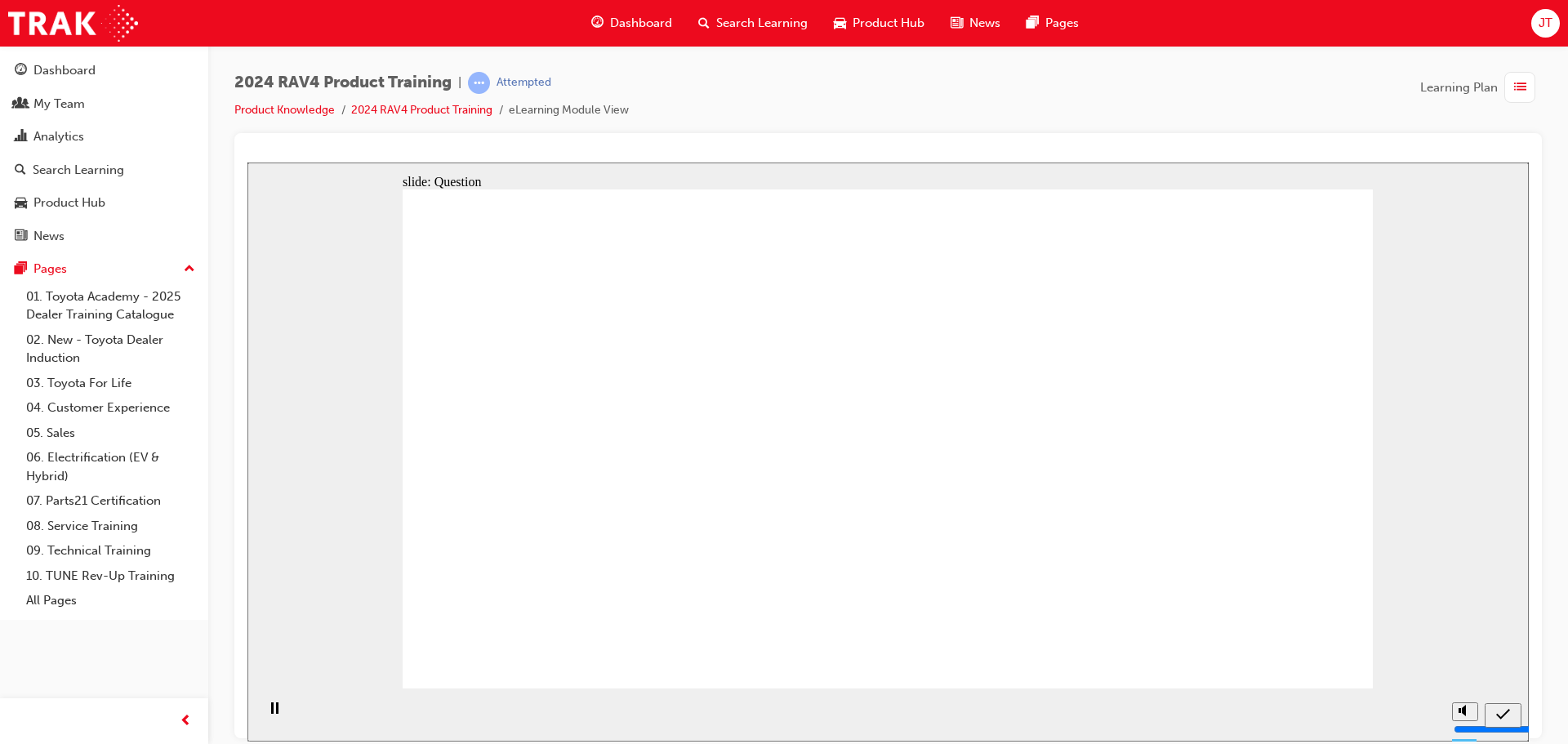
radio input "true"
drag, startPoint x: 998, startPoint y: 393, endPoint x: 821, endPoint y: 558, distance: 242.0
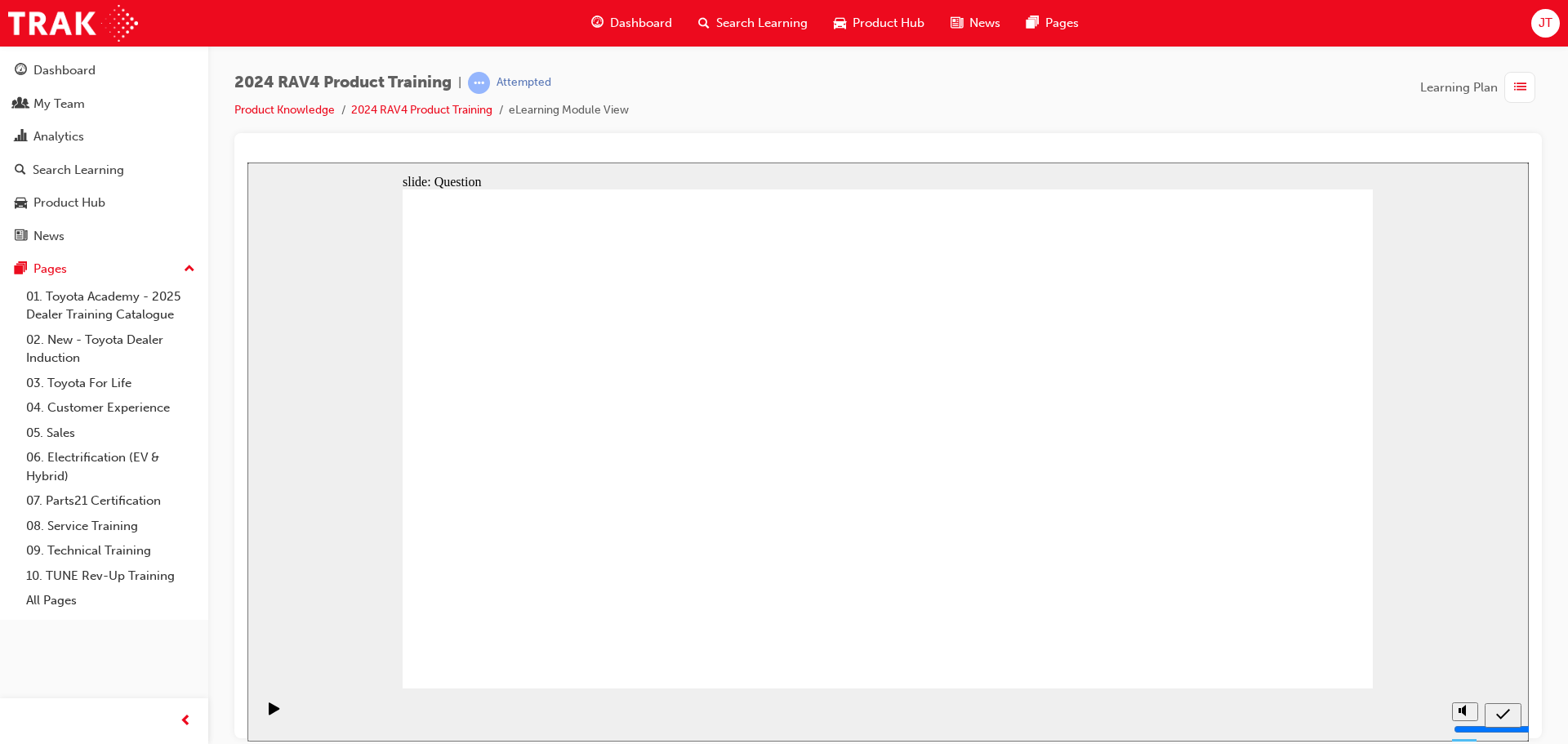
drag, startPoint x: 767, startPoint y: 435, endPoint x: 1115, endPoint y: 606, distance: 387.7
drag, startPoint x: 612, startPoint y: 437, endPoint x: 1071, endPoint y: 617, distance: 493.0
drag, startPoint x: 757, startPoint y: 566, endPoint x: 631, endPoint y: 567, distance: 126.0
drag, startPoint x: 1255, startPoint y: 375, endPoint x: 872, endPoint y: 567, distance: 428.4
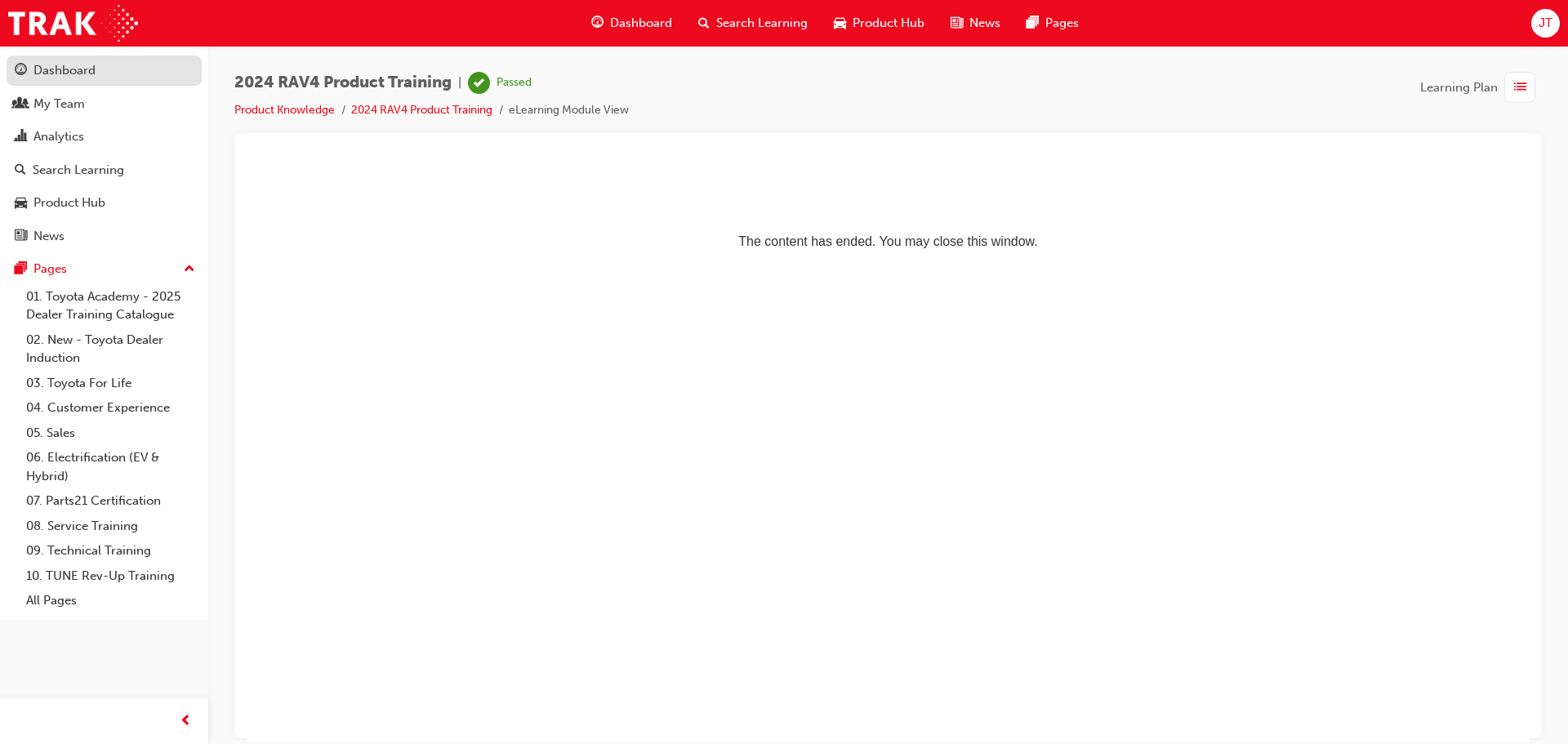
click at [69, 78] on div "Dashboard" at bounding box center [64, 70] width 62 height 19
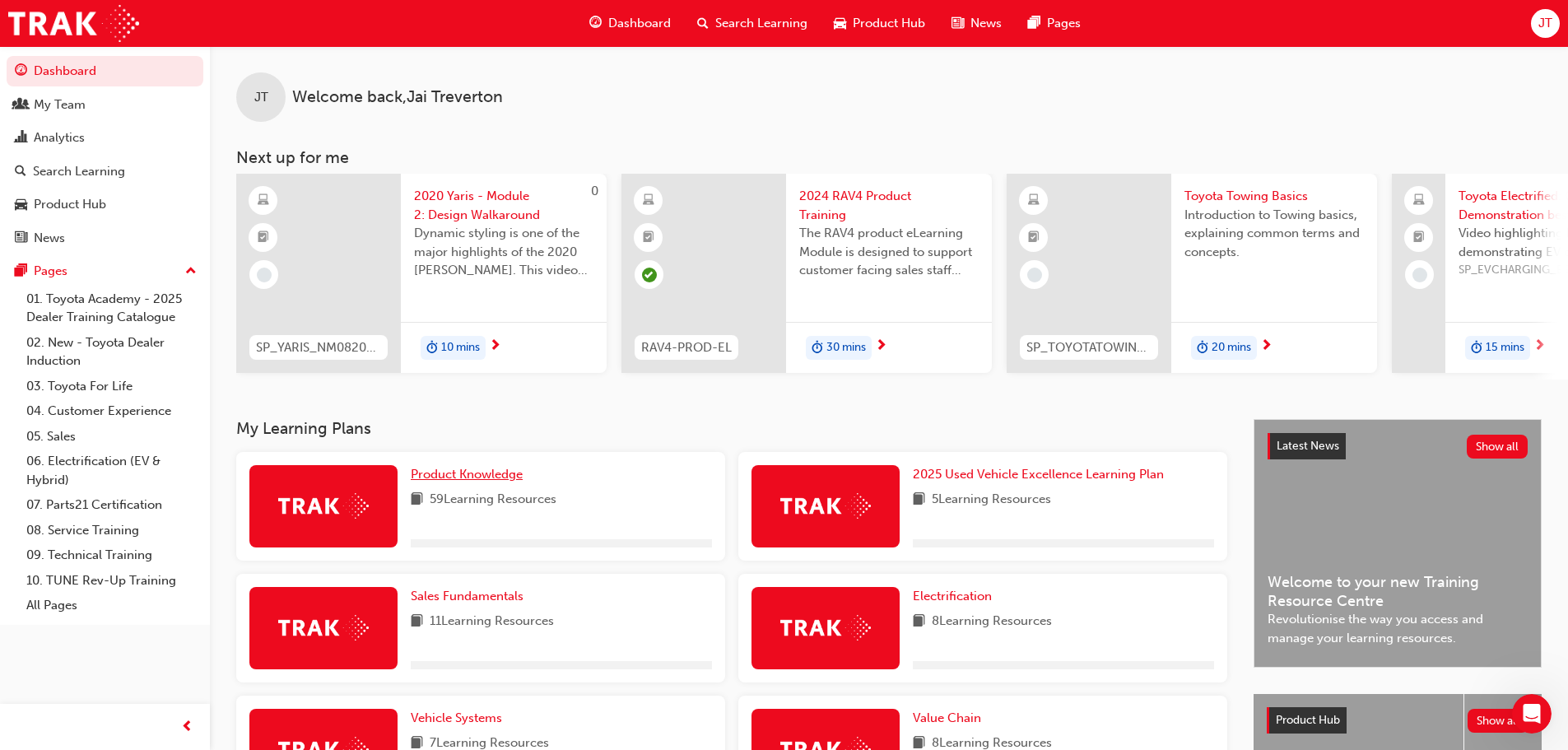
click at [460, 475] on span "Product Knowledge" at bounding box center [466, 474] width 112 height 14
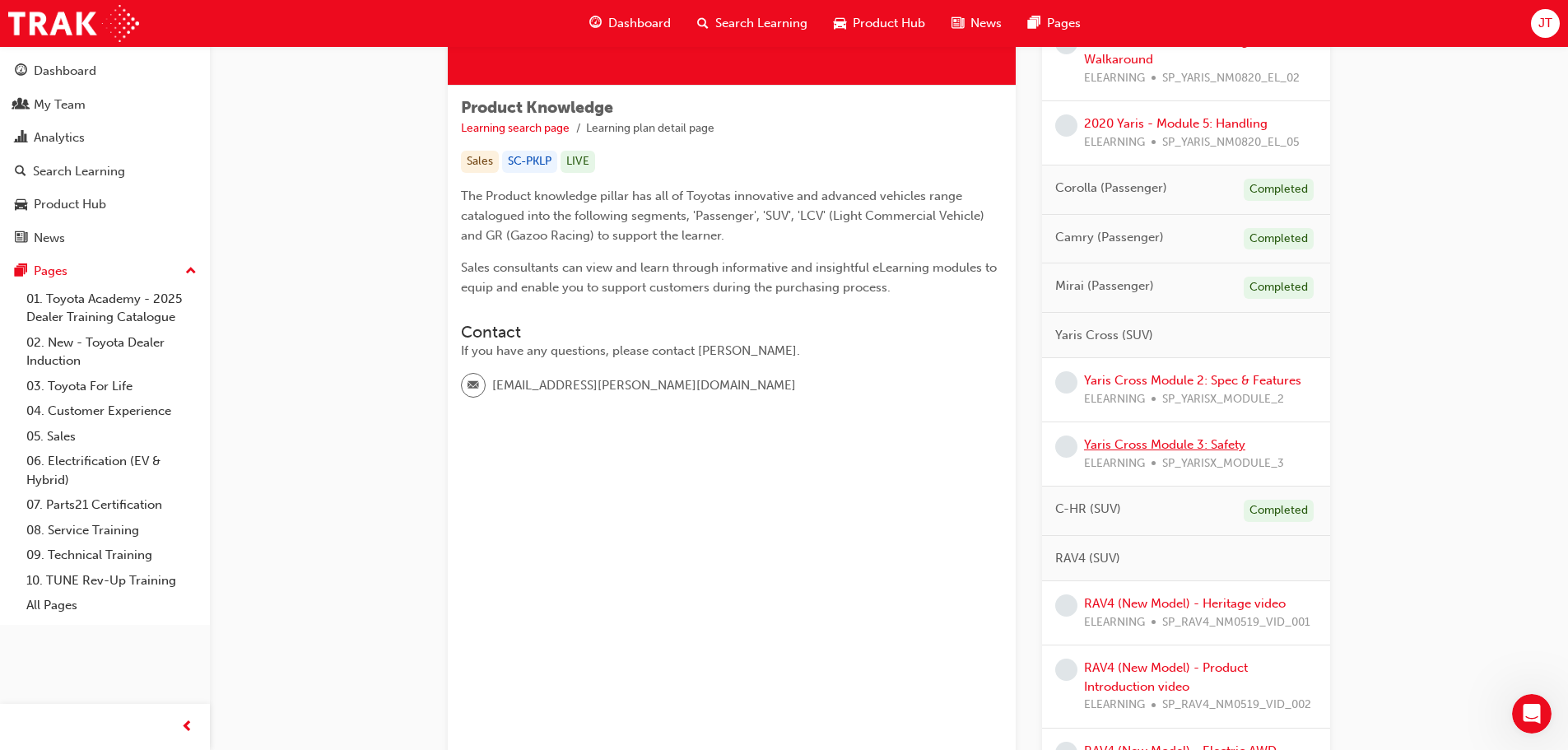
scroll to position [411, 0]
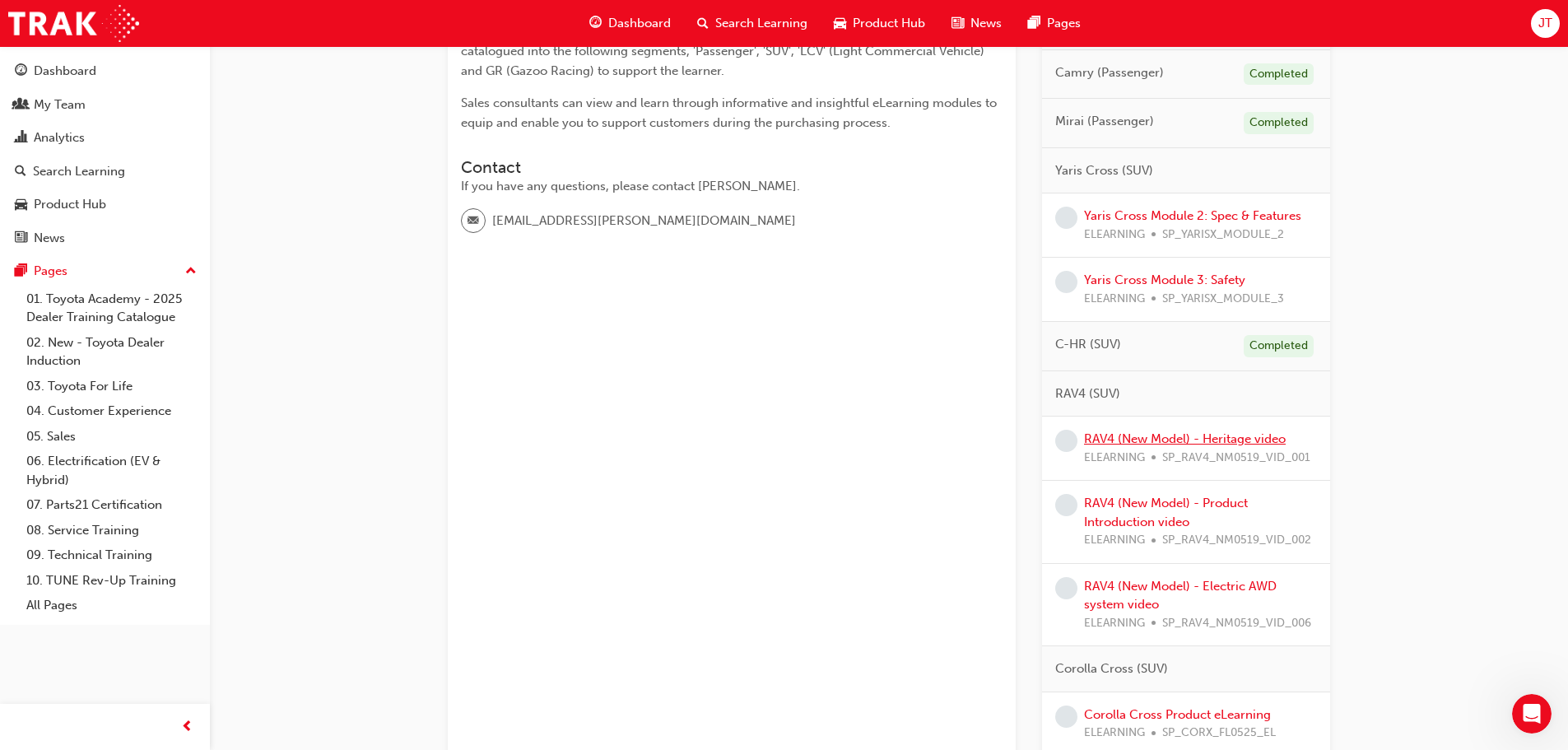
click at [1187, 438] on link "RAV4 (New Model) - Heritage video" at bounding box center [1184, 438] width 201 height 14
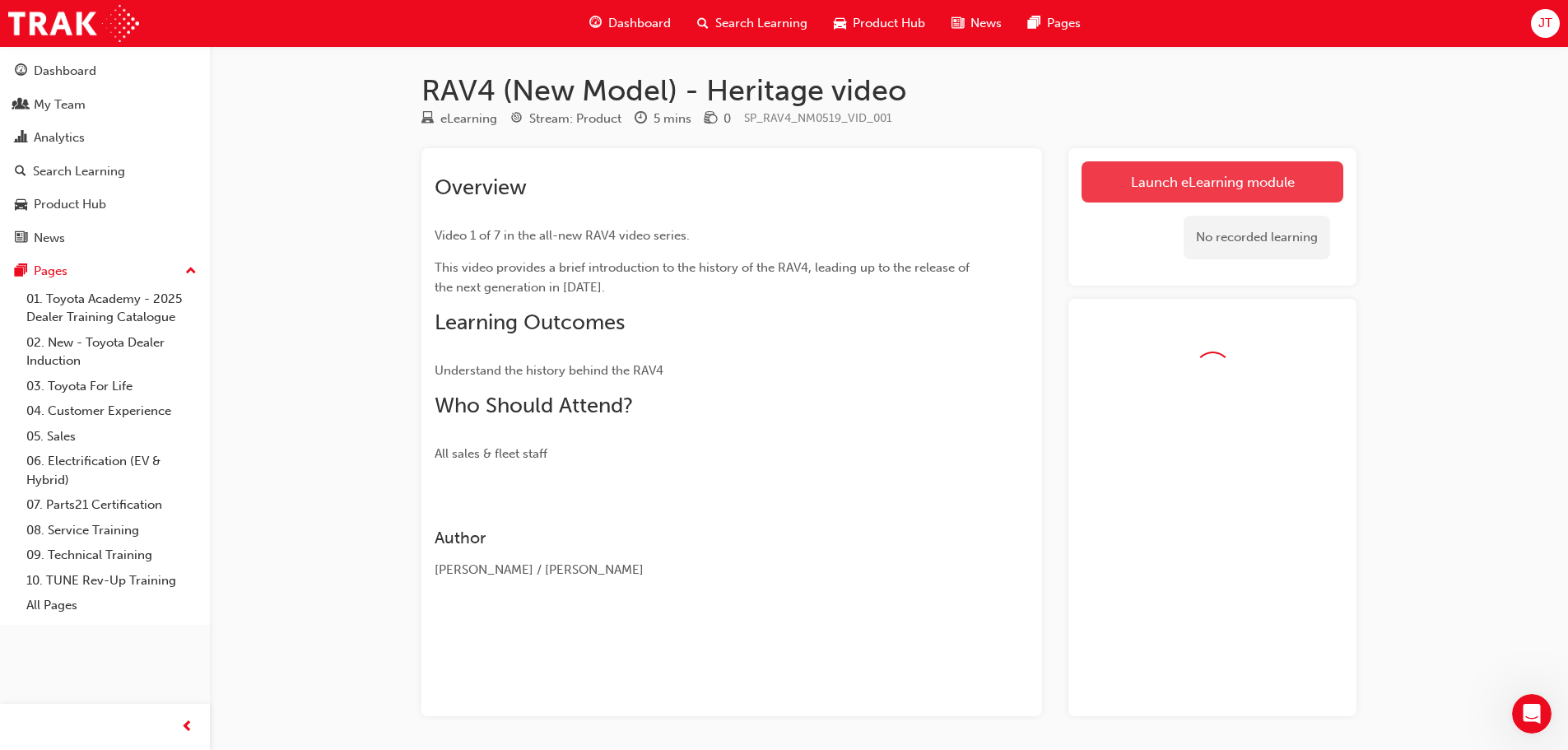
click at [1191, 195] on link "Launch eLearning module" at bounding box center [1212, 181] width 262 height 41
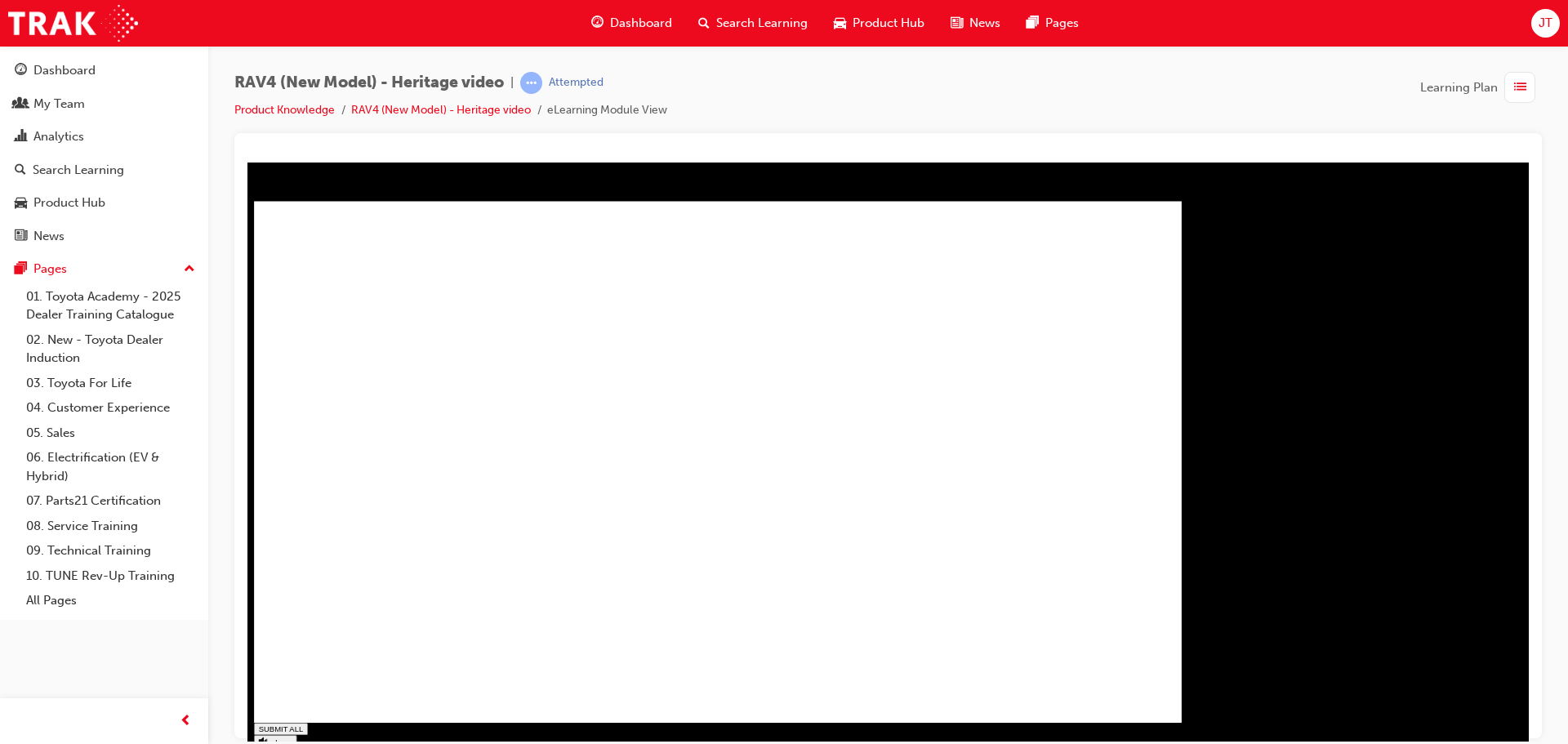
type input "1"
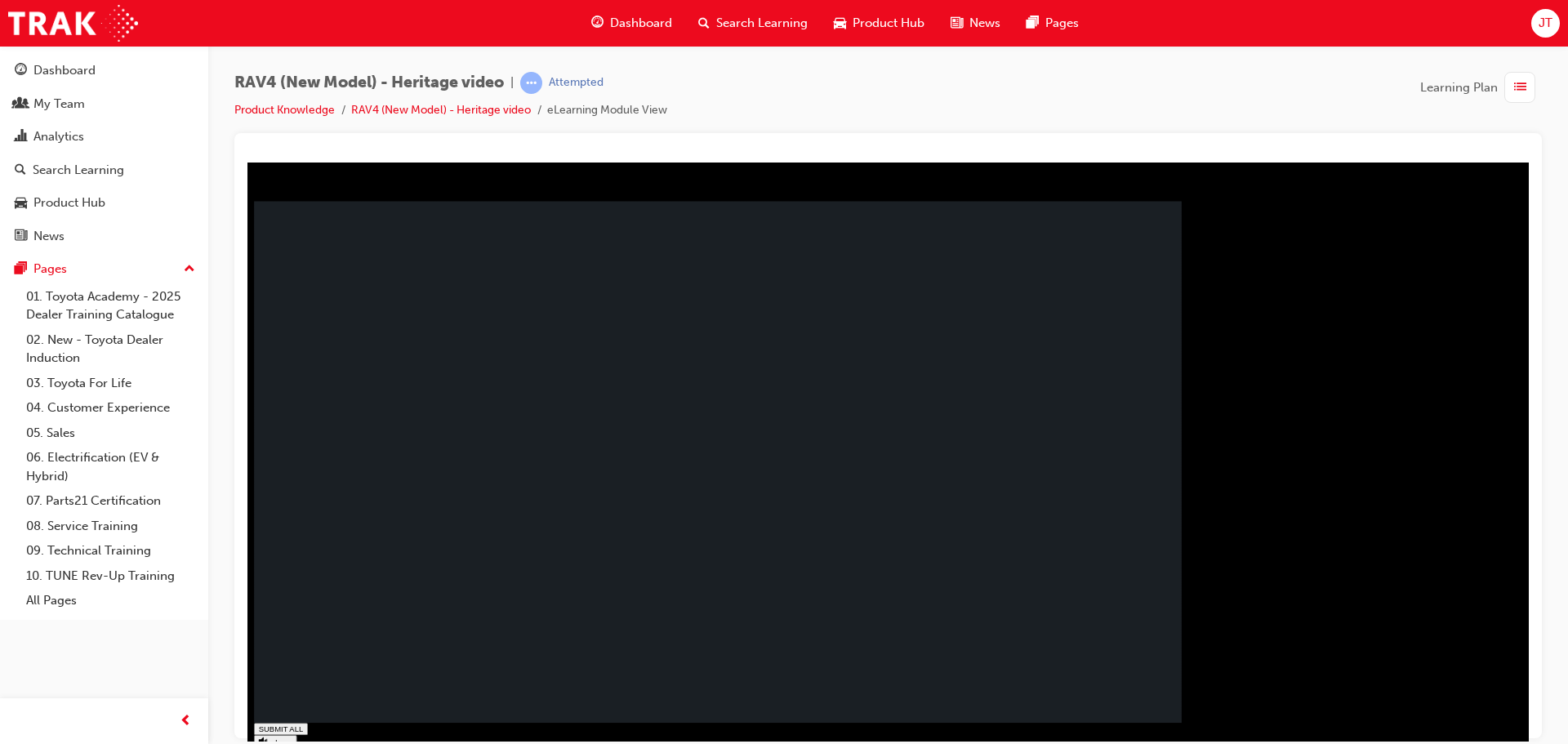
drag, startPoint x: 517, startPoint y: 447, endPoint x: 500, endPoint y: 448, distance: 17.0
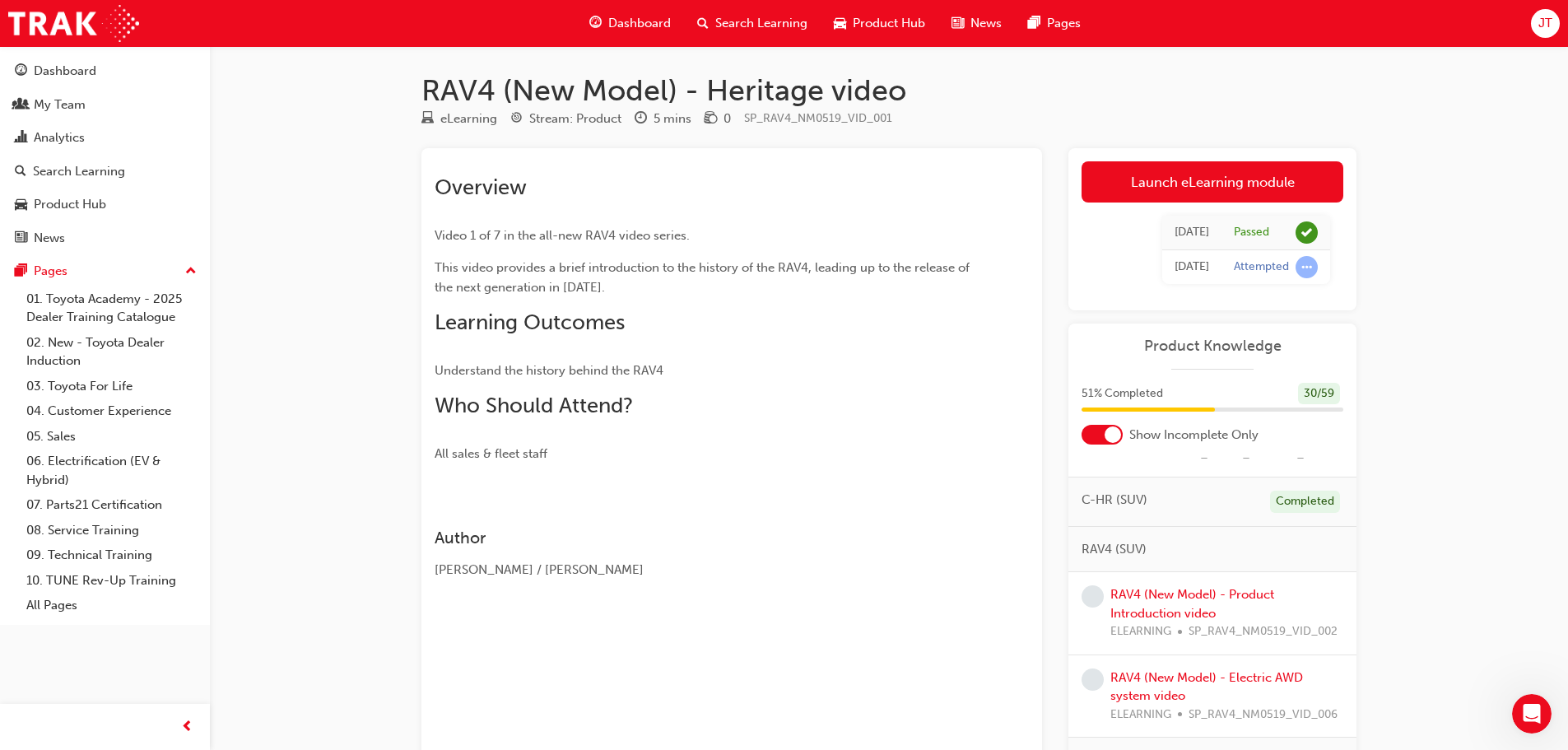
scroll to position [576, 0]
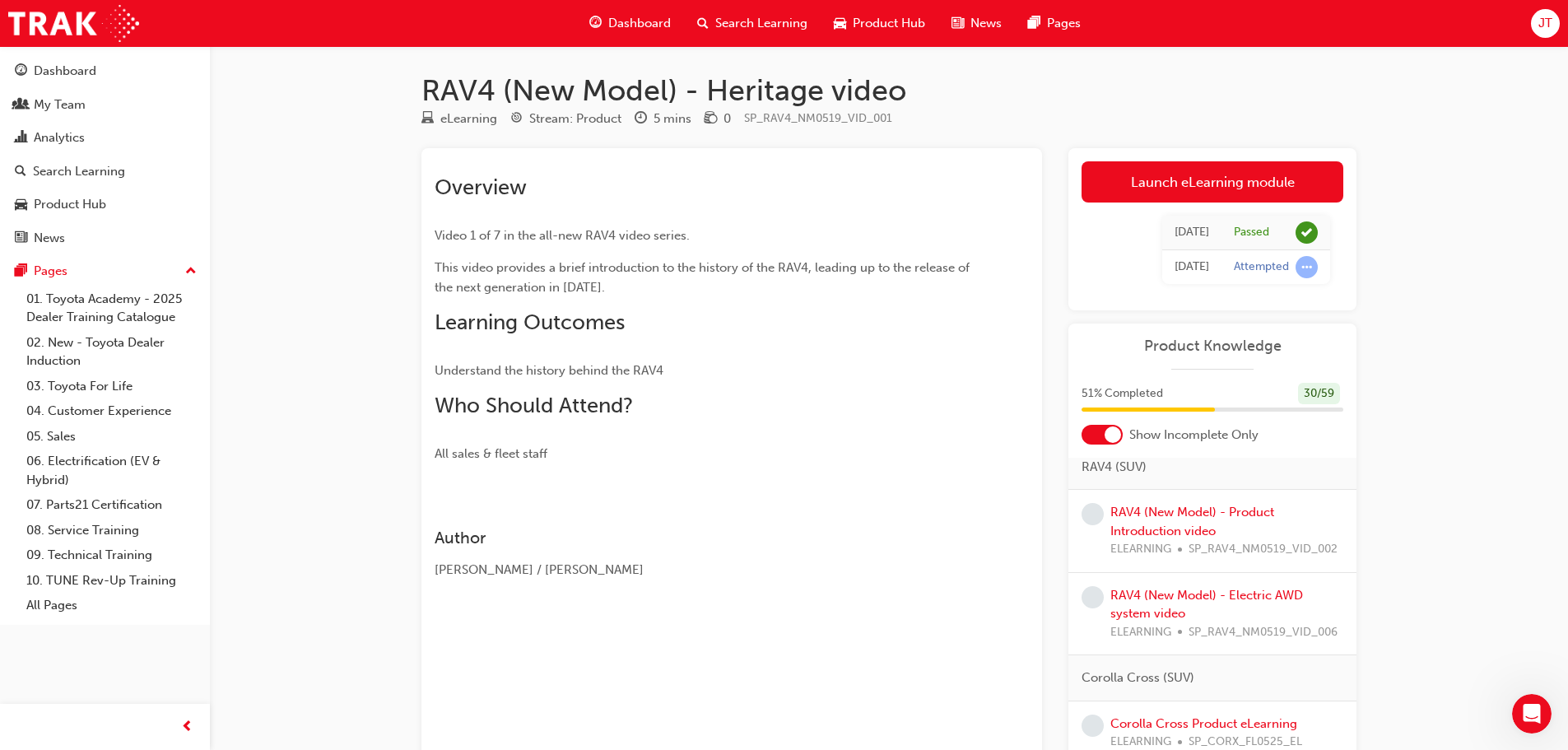
click at [1183, 520] on div "RAV4 (New Model) - Product Introduction video ELEARNING SP_RAV4_NM0519_VID_002" at bounding box center [1227, 530] width 233 height 56
click at [1173, 513] on link "RAV4 (New Model) - Product Introduction video" at bounding box center [1192, 521] width 164 height 34
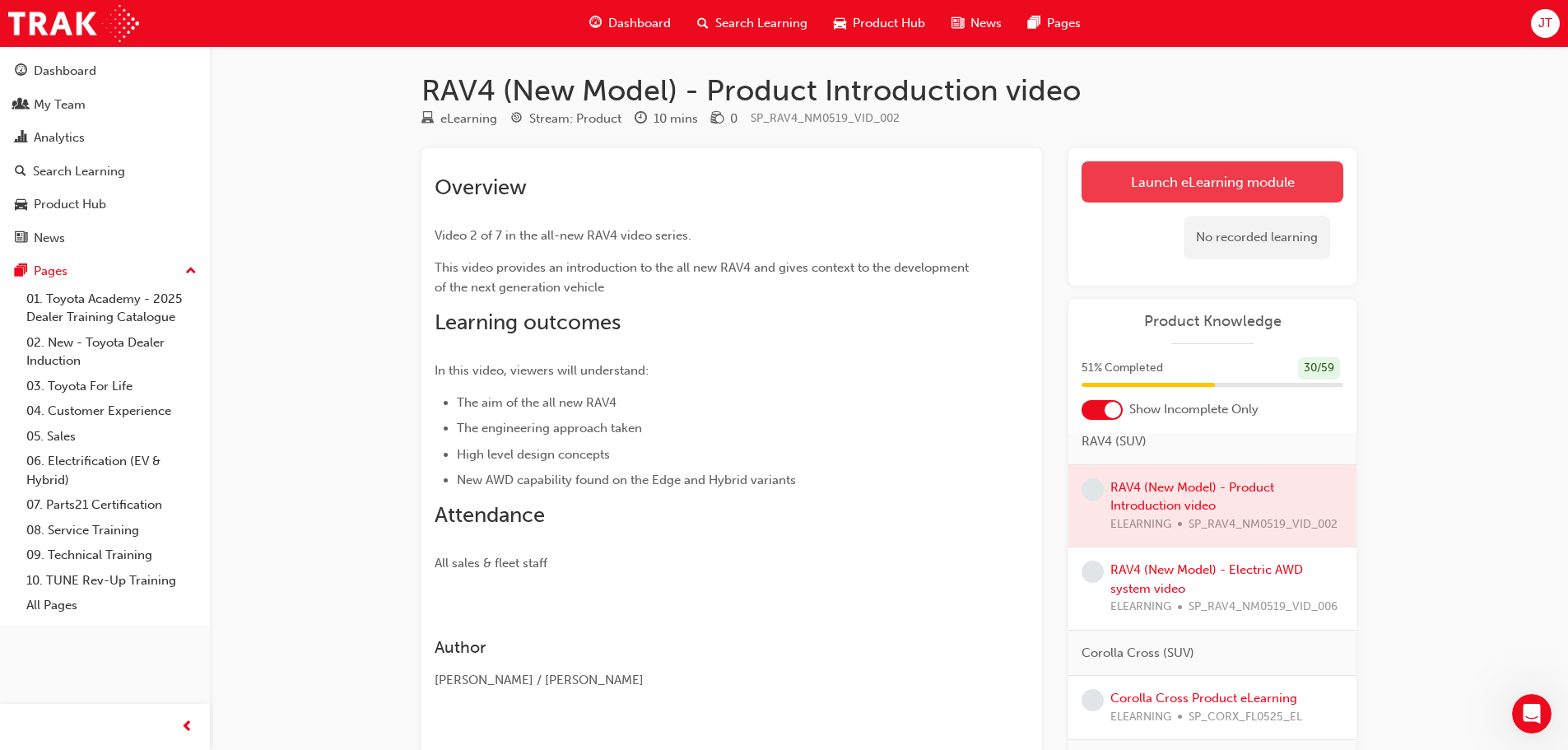
click at [1251, 180] on link "Launch eLearning module" at bounding box center [1212, 181] width 262 height 41
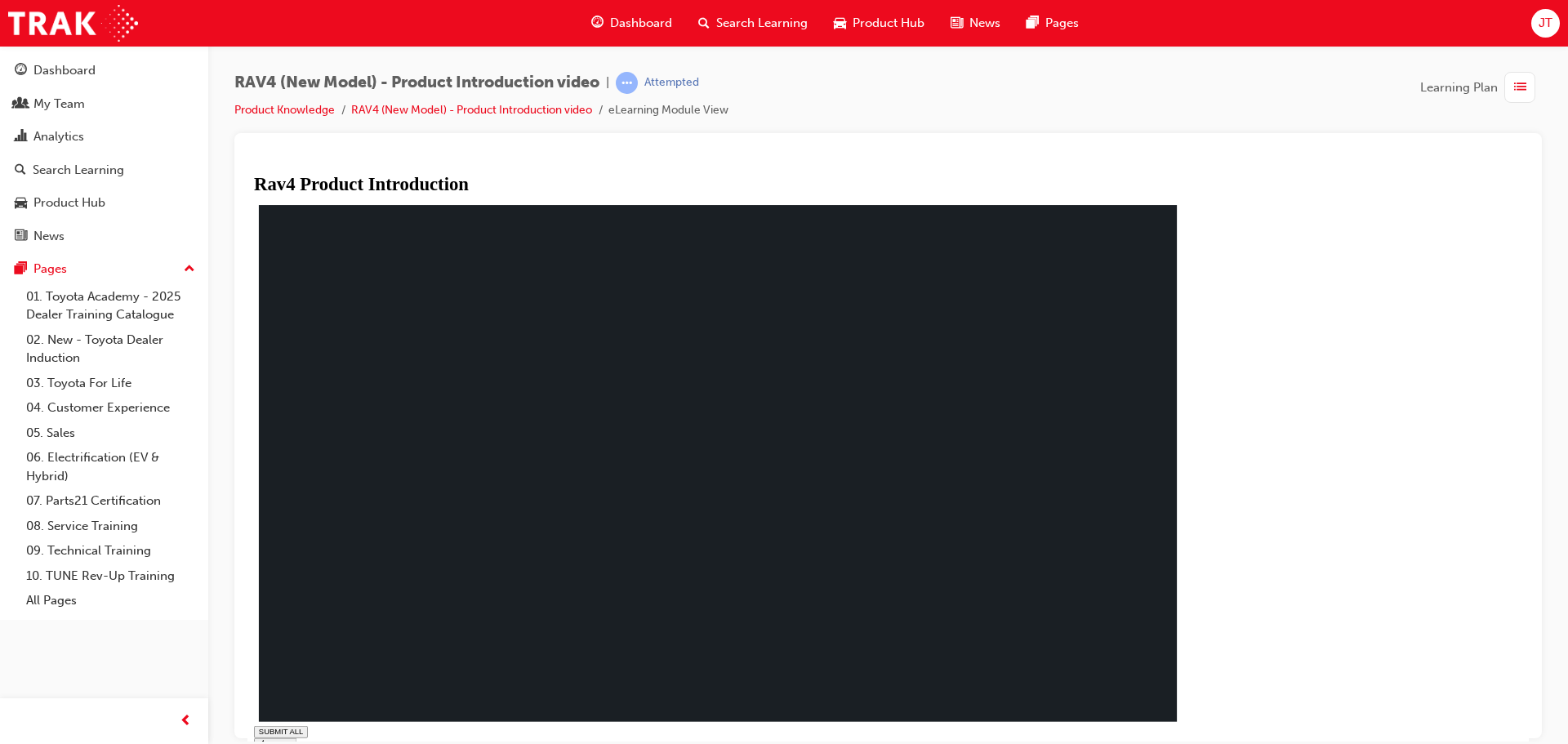
drag, startPoint x: 543, startPoint y: 722, endPoint x: 1225, endPoint y: 734, distance: 682.1
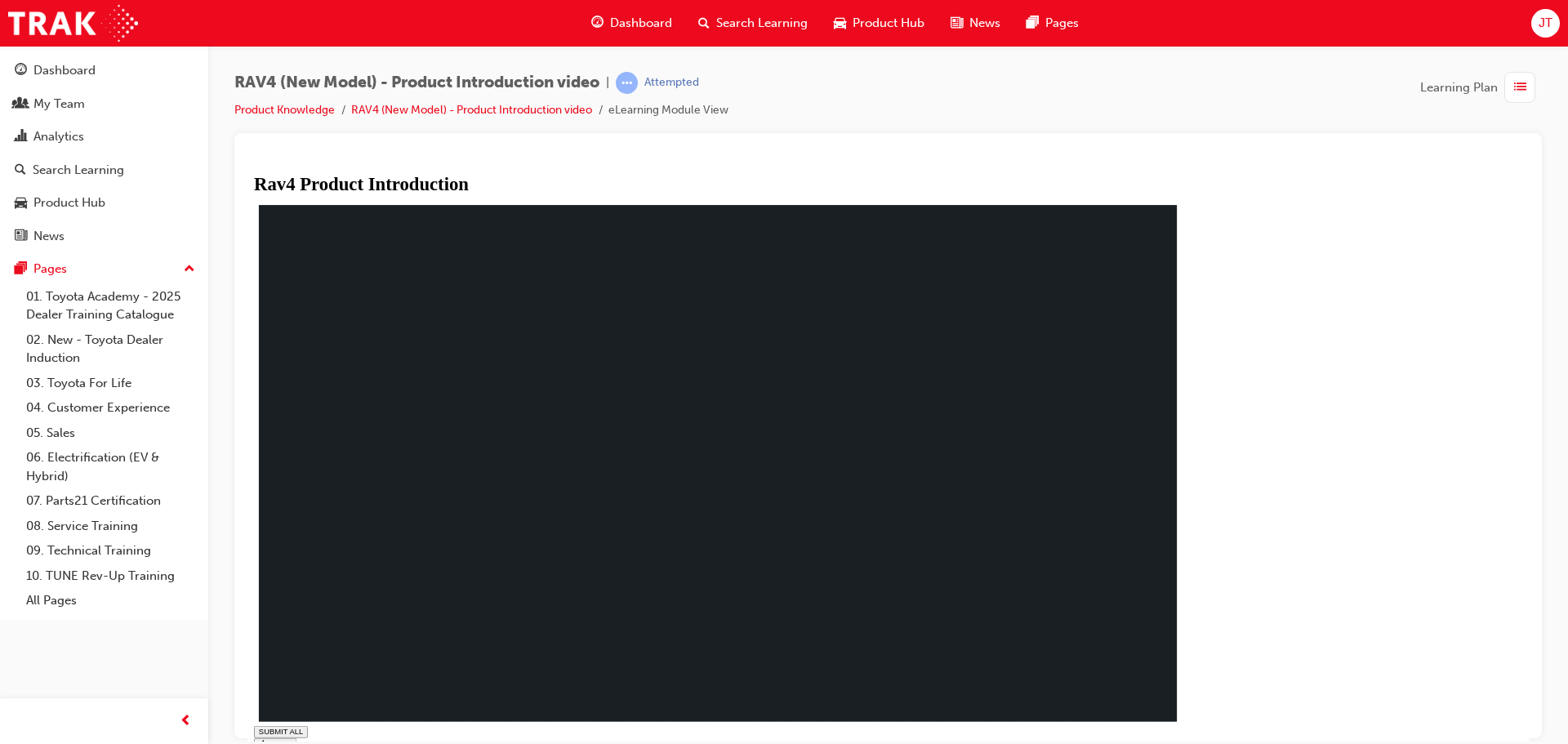
drag, startPoint x: 1222, startPoint y: 723, endPoint x: 1274, endPoint y: 716, distance: 52.5
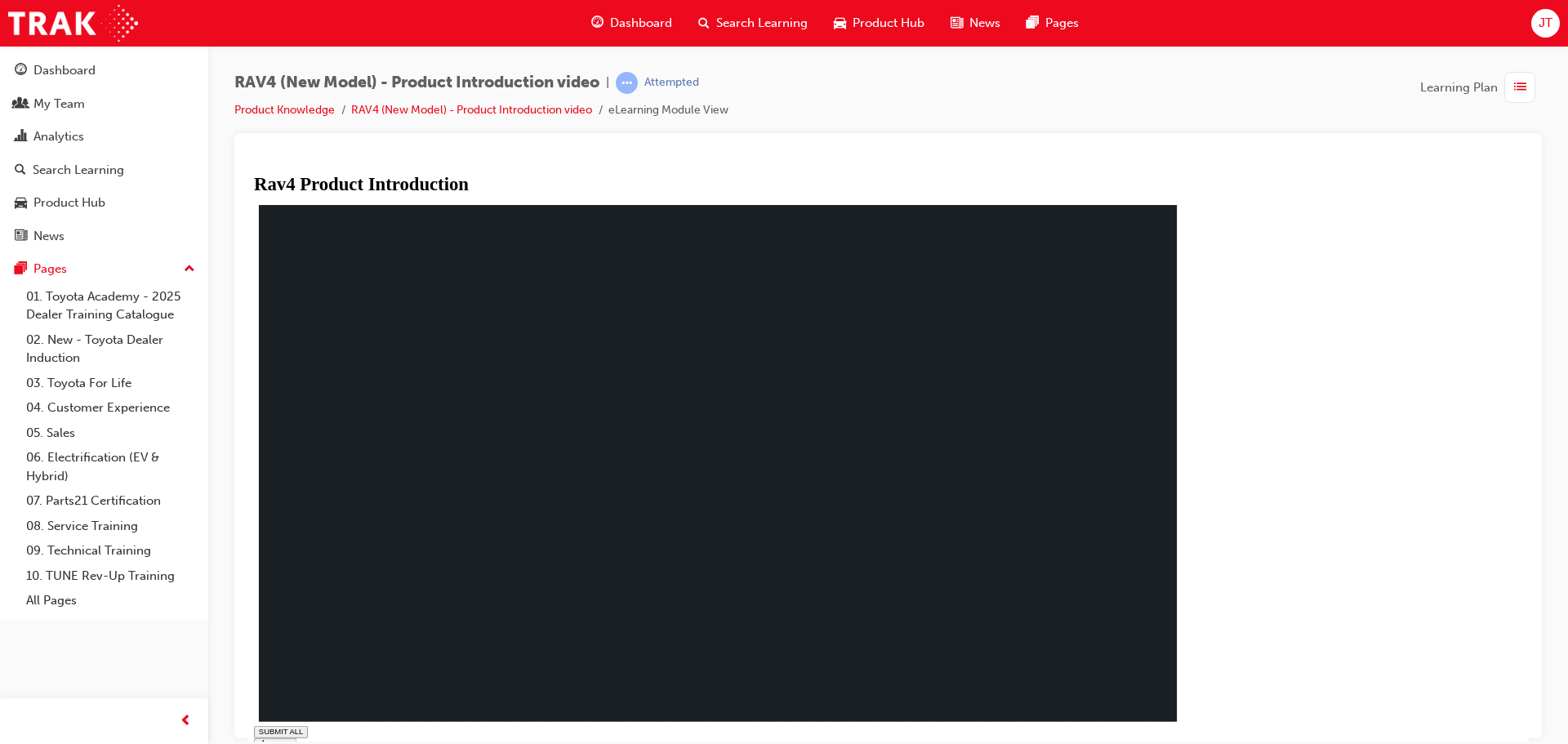
type input "0"
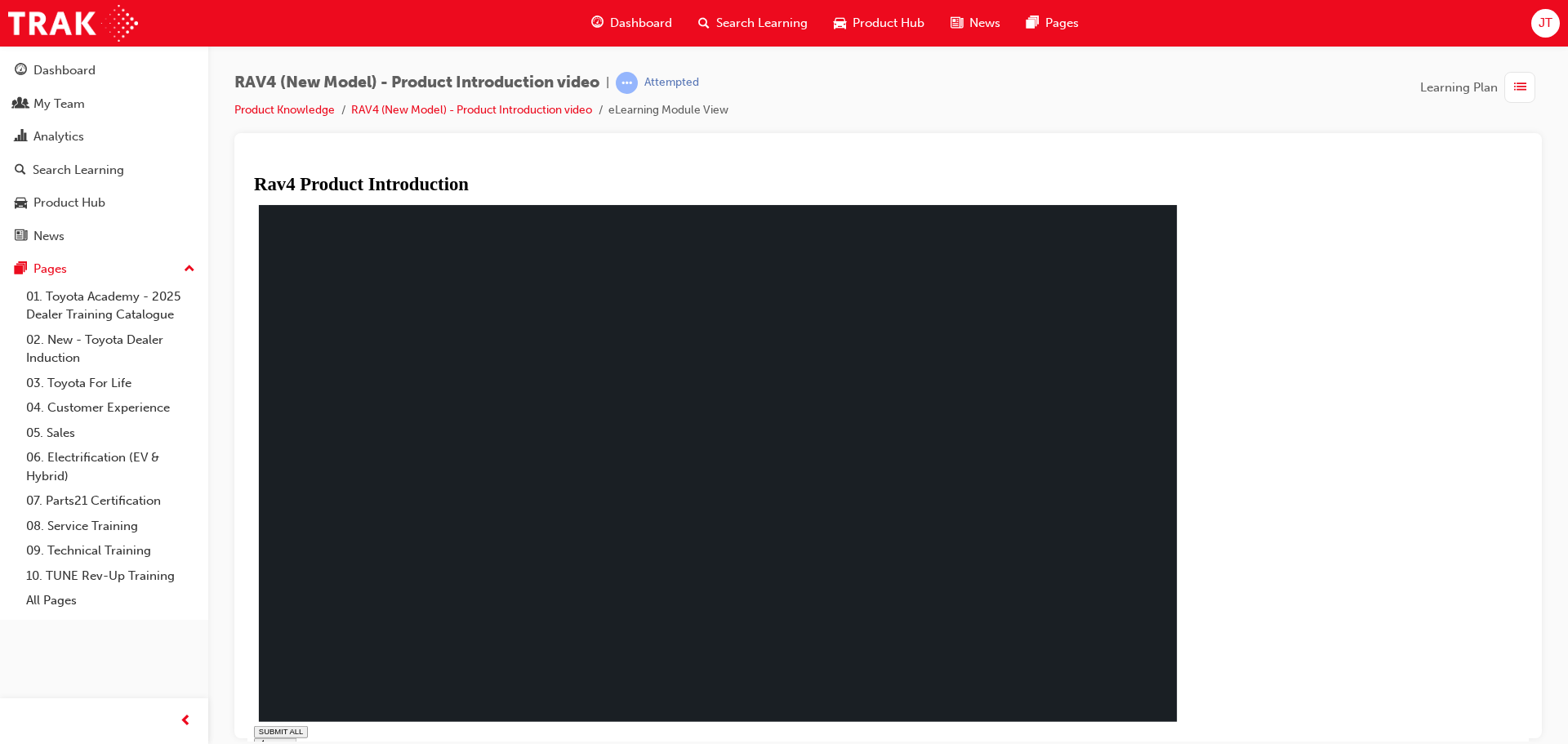
click at [1193, 725] on div "SUBMIT ALL volume PREV NEXT SUBMIT FINISH" at bounding box center [723, 750] width 939 height 50
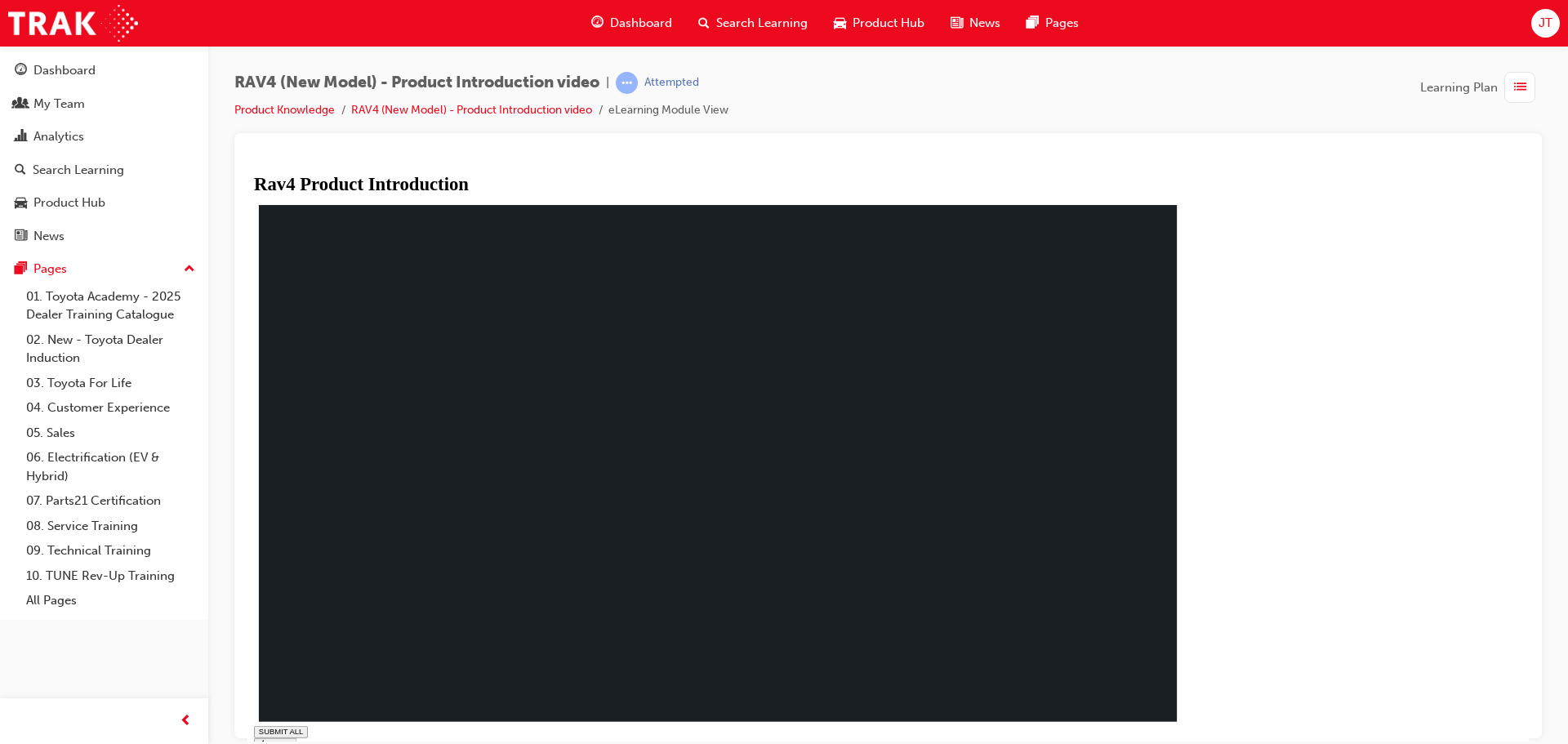
click at [1193, 712] on div "You have completed this module. The All New RAV 4 :Product Introduction SUBMIT …" at bounding box center [723, 488] width 939 height 575
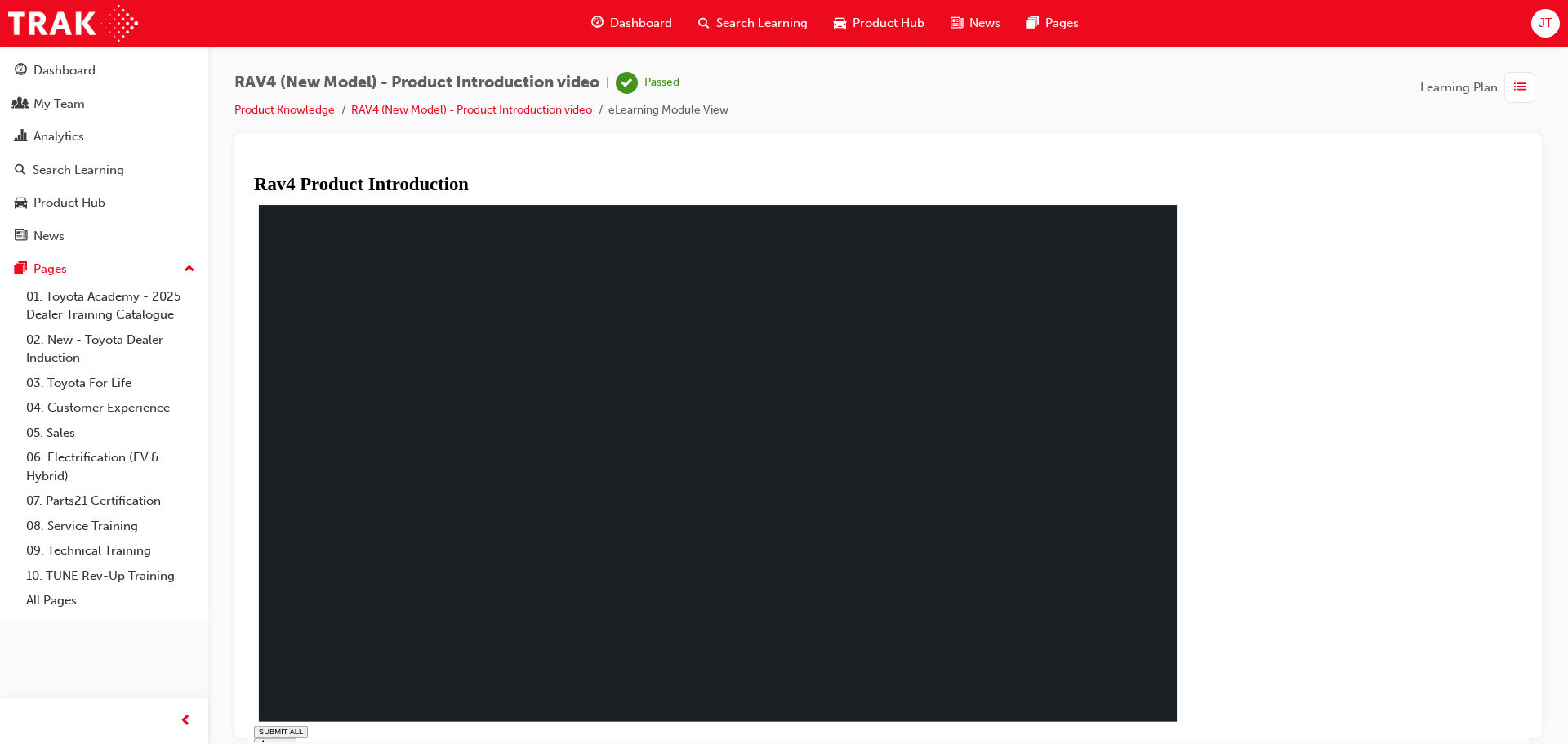
click at [74, 78] on div "Dashboard" at bounding box center [64, 70] width 62 height 19
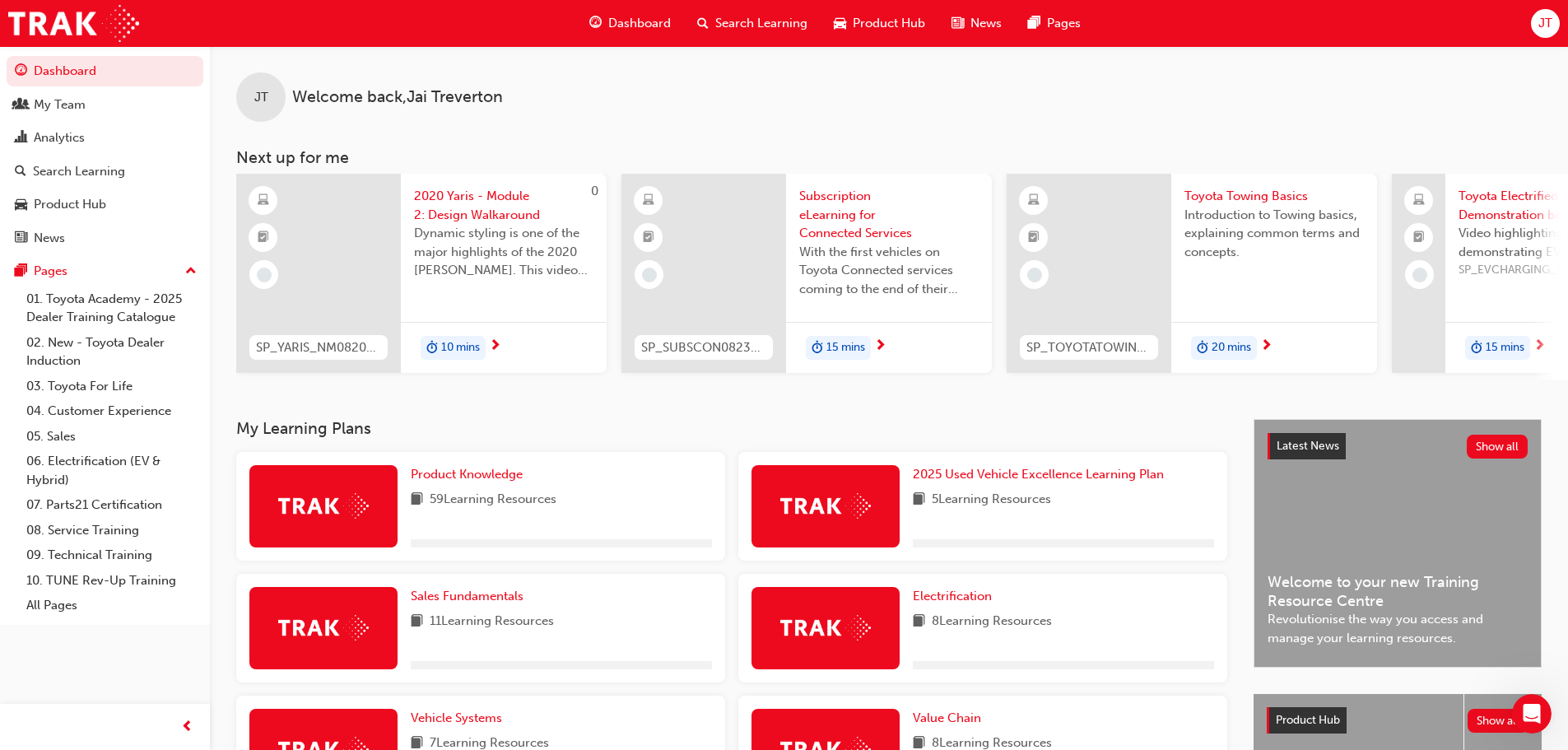
click at [494, 508] on span "59 Learning Resources" at bounding box center [493, 500] width 127 height 20
click at [474, 471] on link "Product Knowledge" at bounding box center [470, 475] width 119 height 19
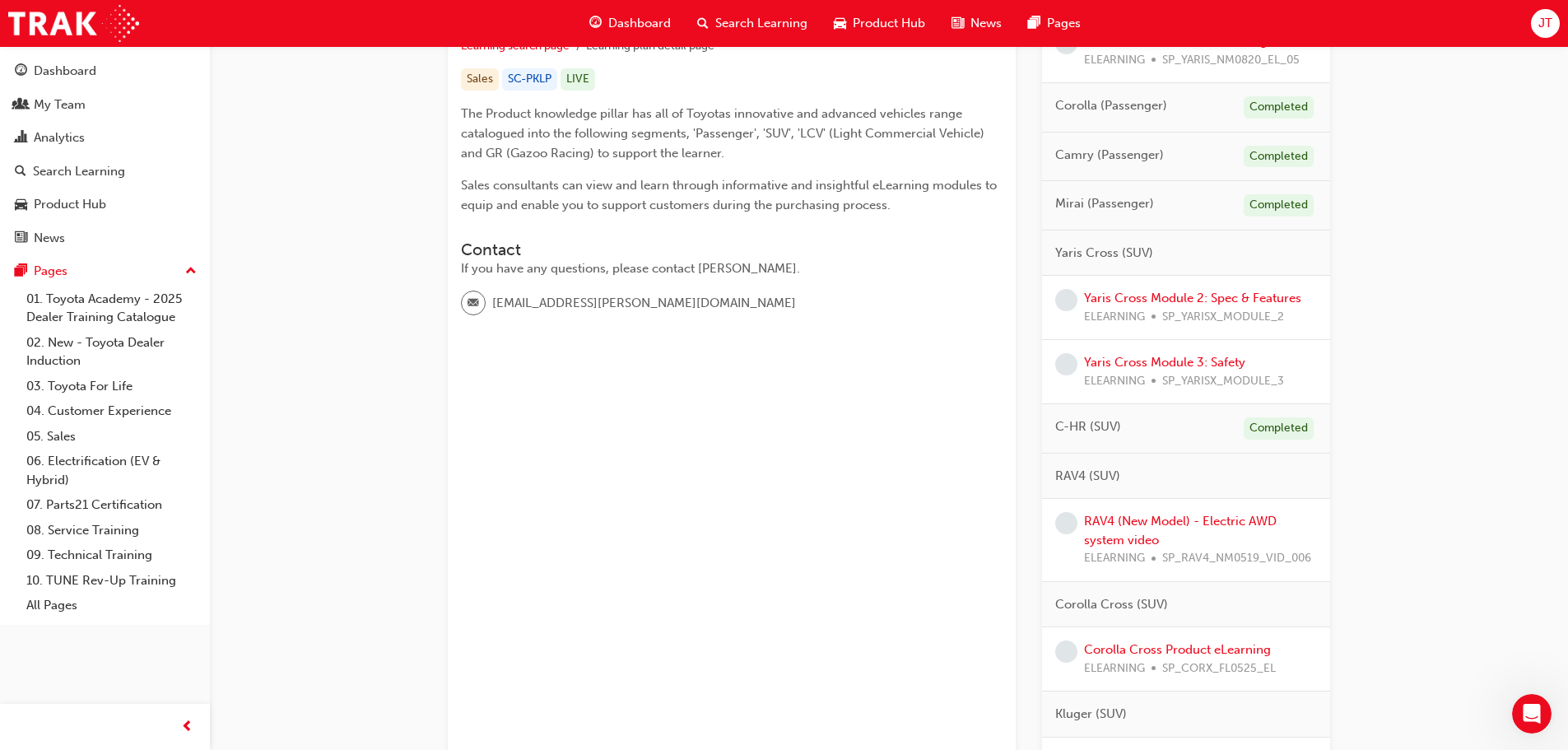
scroll to position [411, 0]
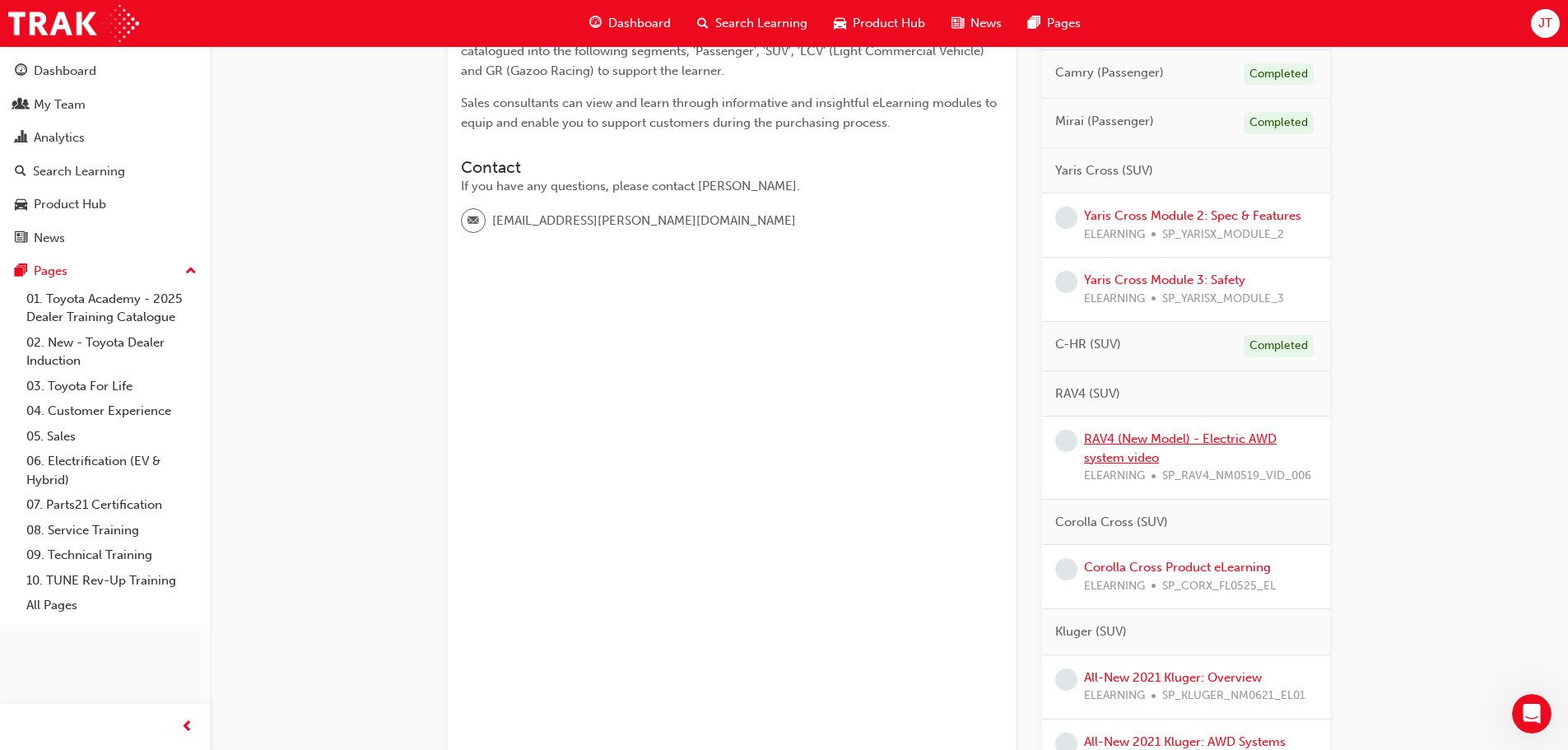
click at [1156, 444] on link "RAV4 (New Model) - Electric AWD system video" at bounding box center [1180, 448] width 193 height 34
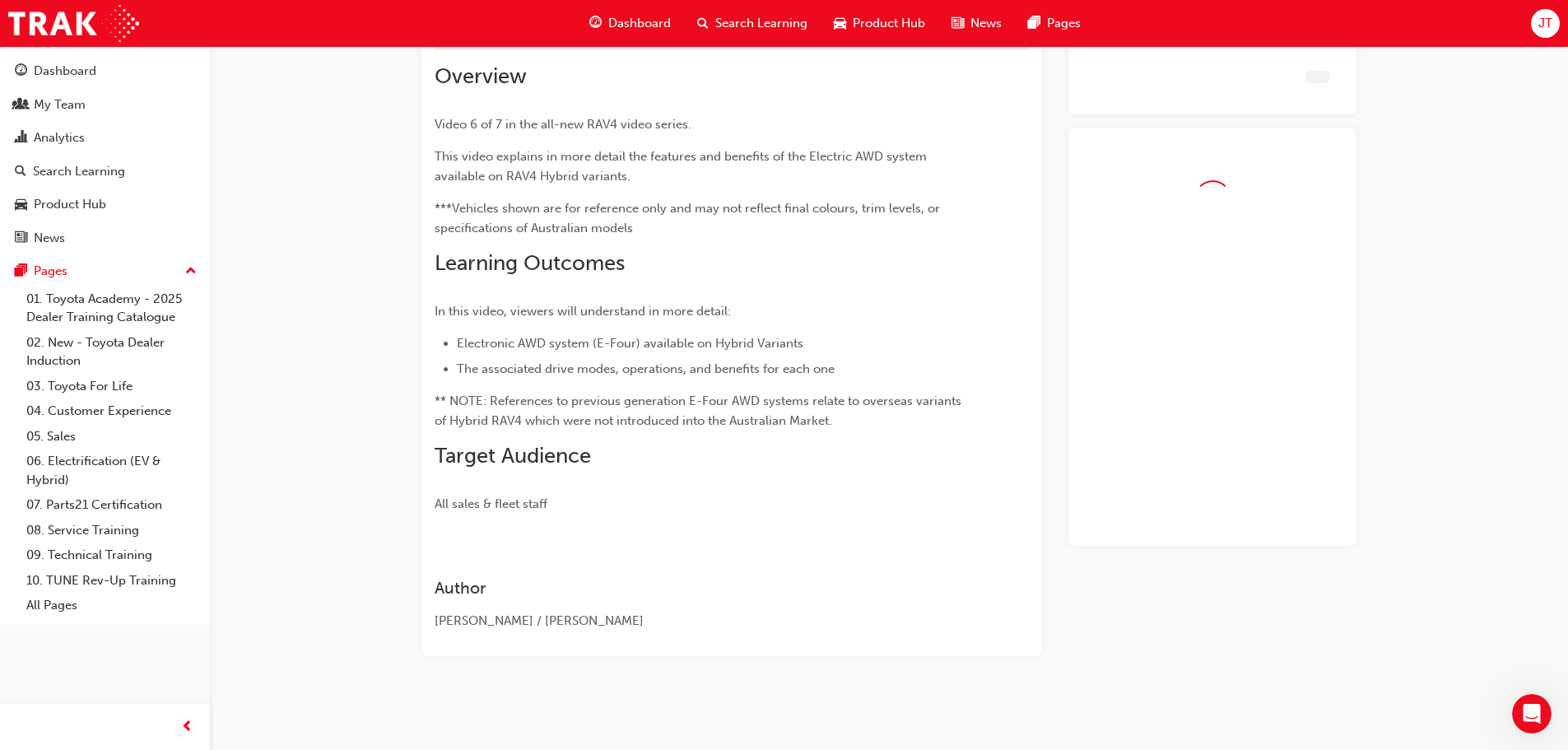
scroll to position [111, 0]
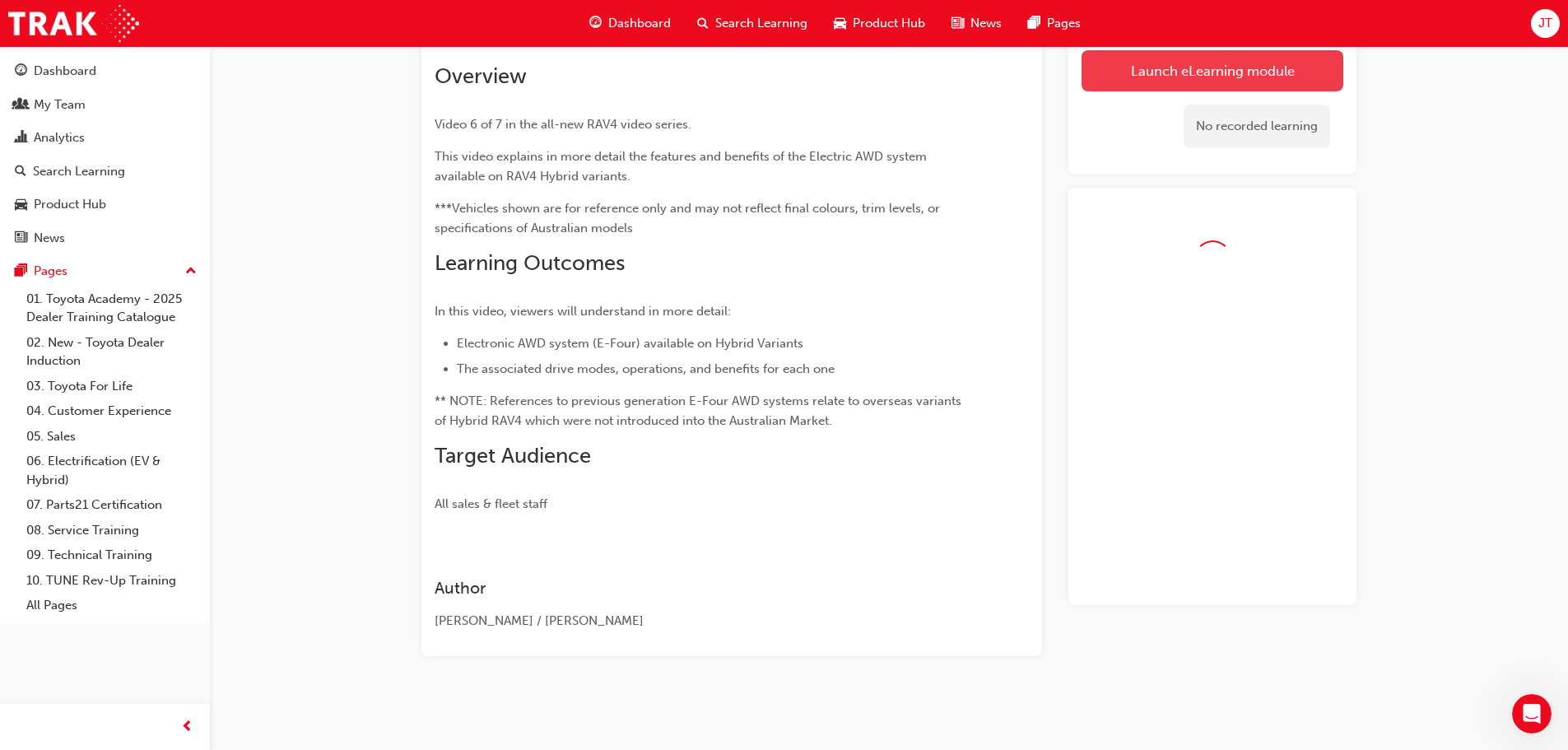
click at [1161, 82] on link "Launch eLearning module" at bounding box center [1212, 70] width 262 height 41
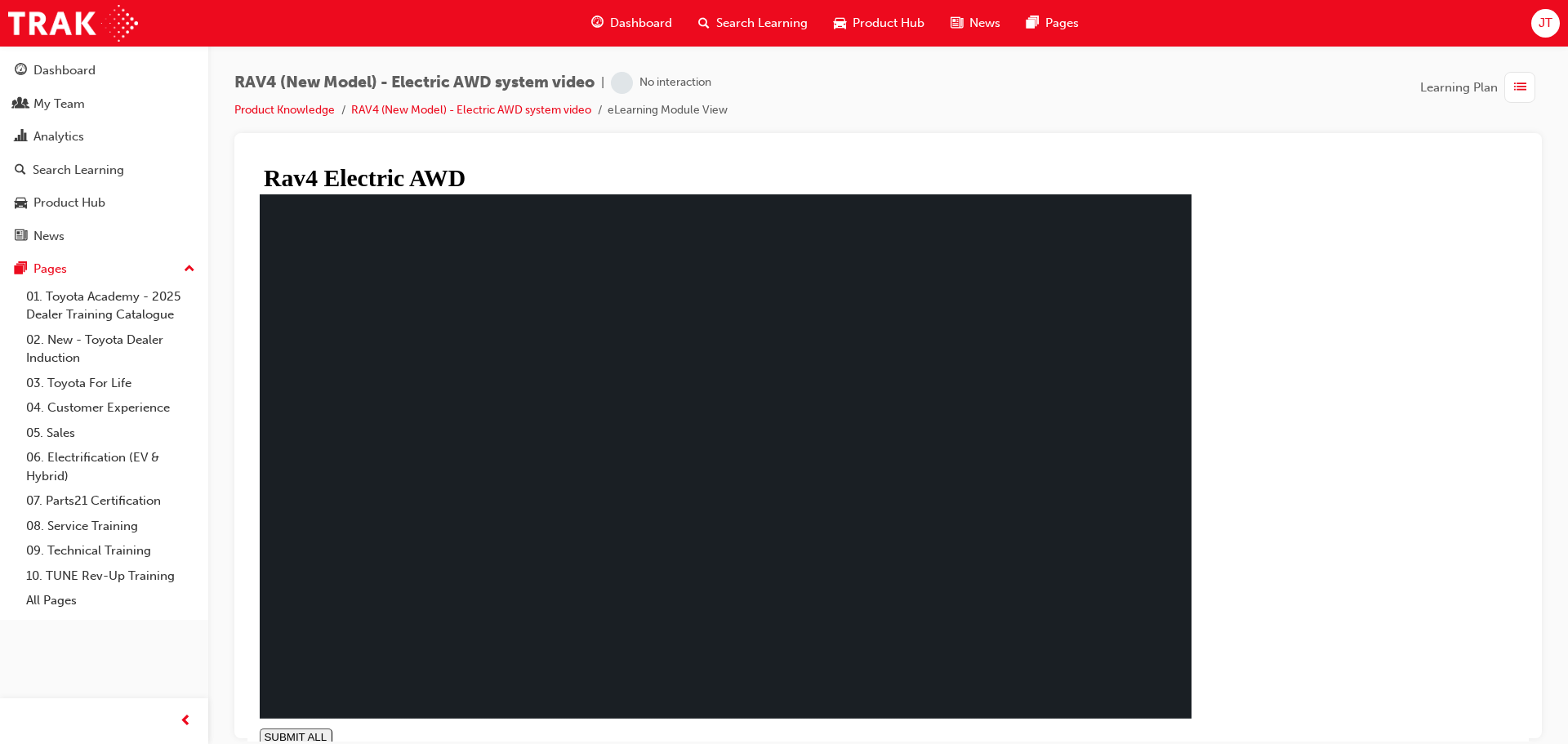
type input "0.002"
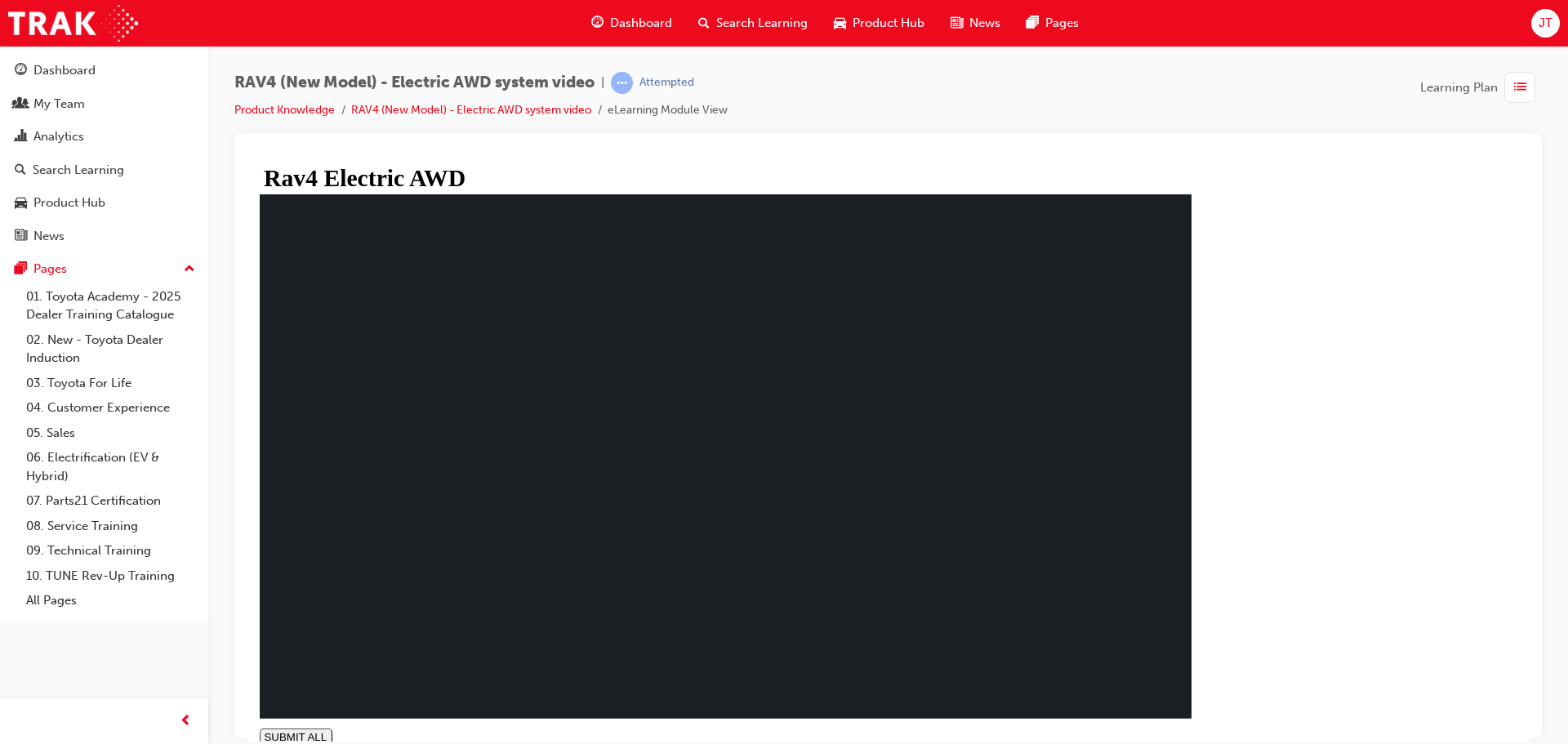
click at [638, 29] on span "Dashboard" at bounding box center [640, 24] width 62 height 19
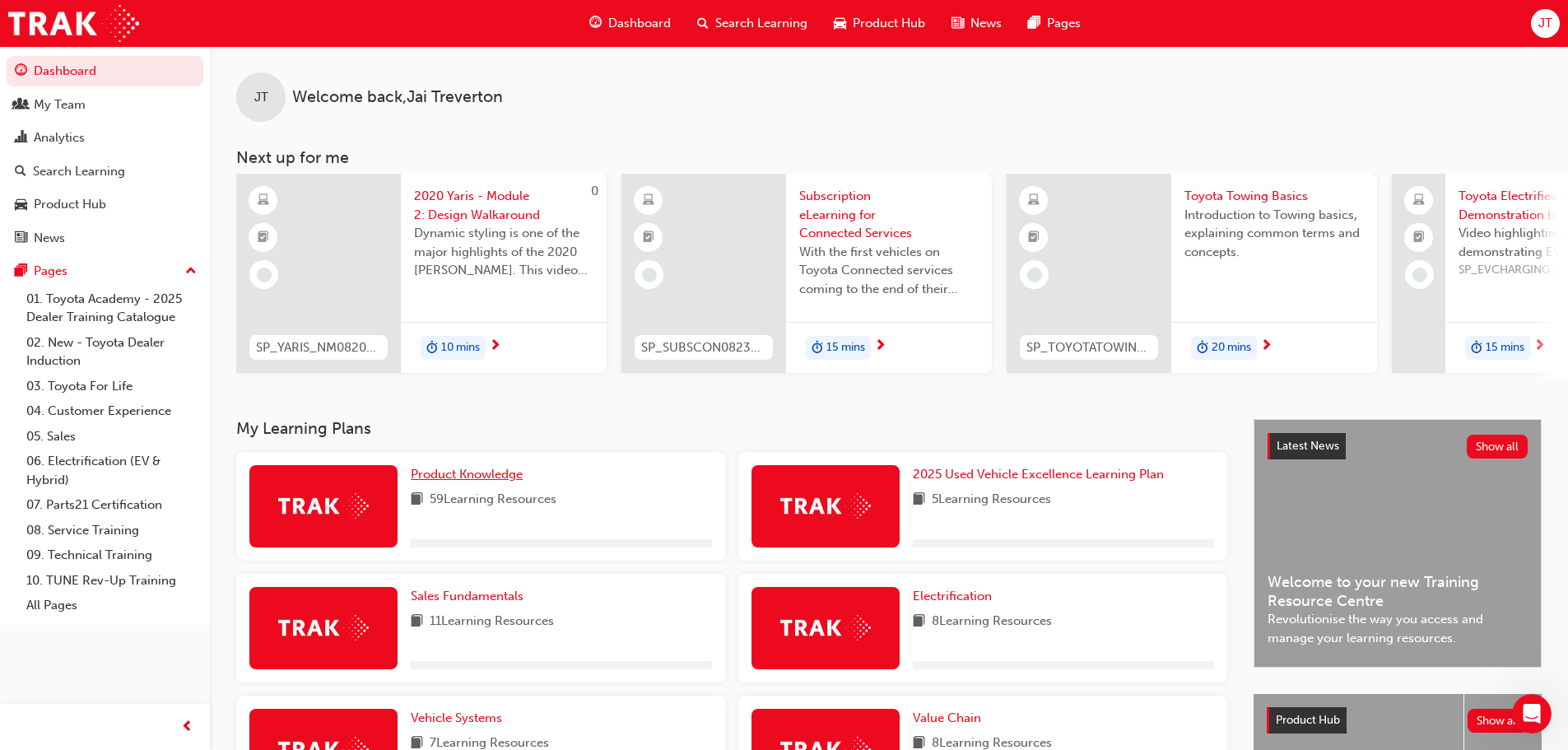
click at [474, 481] on span "Product Knowledge" at bounding box center [466, 474] width 112 height 14
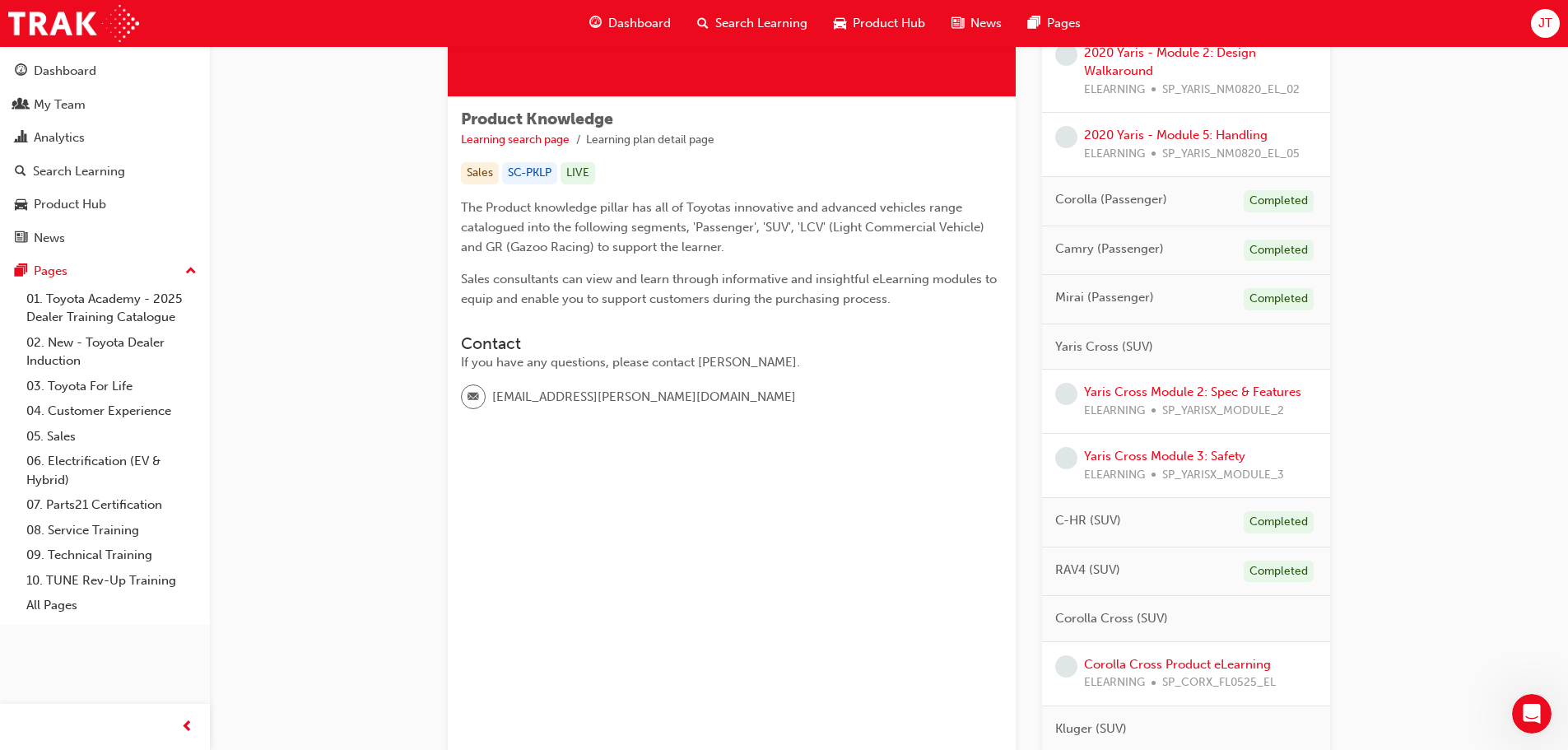
scroll to position [246, 0]
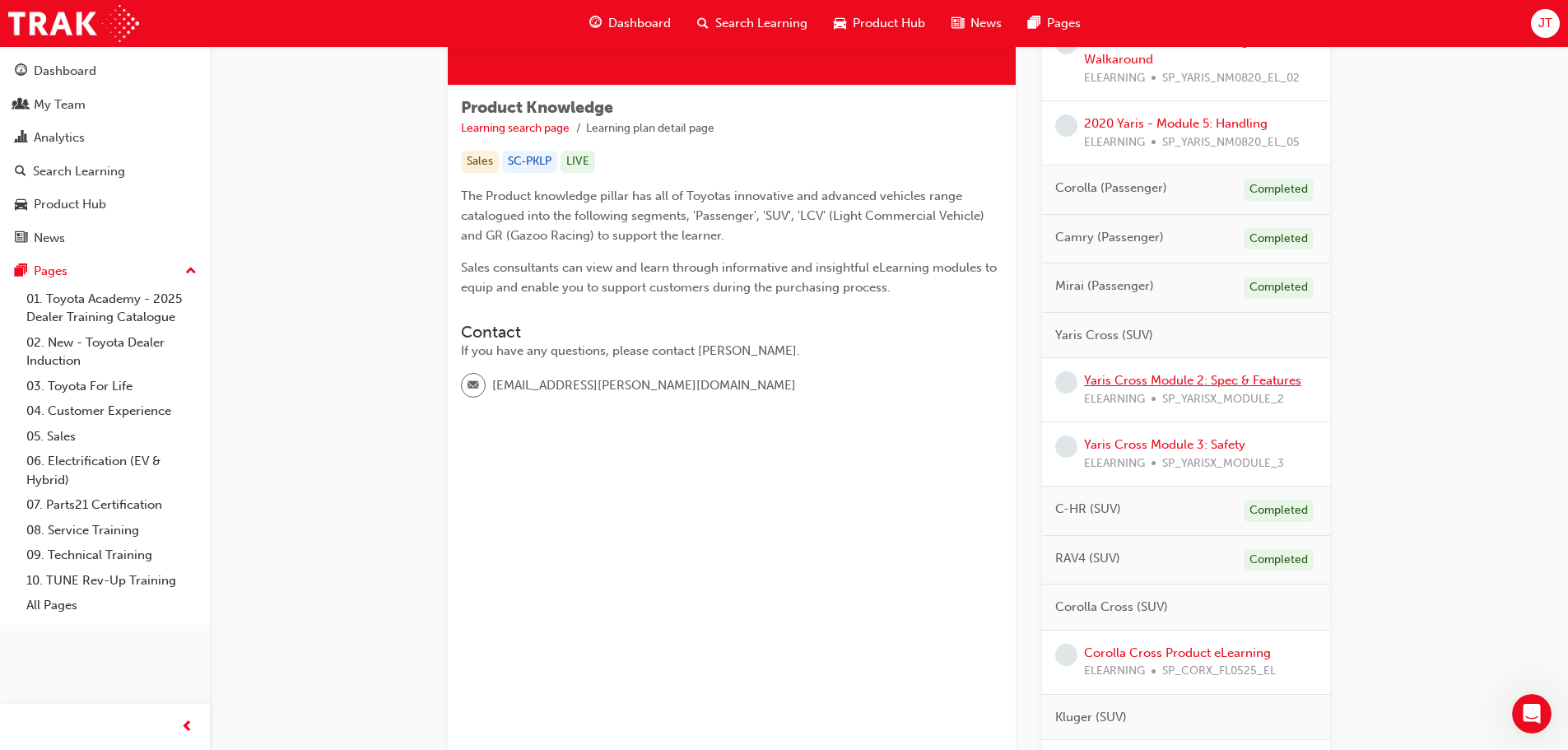
click at [1163, 382] on link "Yaris Cross Module 2: Spec & Features" at bounding box center [1192, 380] width 218 height 14
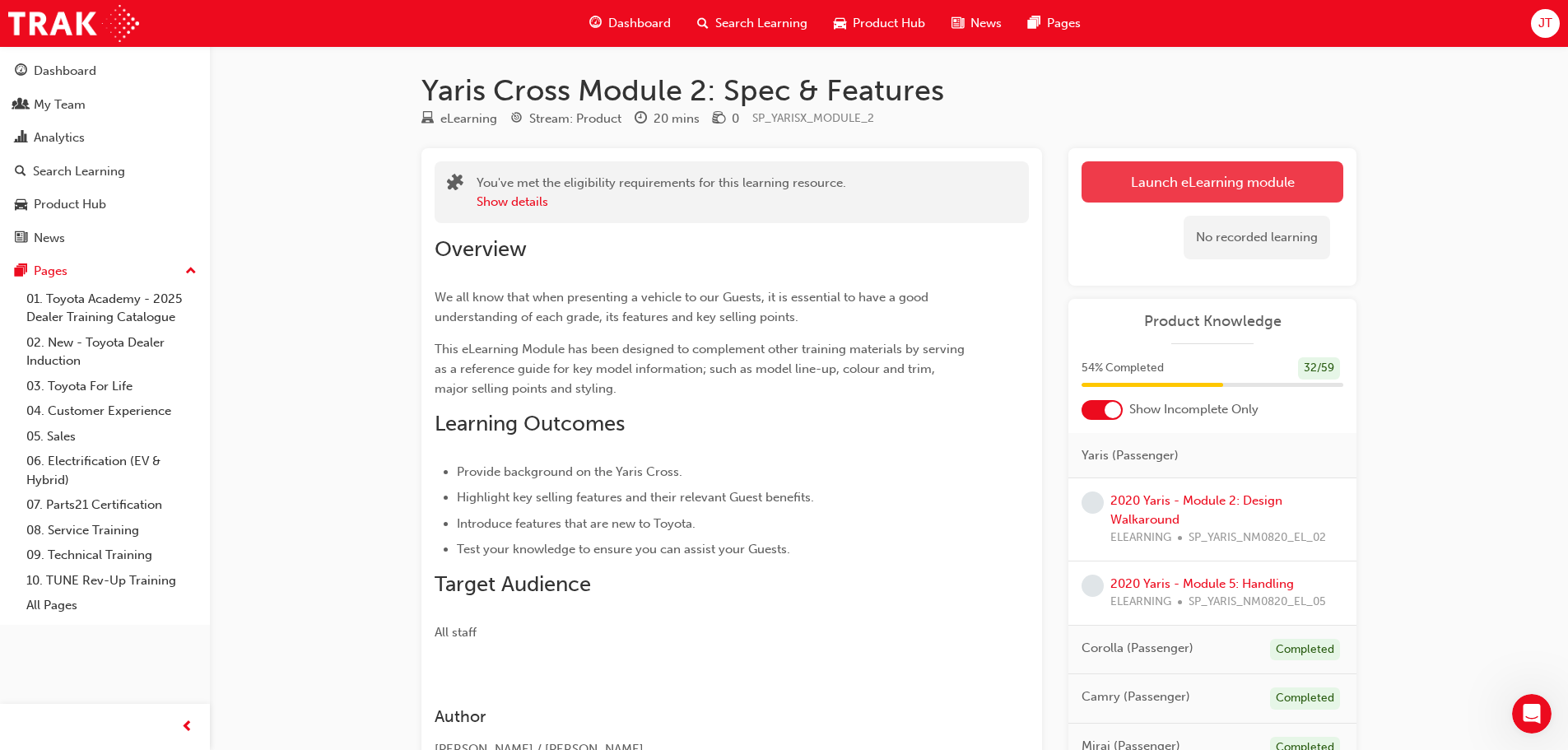
click at [1147, 200] on link "Launch eLearning module" at bounding box center [1212, 181] width 262 height 41
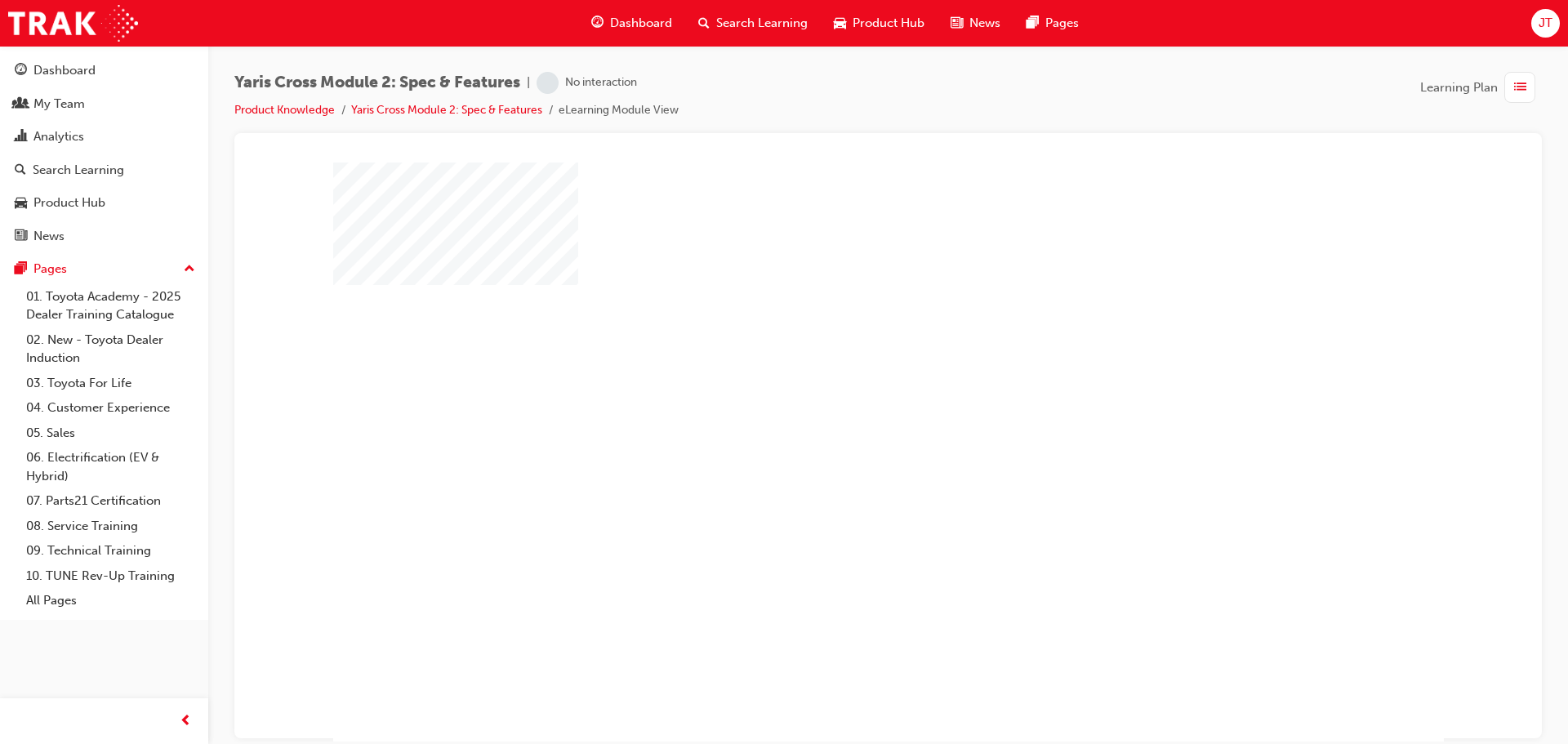
click at [841, 404] on div "play" at bounding box center [841, 404] width 0 height 0
